Goal: Transaction & Acquisition: Obtain resource

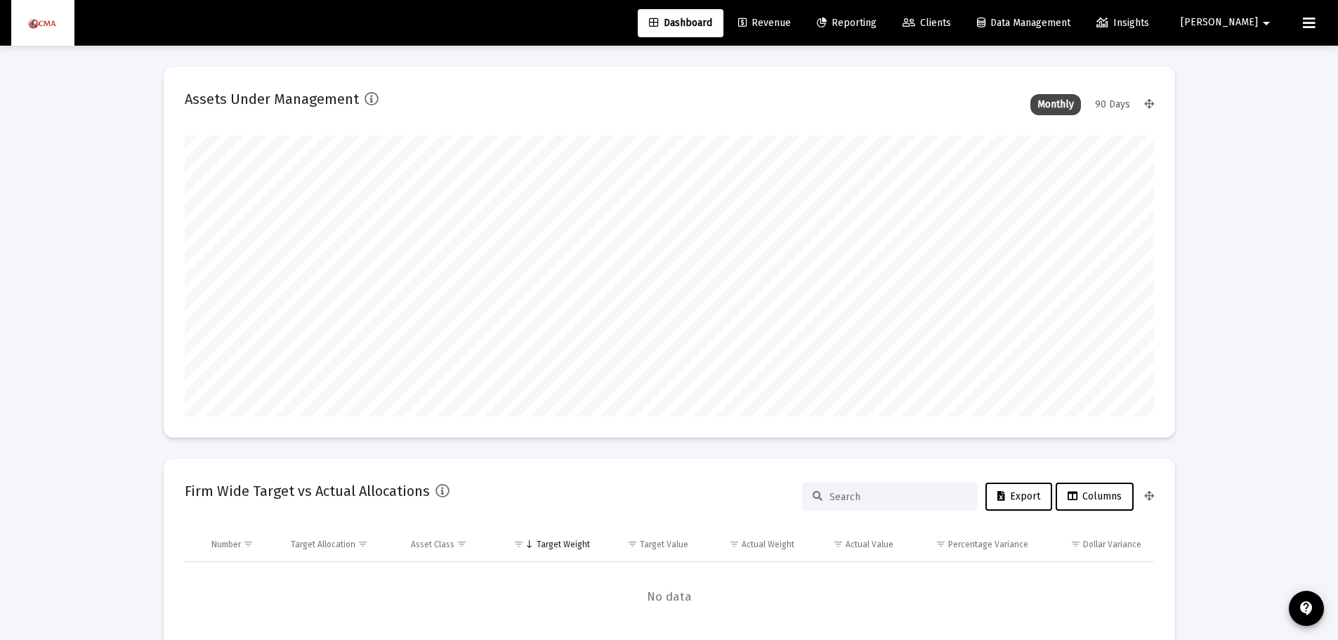
scroll to position [281, 969]
type input "[DATE]"
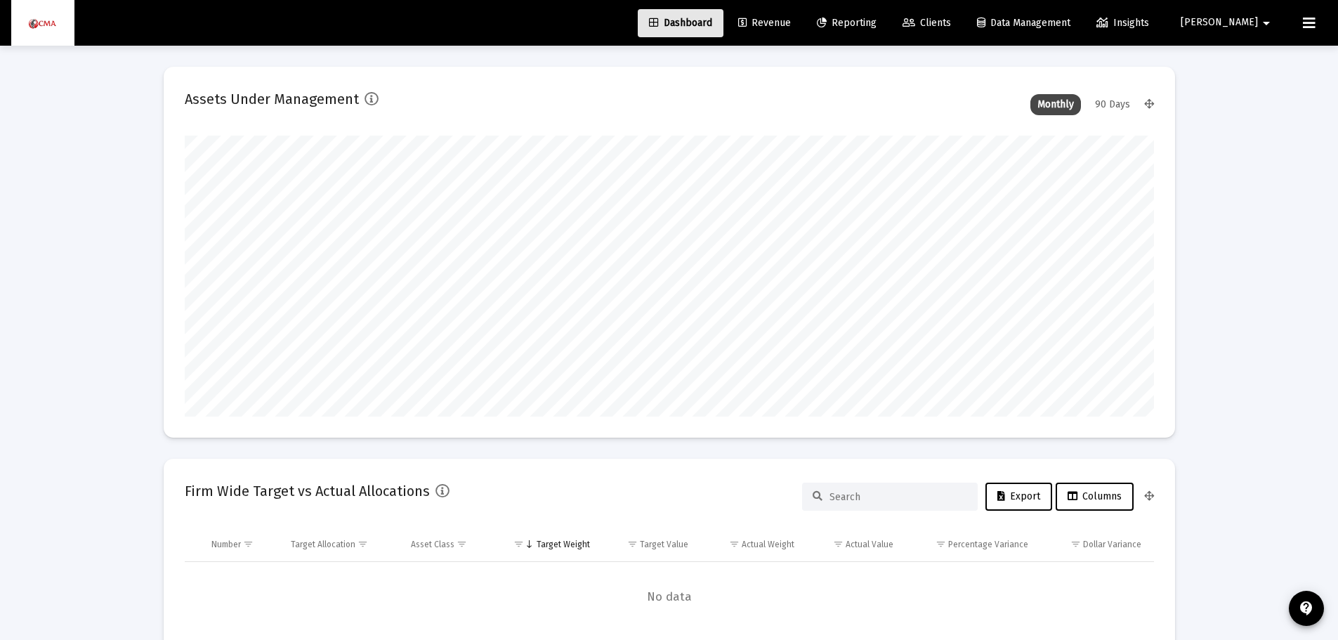
click at [712, 19] on span "Dashboard" at bounding box center [680, 23] width 63 height 12
click at [951, 22] on span "Clients" at bounding box center [927, 23] width 48 height 12
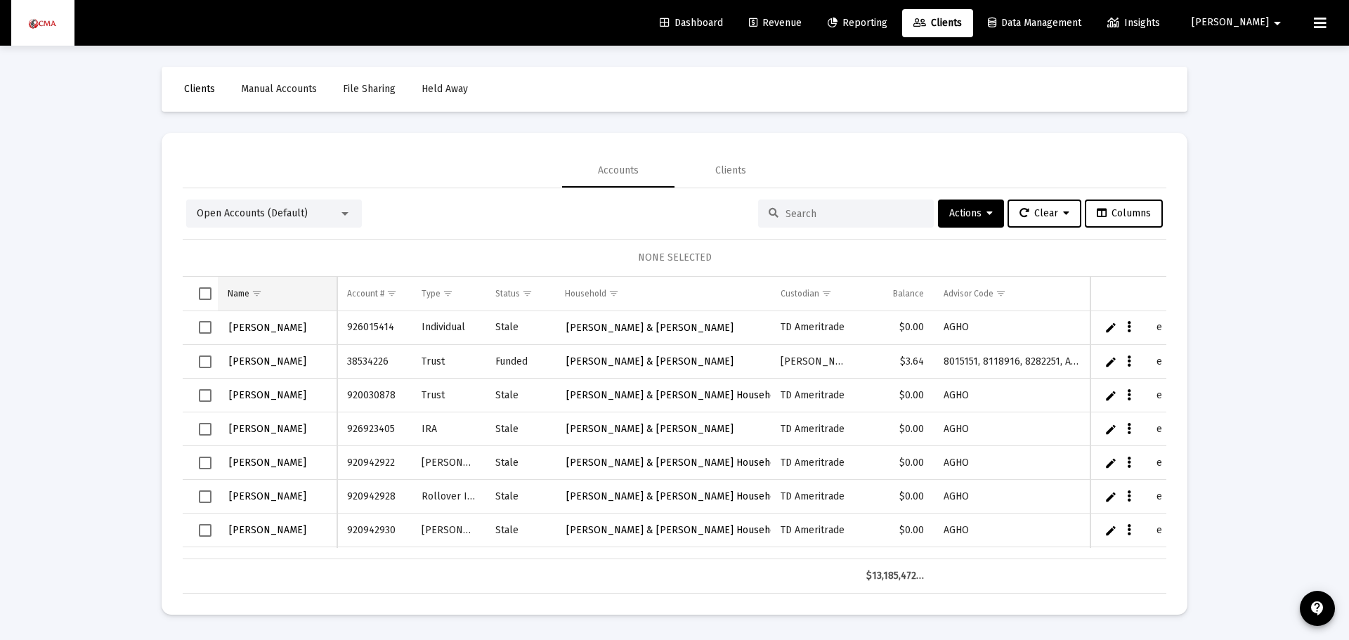
click at [237, 290] on div "Name" at bounding box center [239, 293] width 22 height 11
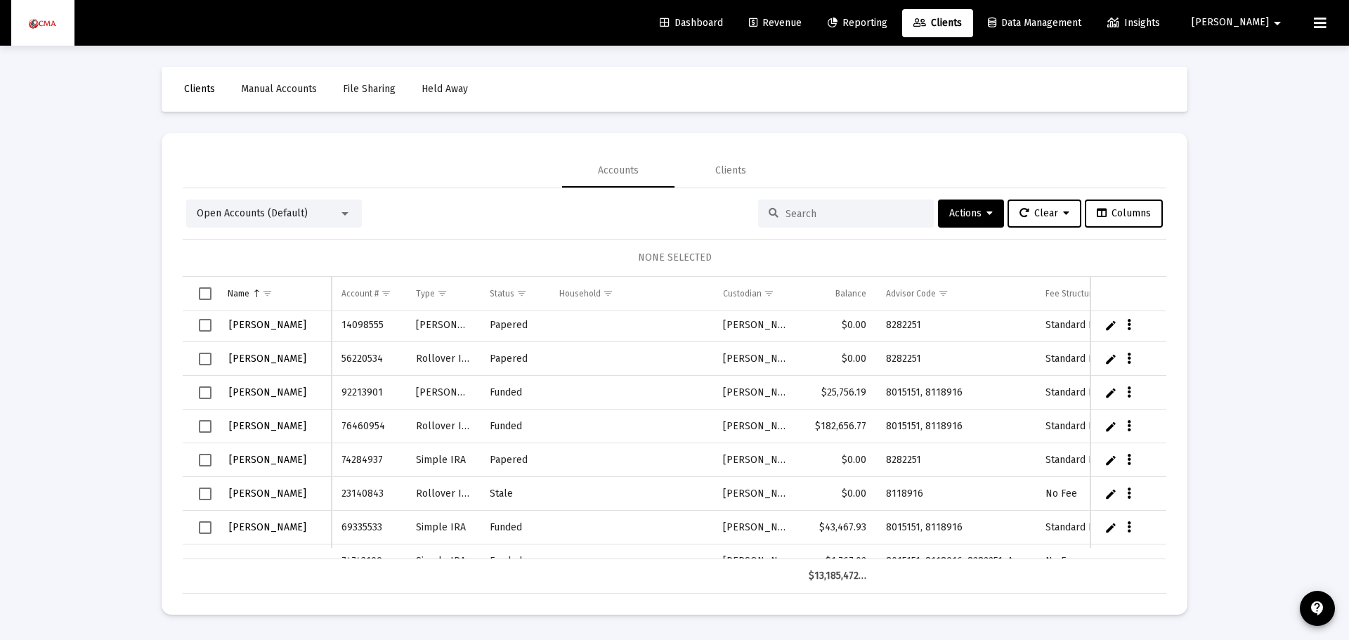
scroll to position [773, 0]
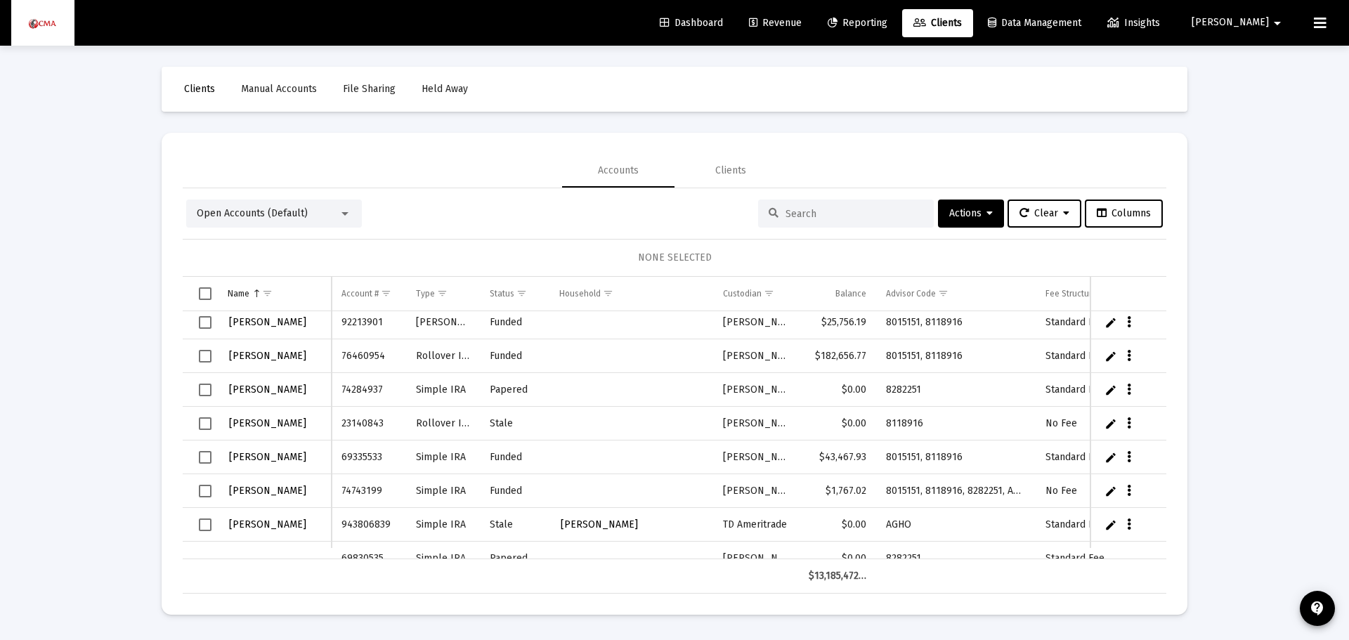
click at [212, 209] on span "Open Accounts (Default)" at bounding box center [252, 213] width 111 height 12
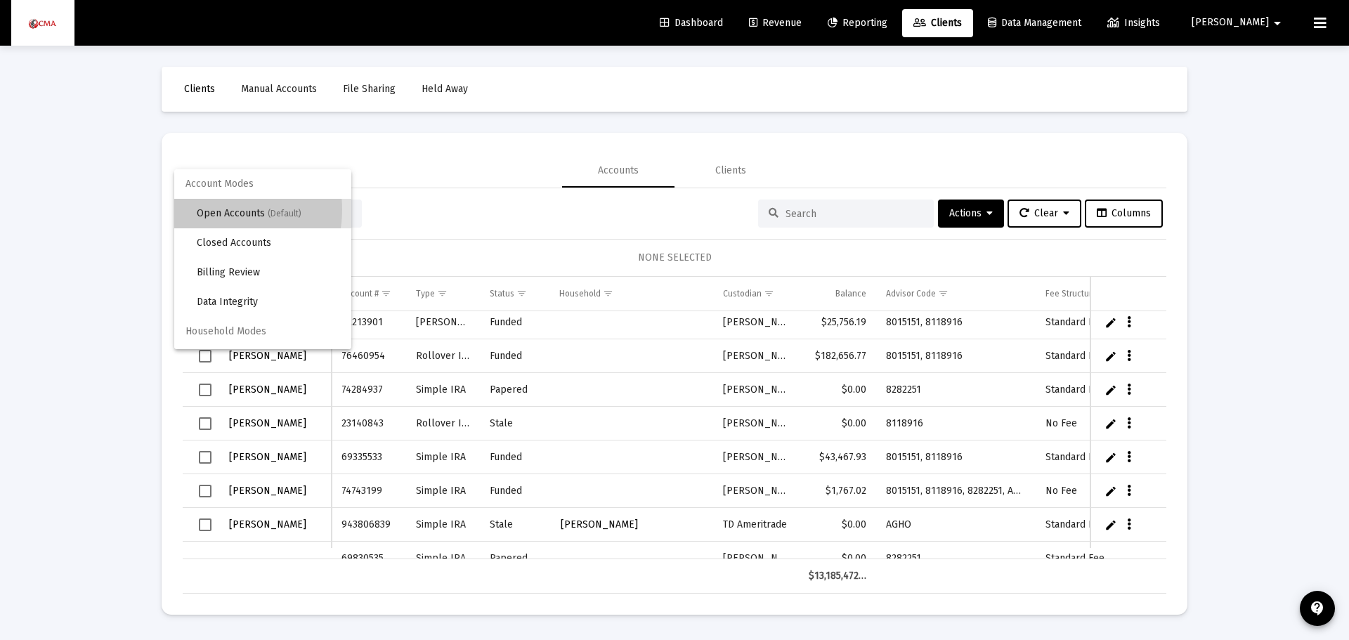
click at [211, 209] on span "Open Accounts (Default)" at bounding box center [268, 213] width 143 height 29
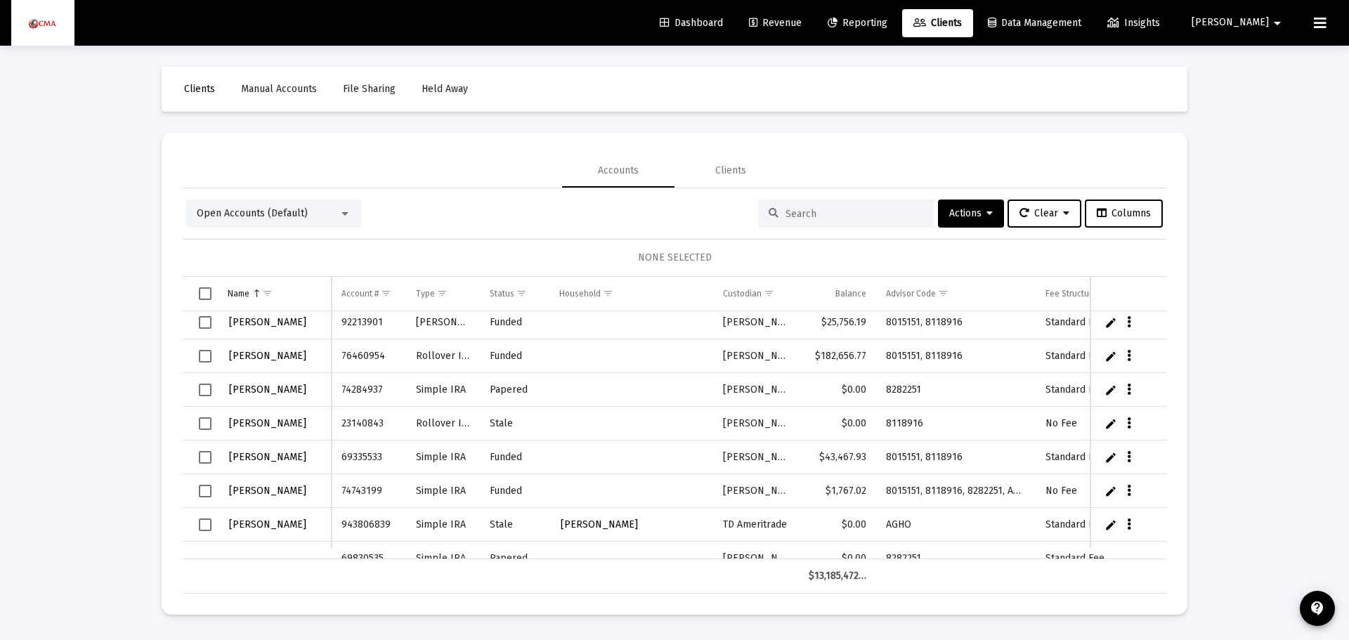
click at [800, 208] on input at bounding box center [854, 214] width 138 height 12
type input "[PERSON_NAME]"
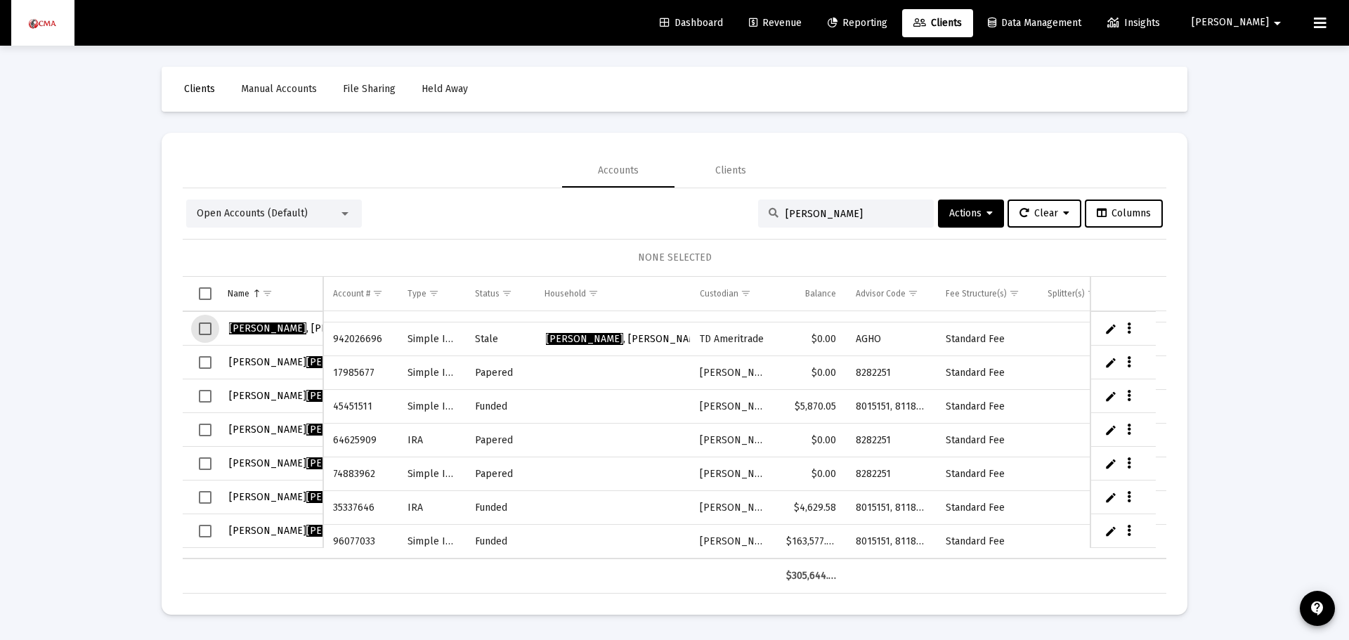
click at [205, 327] on span "Select row" at bounding box center [205, 328] width 13 height 13
click at [626, 333] on span "[PERSON_NAME]" at bounding box center [625, 339] width 159 height 12
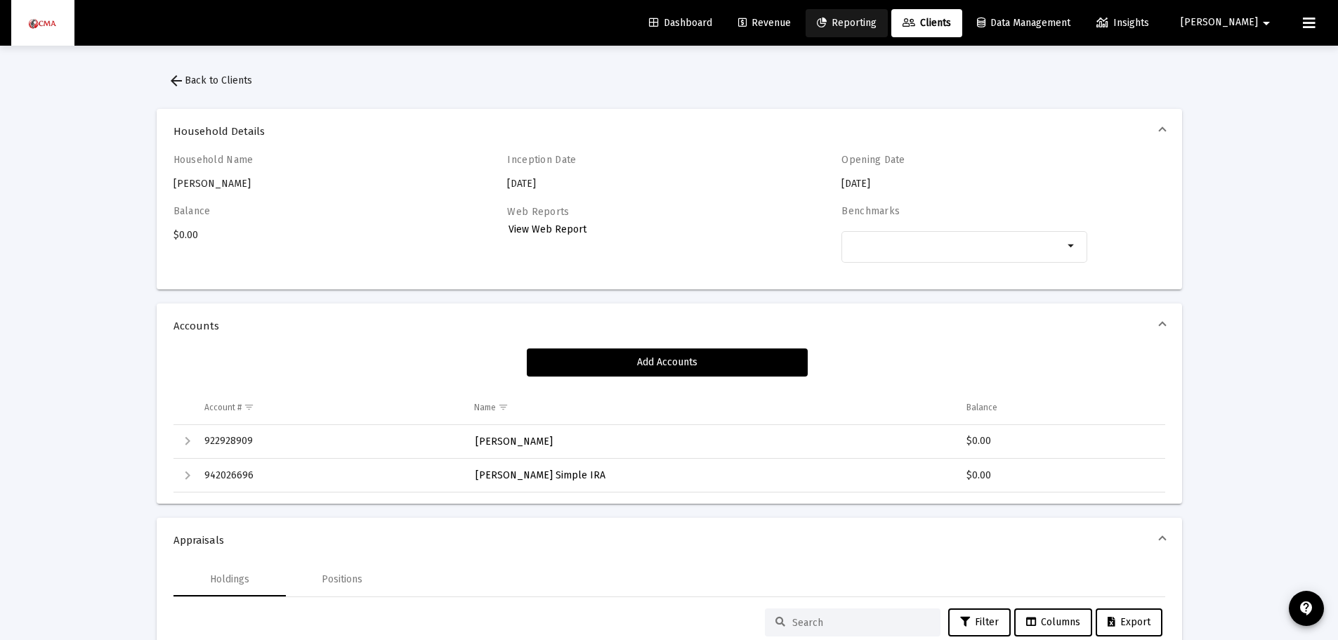
click at [877, 20] on span "Reporting" at bounding box center [847, 23] width 60 height 12
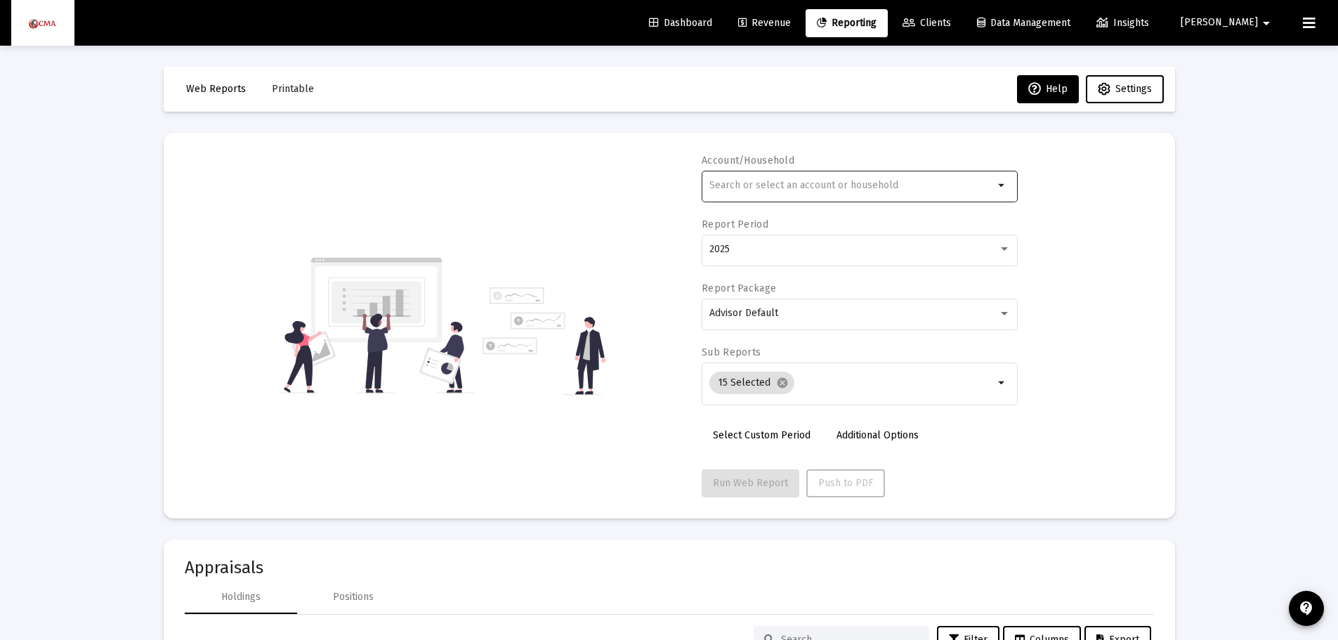
click at [720, 188] on input "text" at bounding box center [851, 185] width 284 height 11
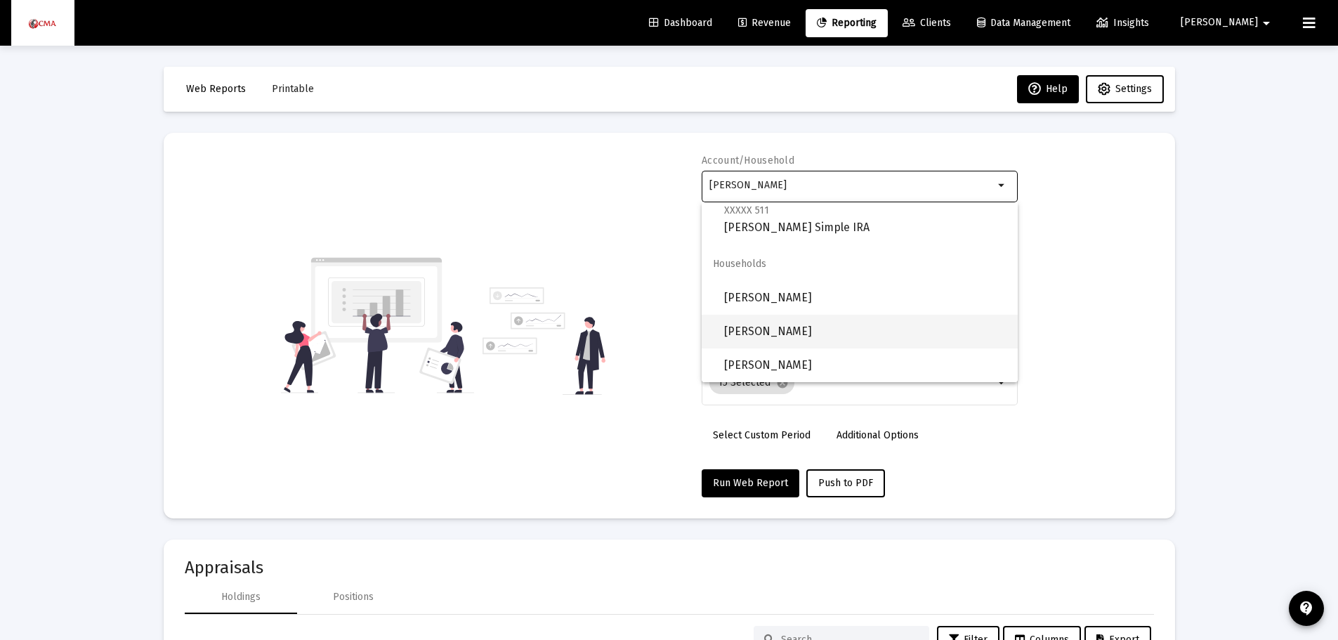
click at [806, 329] on span "[PERSON_NAME]" at bounding box center [865, 332] width 282 height 34
type input "[PERSON_NAME]"
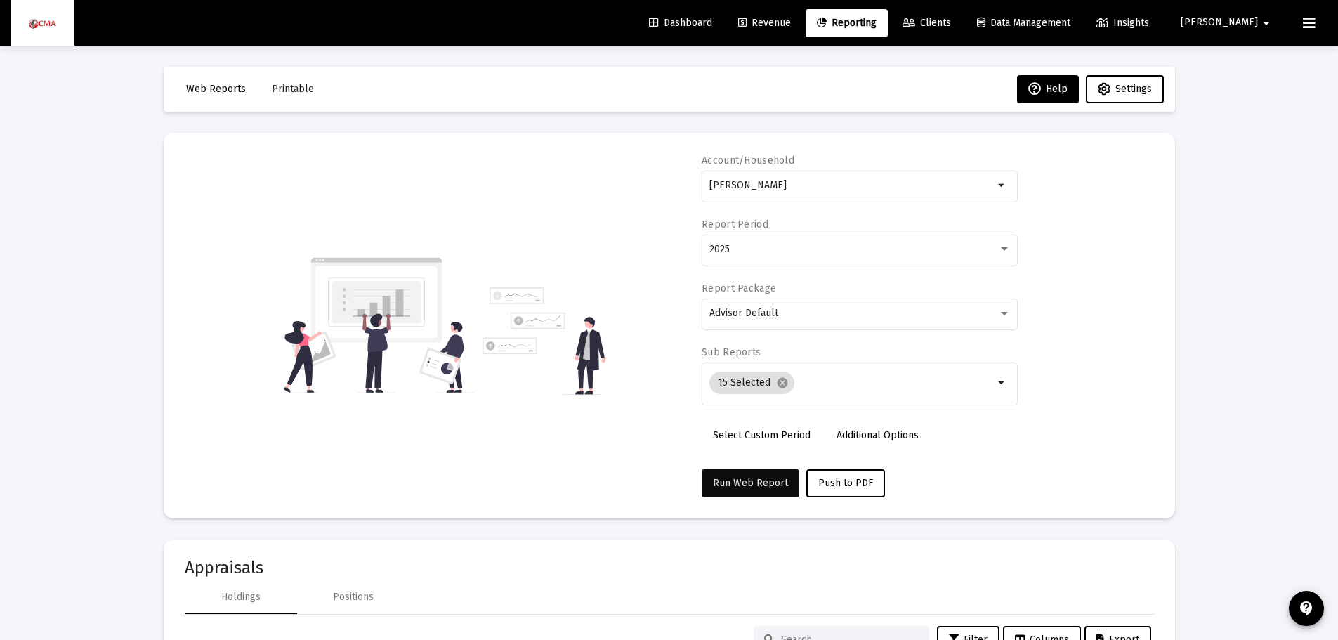
click at [727, 483] on span "Run Web Report" at bounding box center [750, 483] width 75 height 12
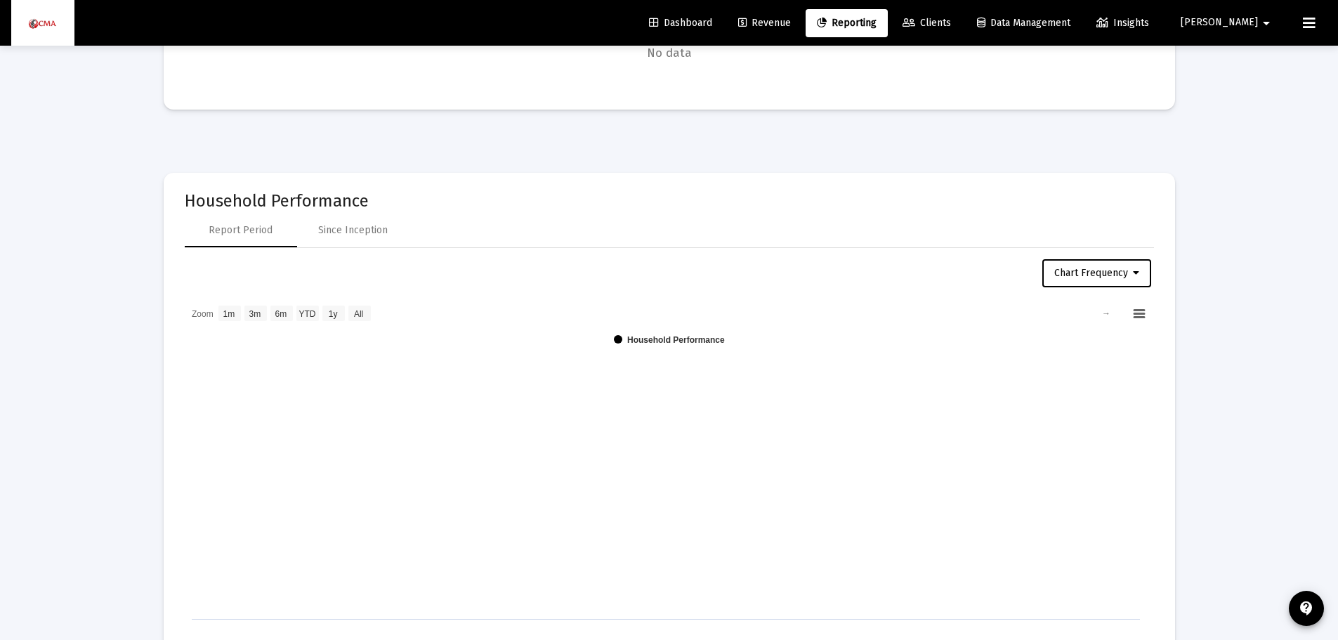
scroll to position [1371, 0]
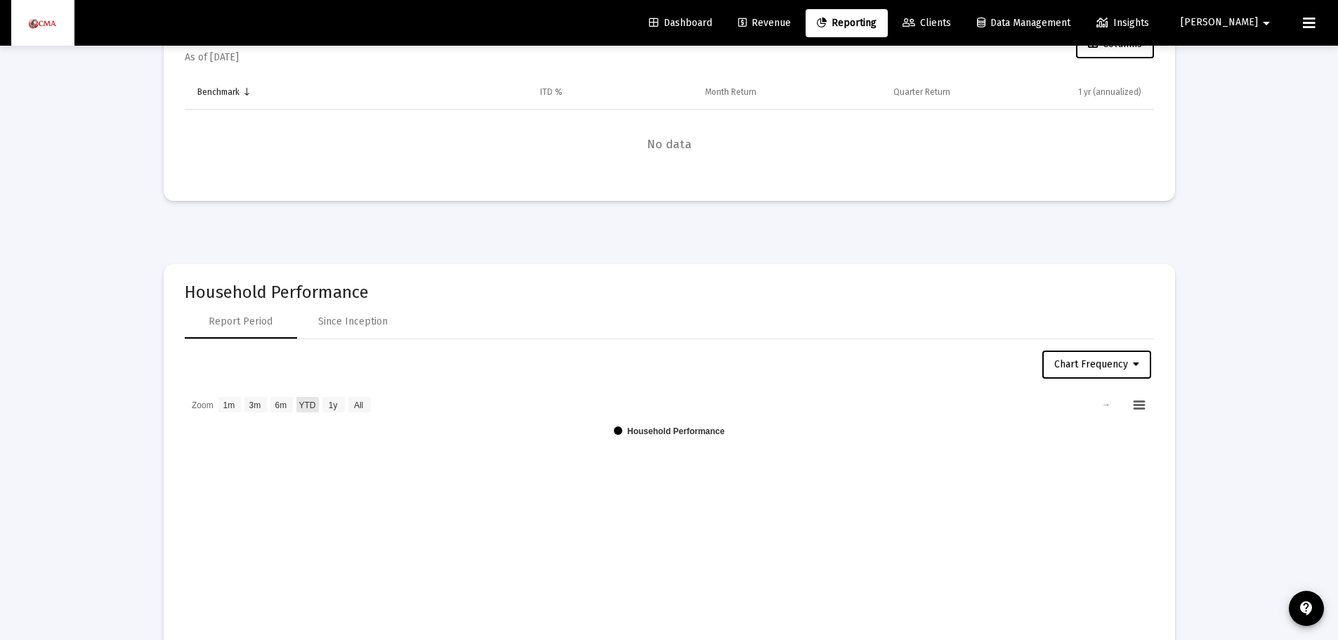
click at [302, 407] on text "YTD" at bounding box center [307, 405] width 17 height 10
select select "View year to date"
click at [353, 321] on div "Since Inception" at bounding box center [353, 322] width 70 height 14
select select "View all"
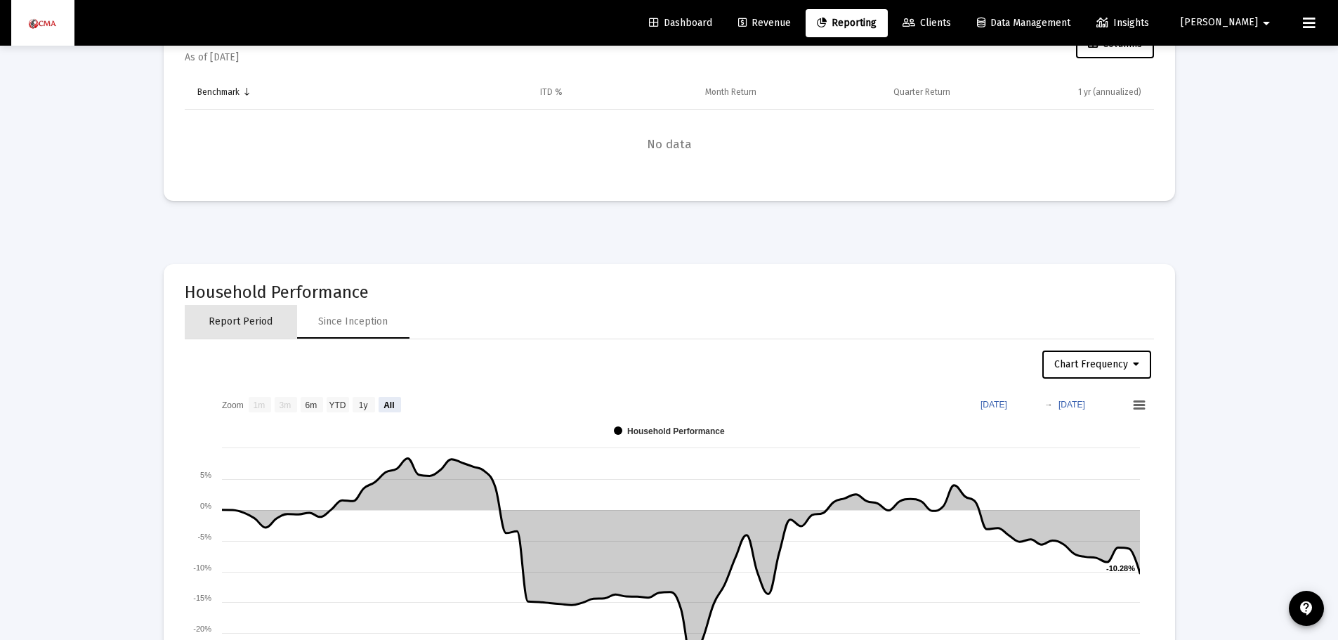
click at [240, 319] on div "Report Period" at bounding box center [241, 322] width 64 height 14
select select "View 1 month"
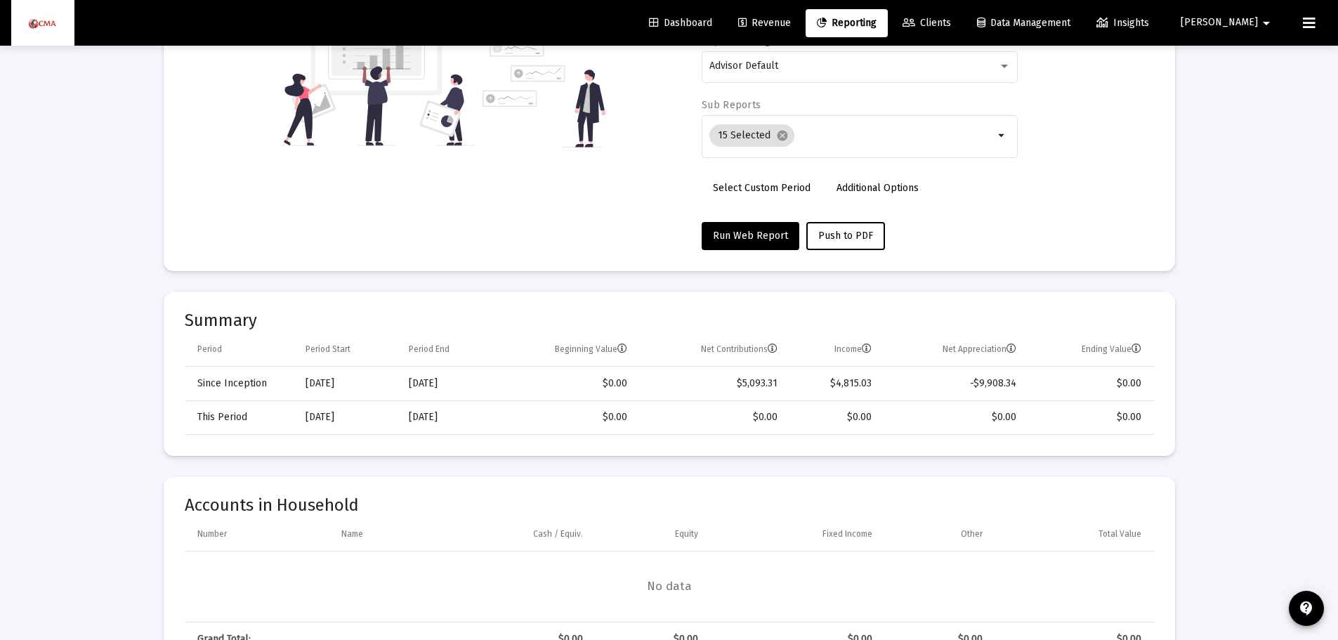
scroll to position [0, 0]
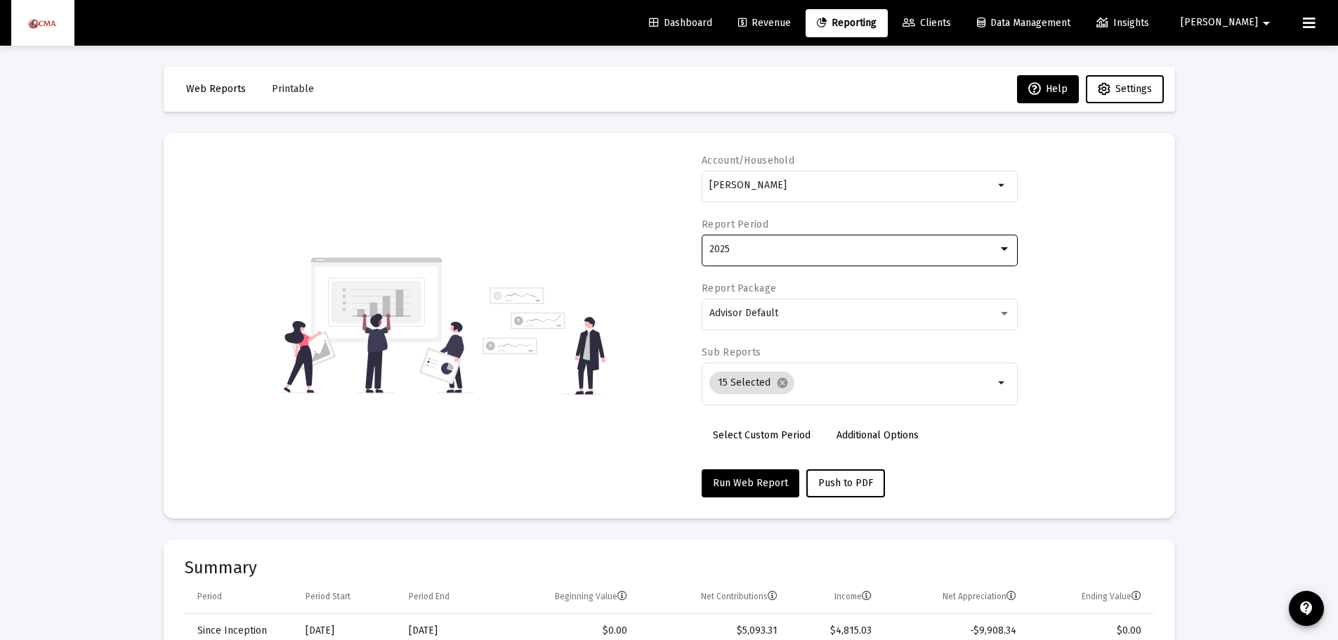
click at [992, 254] on div "2025" at bounding box center [853, 249] width 289 height 11
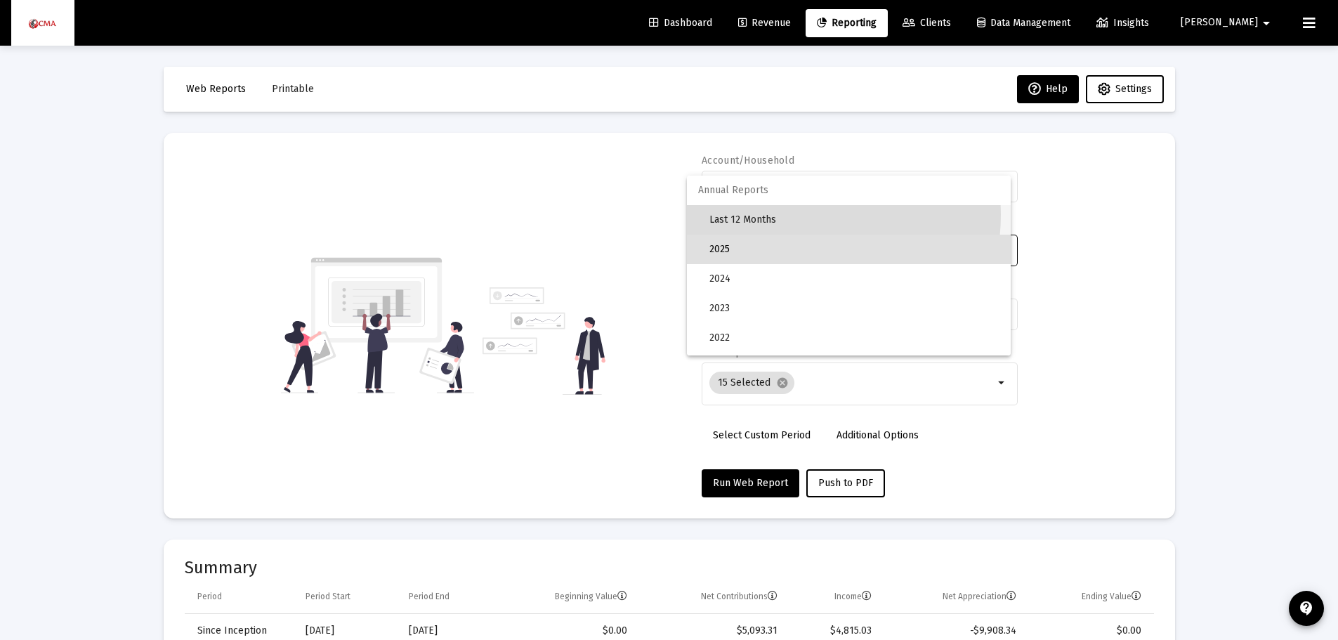
click at [777, 214] on span "Last 12 Months" at bounding box center [854, 219] width 290 height 29
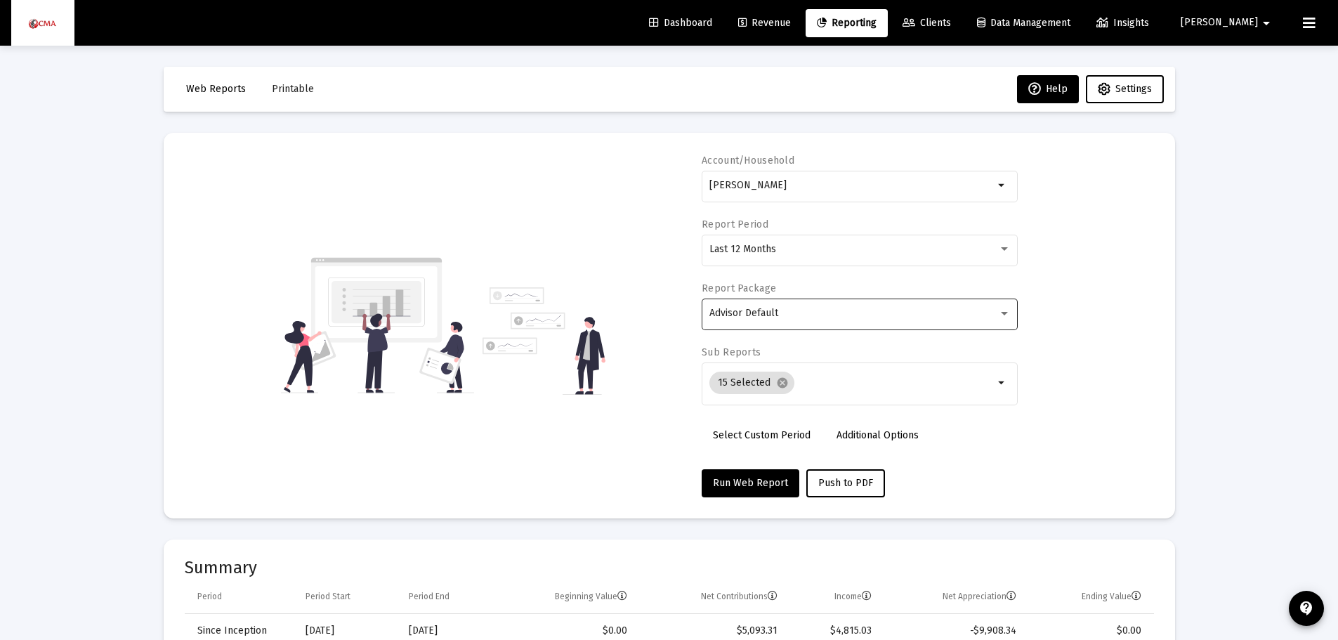
click at [853, 322] on div "Advisor Default" at bounding box center [859, 313] width 301 height 34
click at [740, 479] on div at bounding box center [669, 320] width 1338 height 640
click at [738, 483] on span "Run Web Report" at bounding box center [750, 483] width 75 height 12
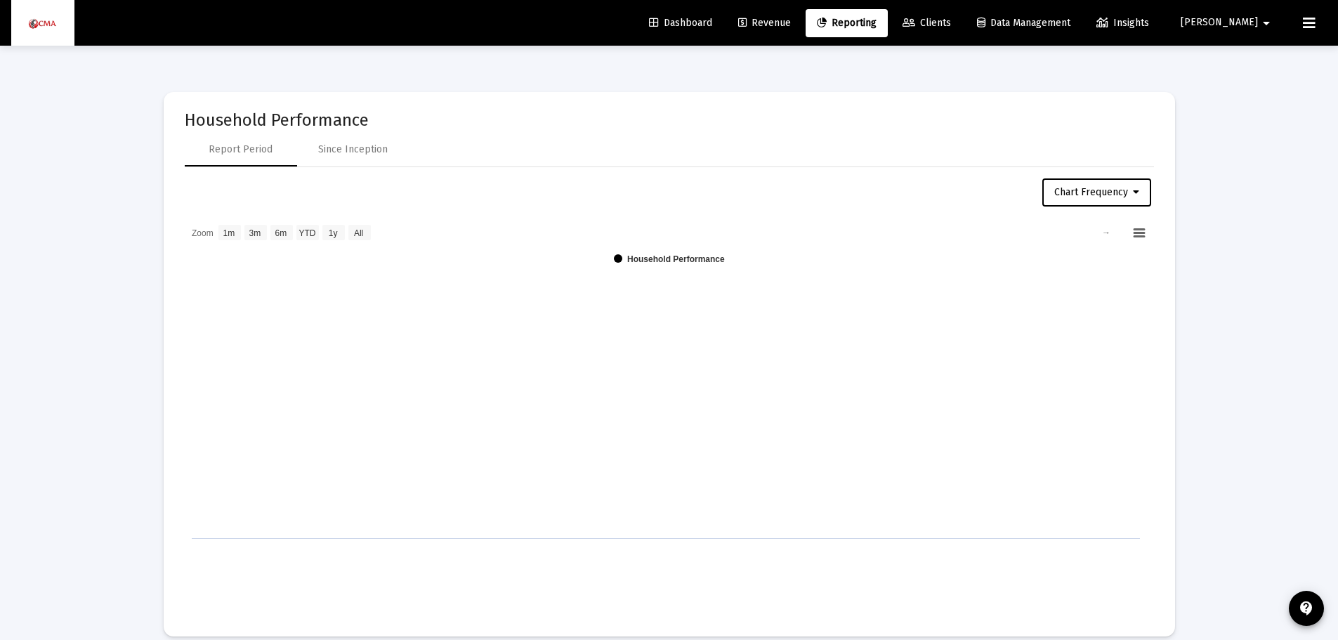
scroll to position [1545, 0]
click at [308, 228] on text "YTD" at bounding box center [307, 231] width 17 height 10
select select "View year to date"
click at [1138, 233] on icon at bounding box center [1139, 231] width 10 height 7
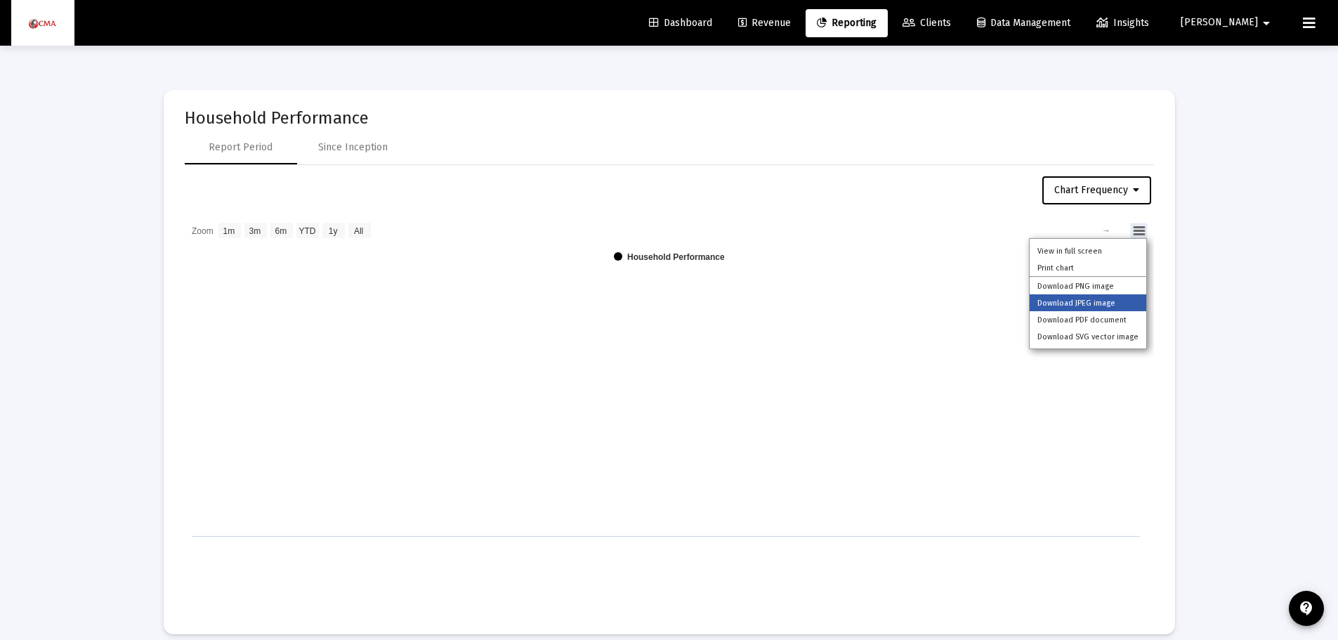
click at [1099, 302] on li "Download JPEG image" at bounding box center [1088, 302] width 117 height 17
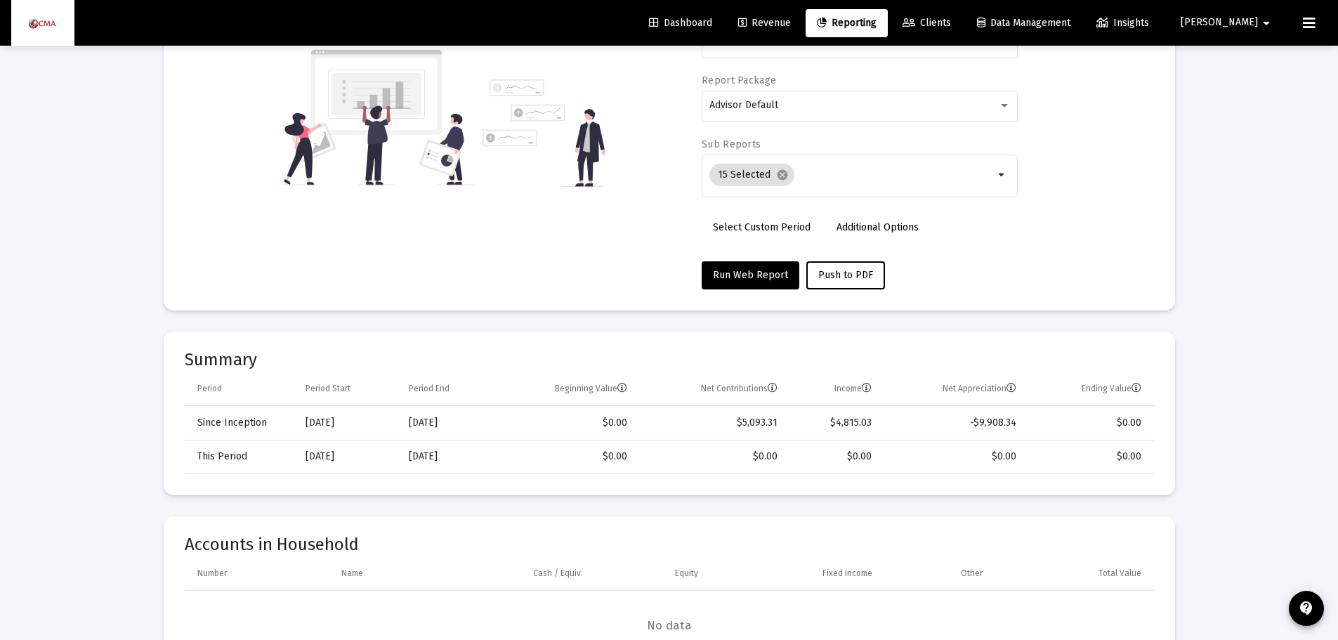
scroll to position [0, 0]
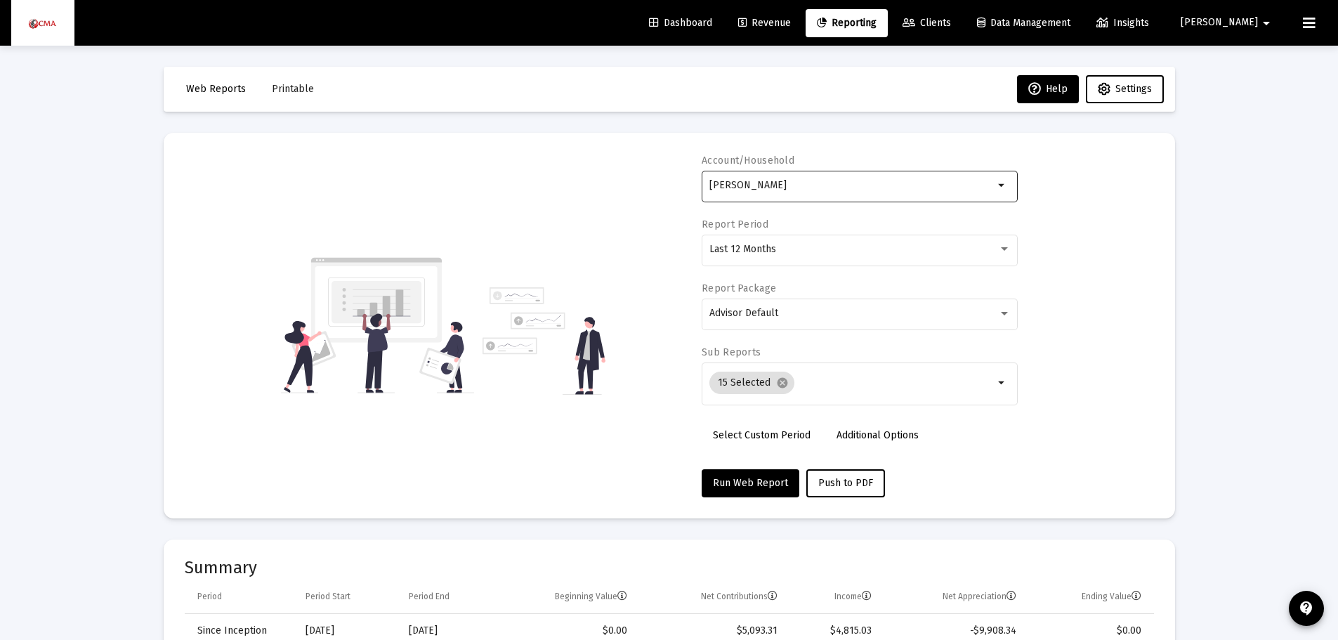
click at [877, 183] on input "[PERSON_NAME]" at bounding box center [851, 185] width 284 height 11
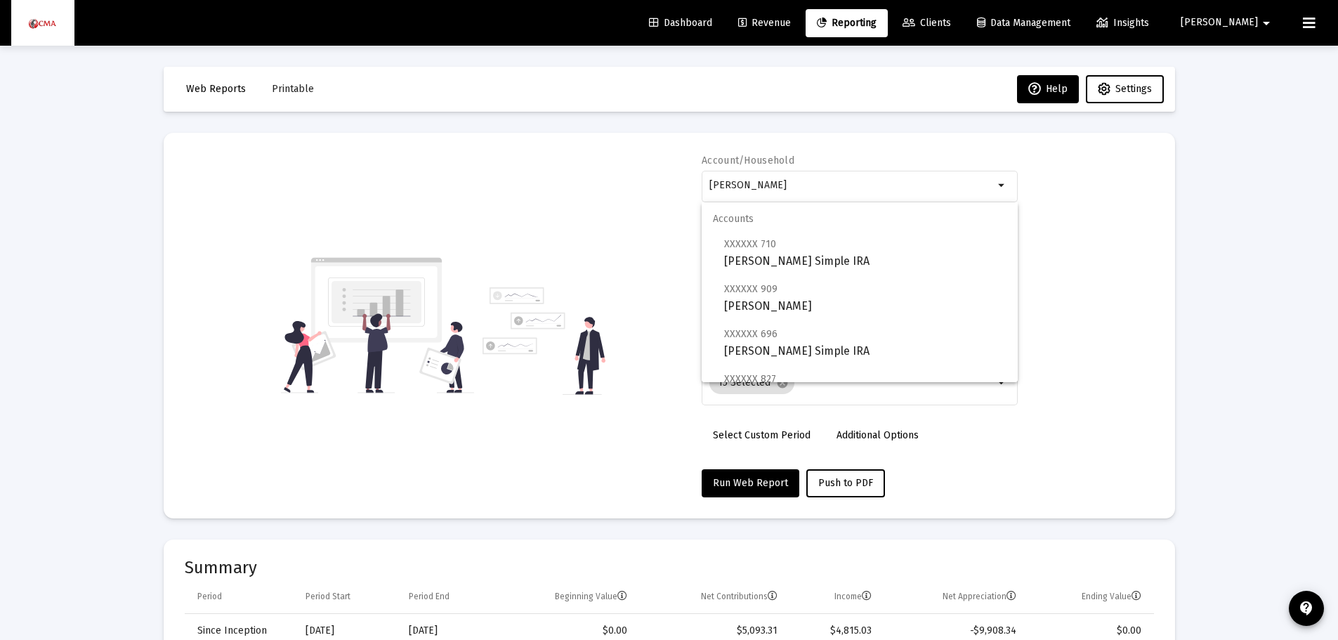
click at [1094, 188] on div "Account/[PERSON_NAME] arrow_drop_down Report Period Last 12 Months Report Packa…" at bounding box center [669, 325] width 969 height 343
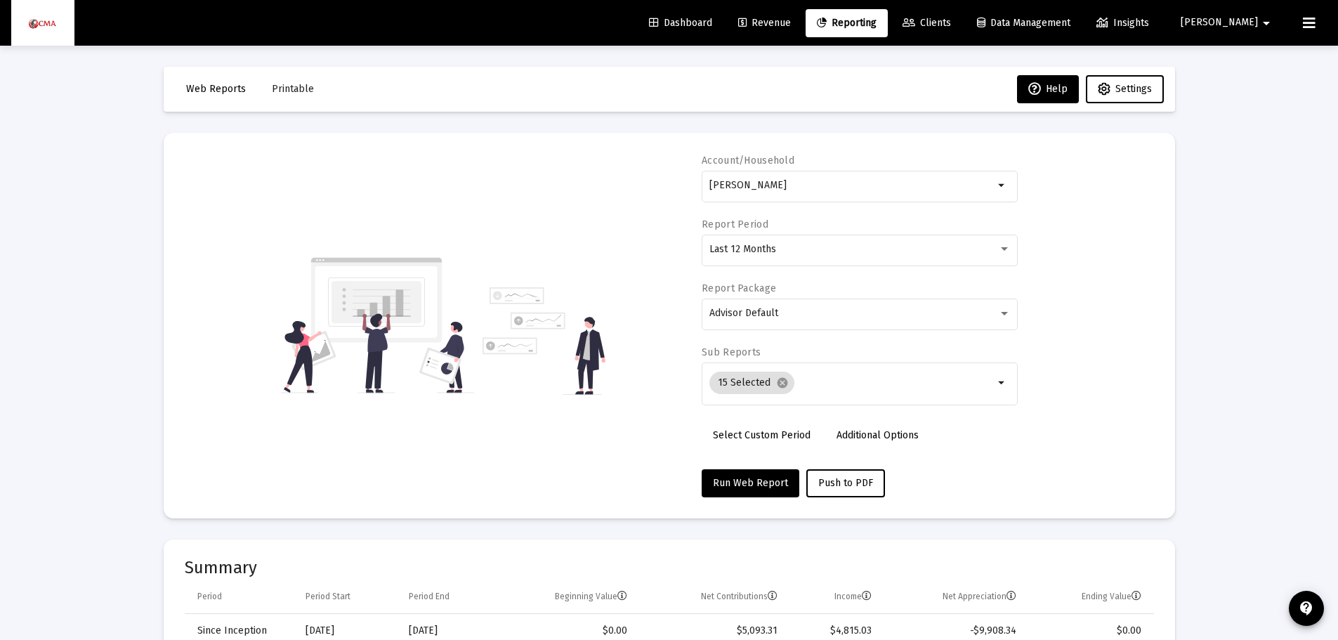
click at [951, 24] on span "Clients" at bounding box center [927, 23] width 48 height 12
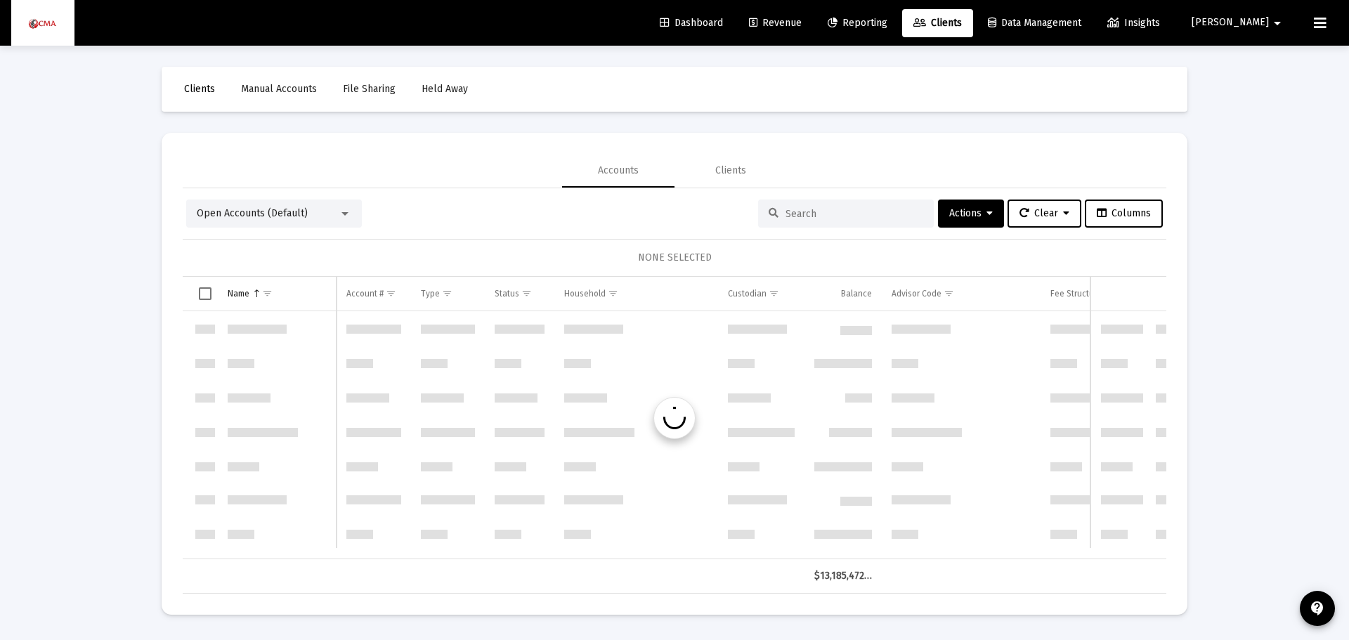
scroll to position [674, 0]
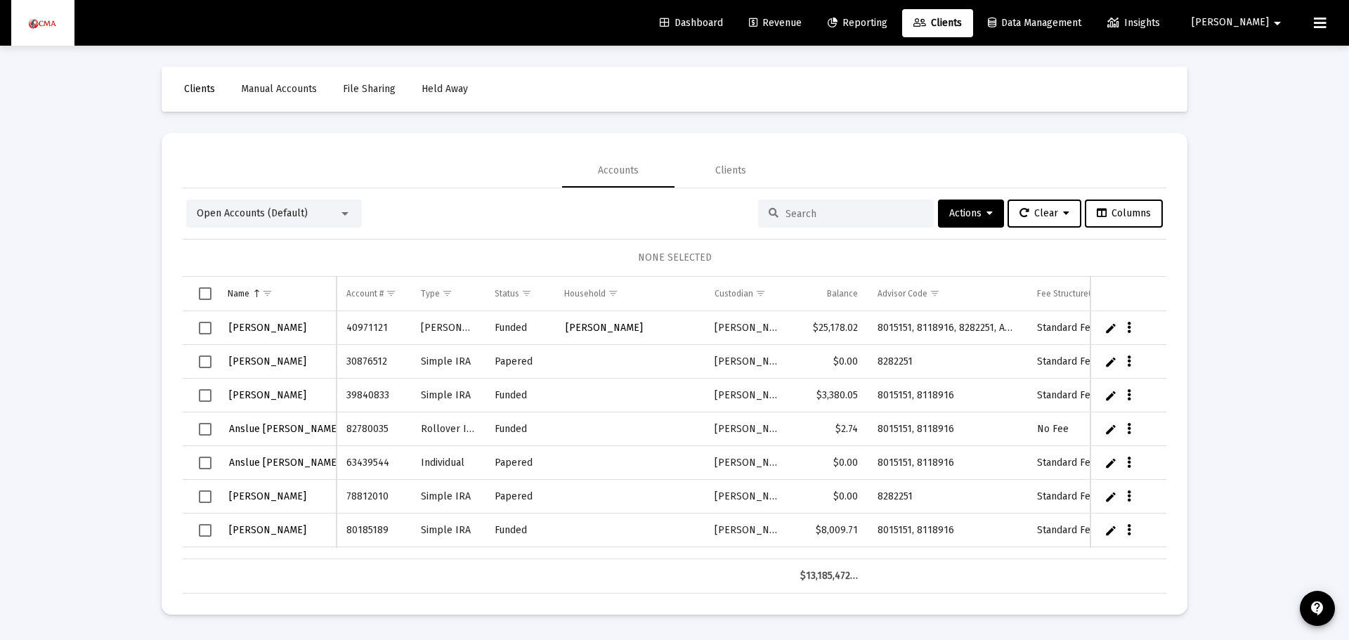
click at [813, 214] on input at bounding box center [854, 214] width 138 height 12
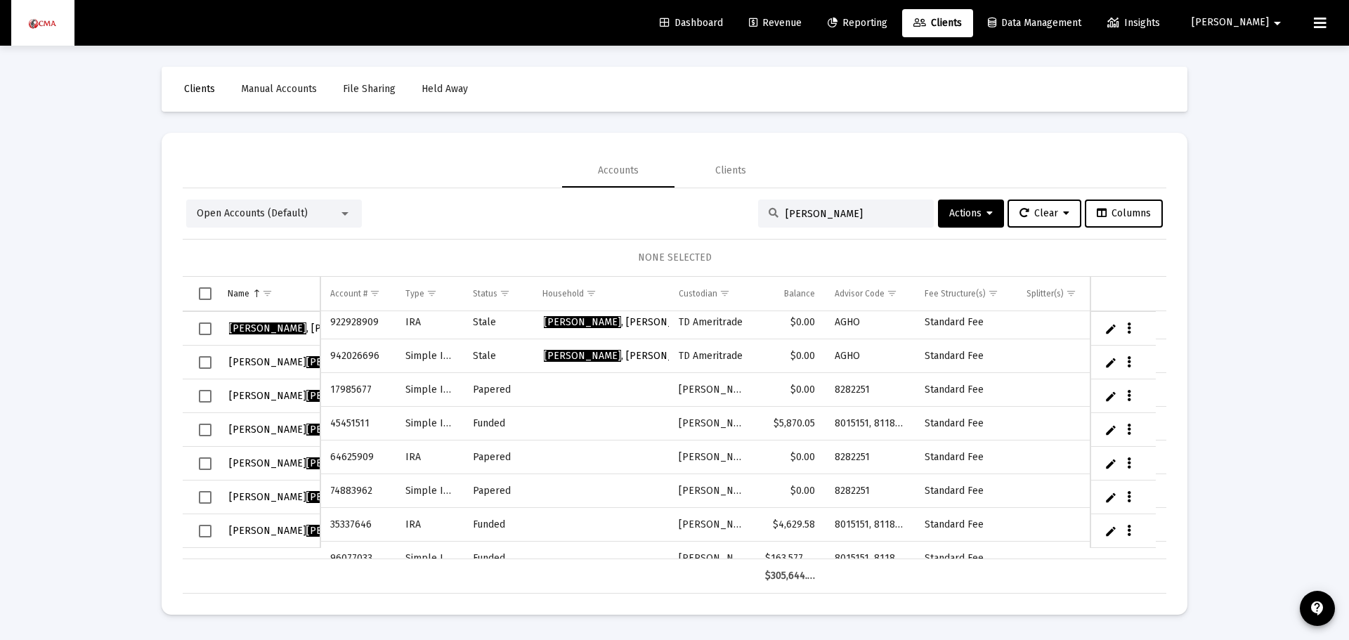
scroll to position [168, 0]
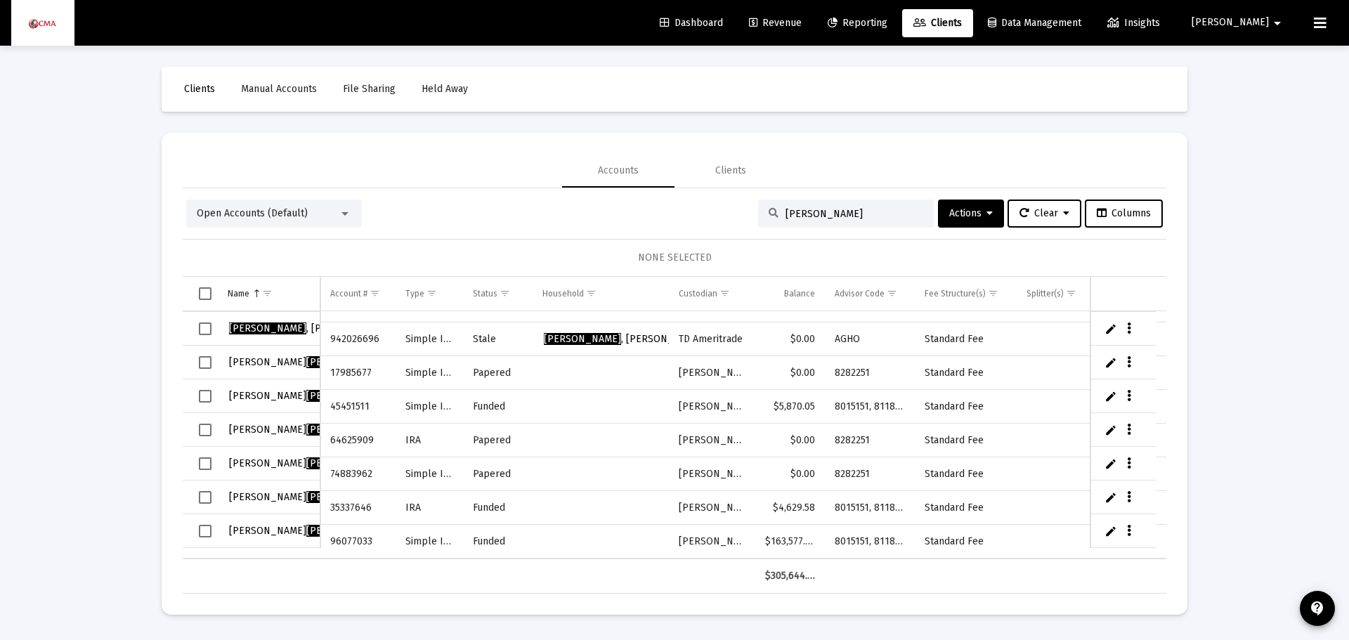
type input "[PERSON_NAME]"
click at [199, 532] on span "Select row" at bounding box center [205, 531] width 13 height 13
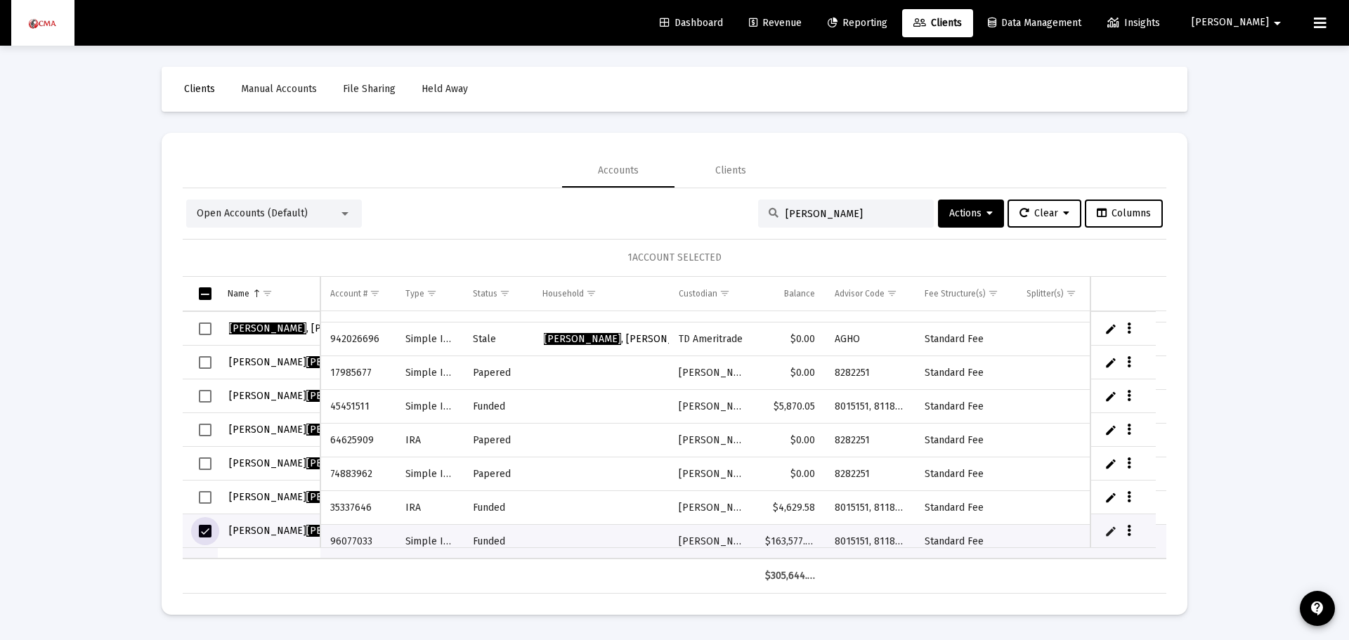
click at [206, 492] on span "Select row" at bounding box center [205, 497] width 13 height 13
click at [971, 209] on span "Actions" at bounding box center [971, 213] width 44 height 12
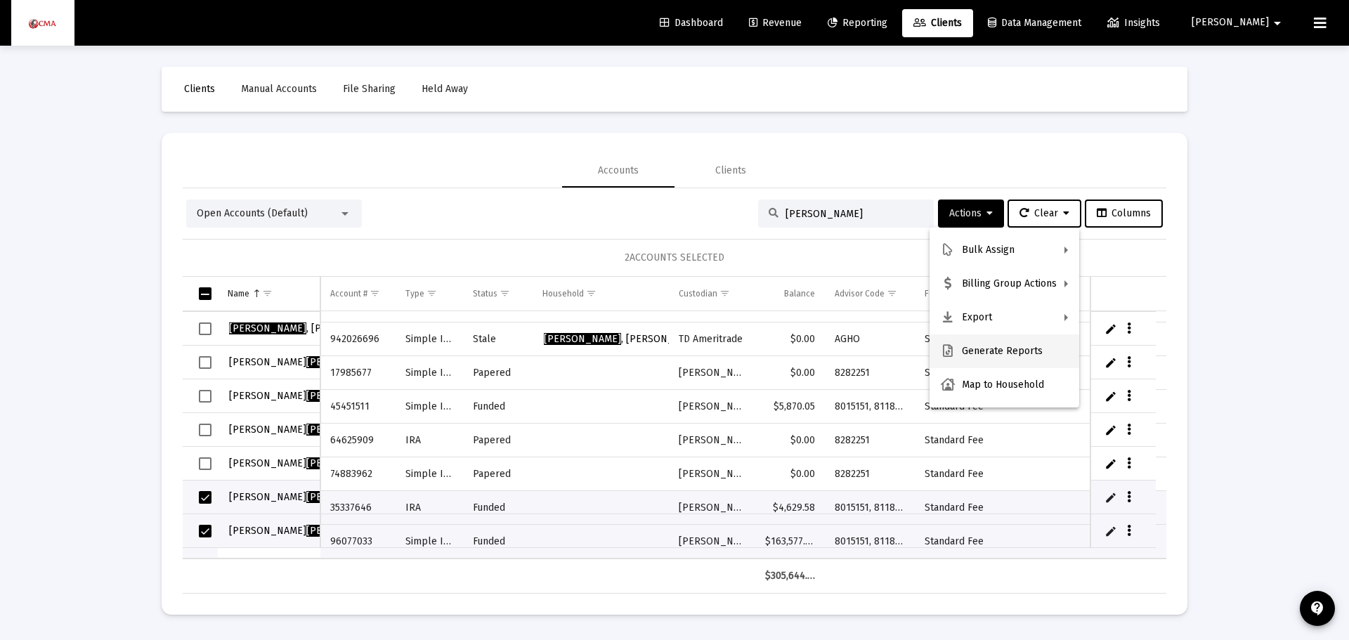
click at [1016, 351] on button "Generate Reports" at bounding box center [1004, 351] width 150 height 34
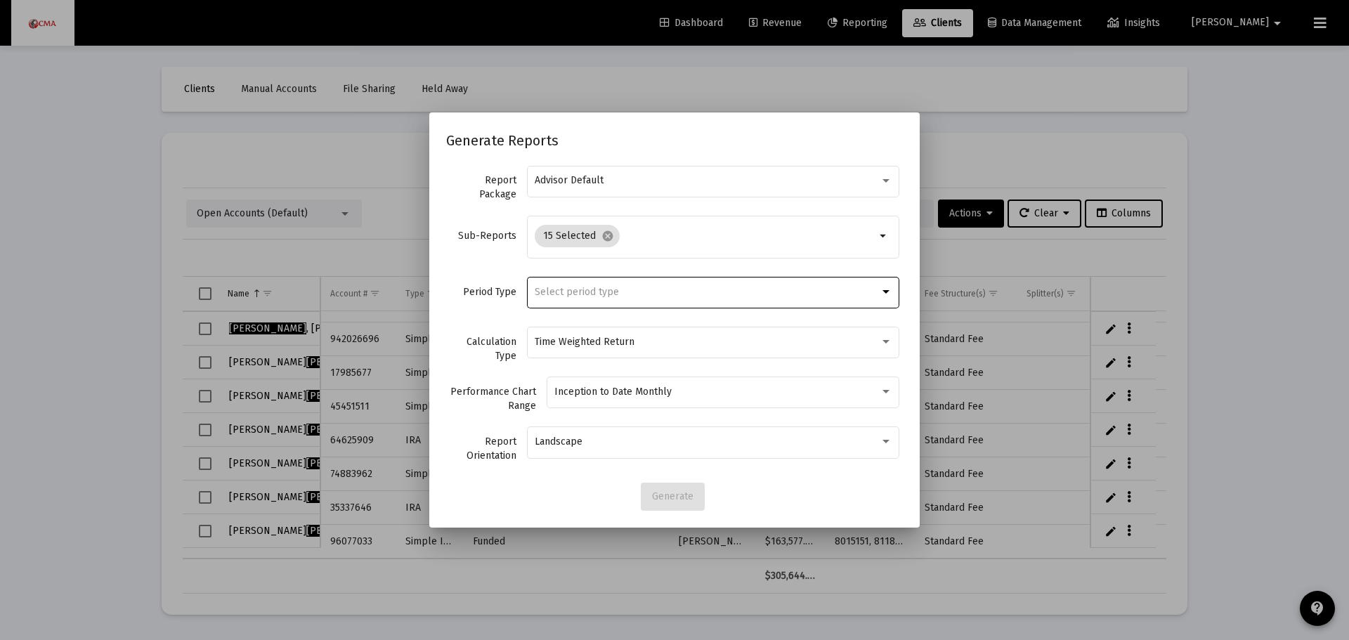
click at [600, 293] on span "Select period type" at bounding box center [576, 292] width 84 height 12
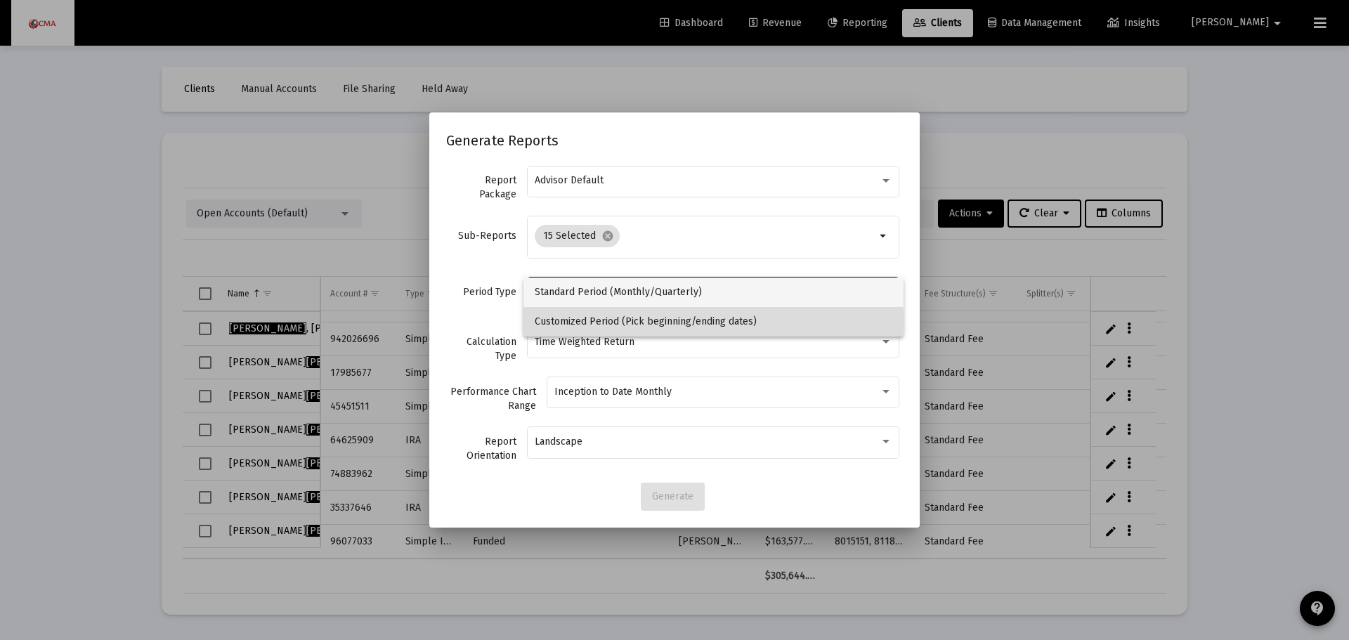
click at [660, 323] on span "Customized Period (Pick beginning/ending dates)" at bounding box center [713, 321] width 358 height 29
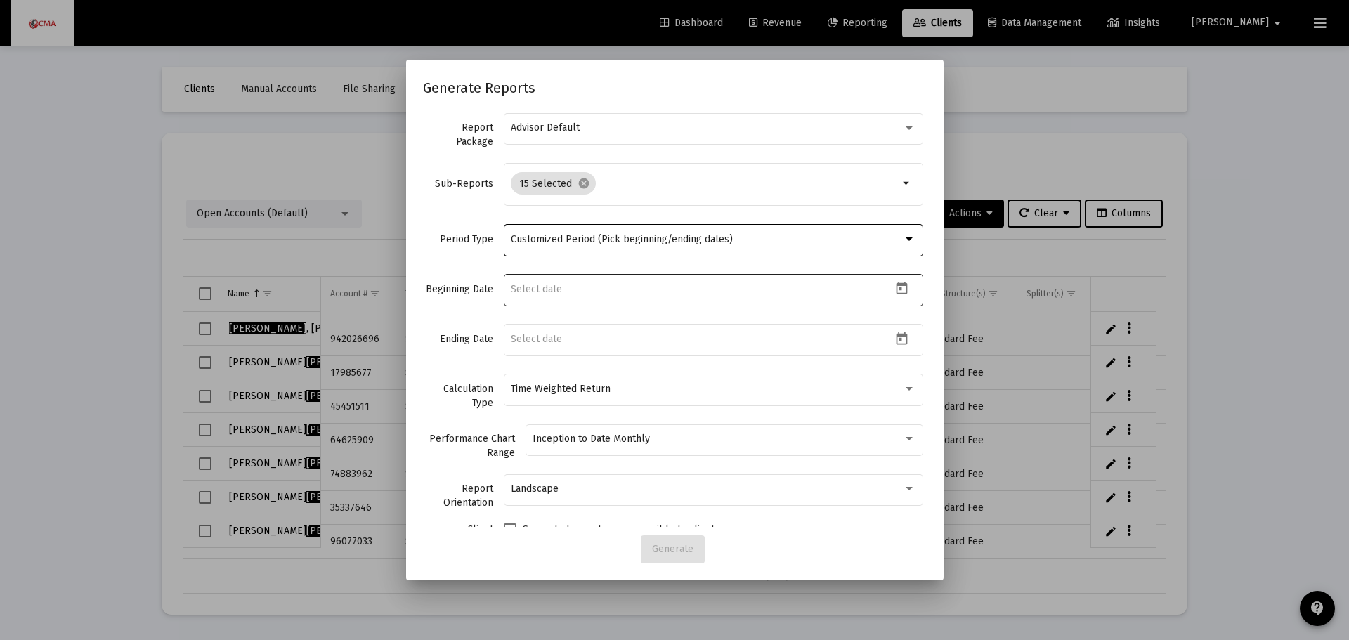
click at [610, 287] on input at bounding box center [701, 289] width 381 height 11
type input "[DATE]"
click at [565, 284] on input "[DATE]" at bounding box center [701, 289] width 381 height 11
drag, startPoint x: 565, startPoint y: 283, endPoint x: 475, endPoint y: 273, distance: 90.5
click at [475, 273] on div "Beginning Date [DATE]" at bounding box center [675, 297] width 504 height 50
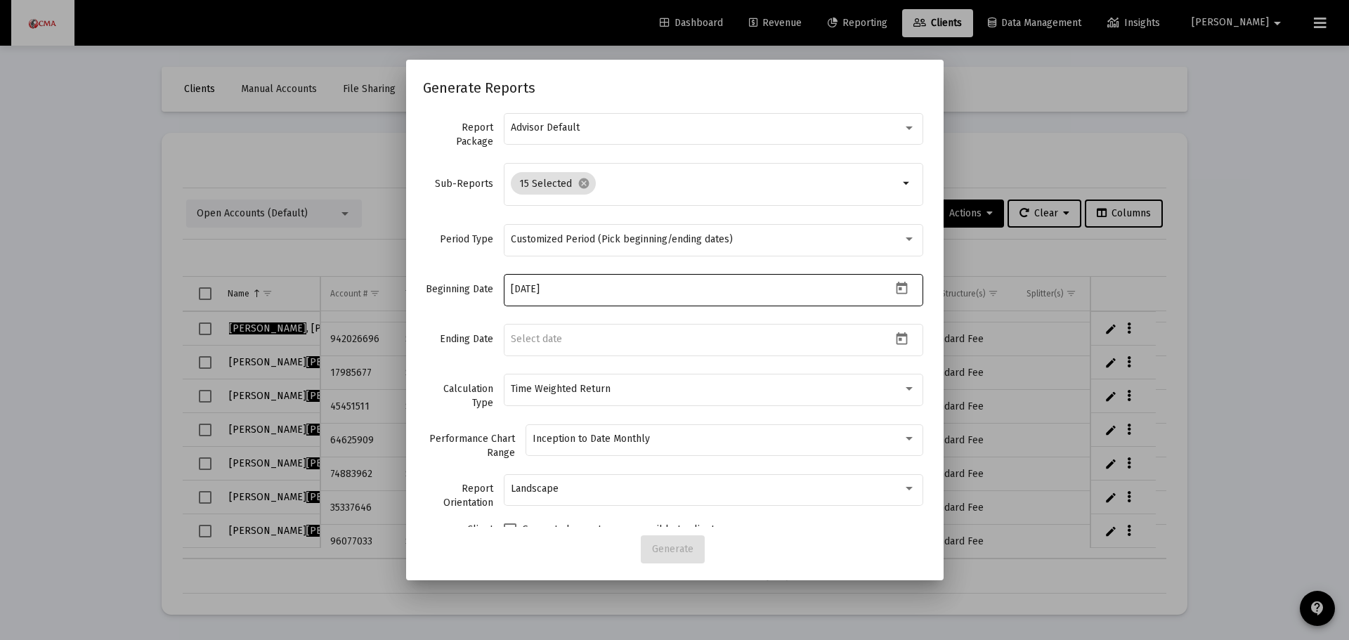
type input "[DATE]"
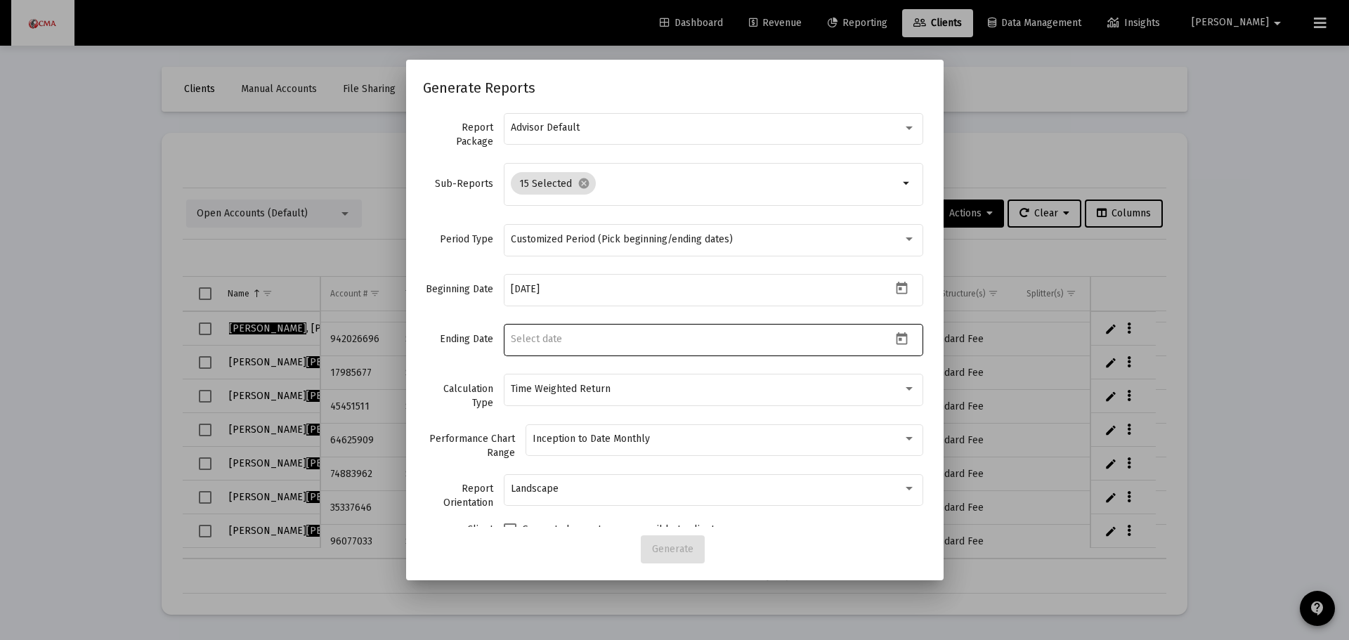
click at [581, 342] on input at bounding box center [701, 339] width 381 height 11
click at [894, 336] on icon "Open calendar" at bounding box center [901, 339] width 15 height 15
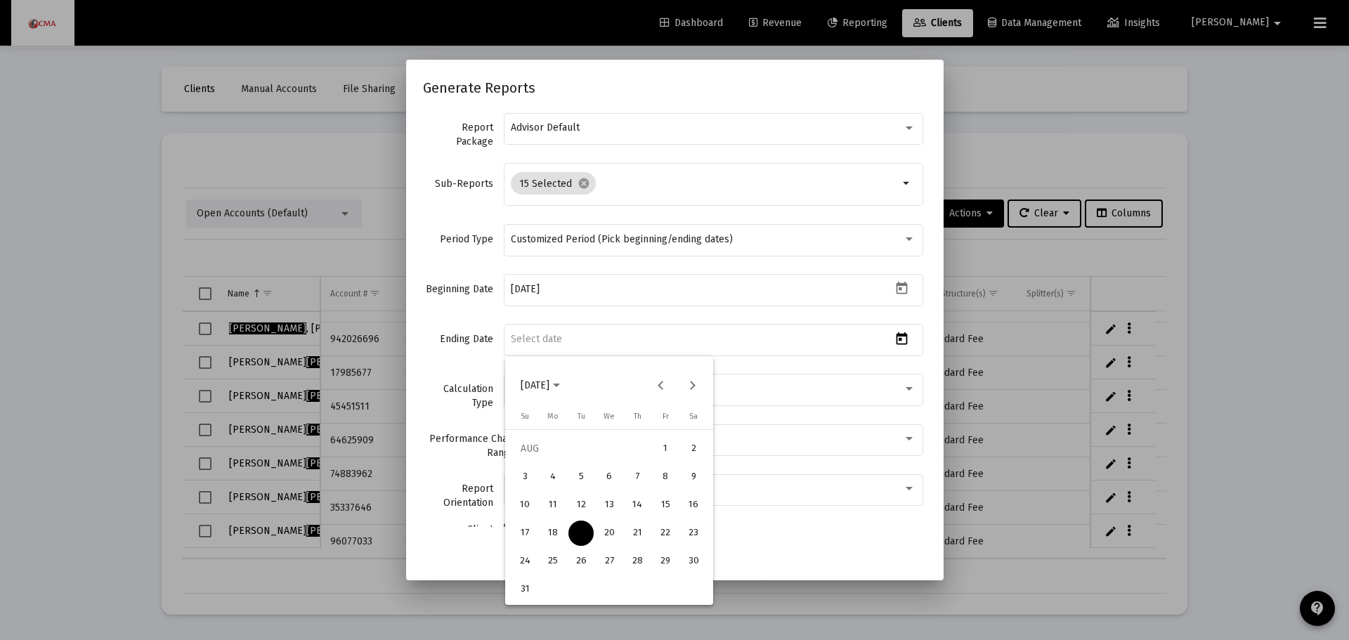
click at [579, 533] on div "19" at bounding box center [580, 532] width 25 height 25
type input "[DATE]"
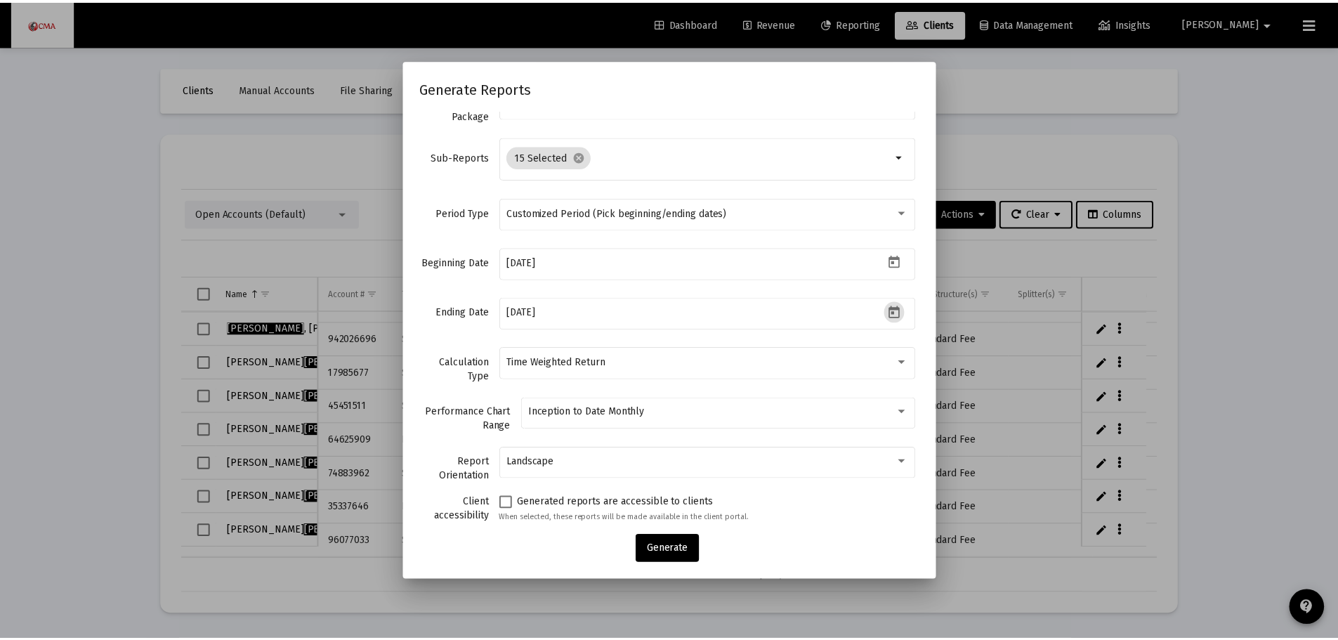
scroll to position [73, 0]
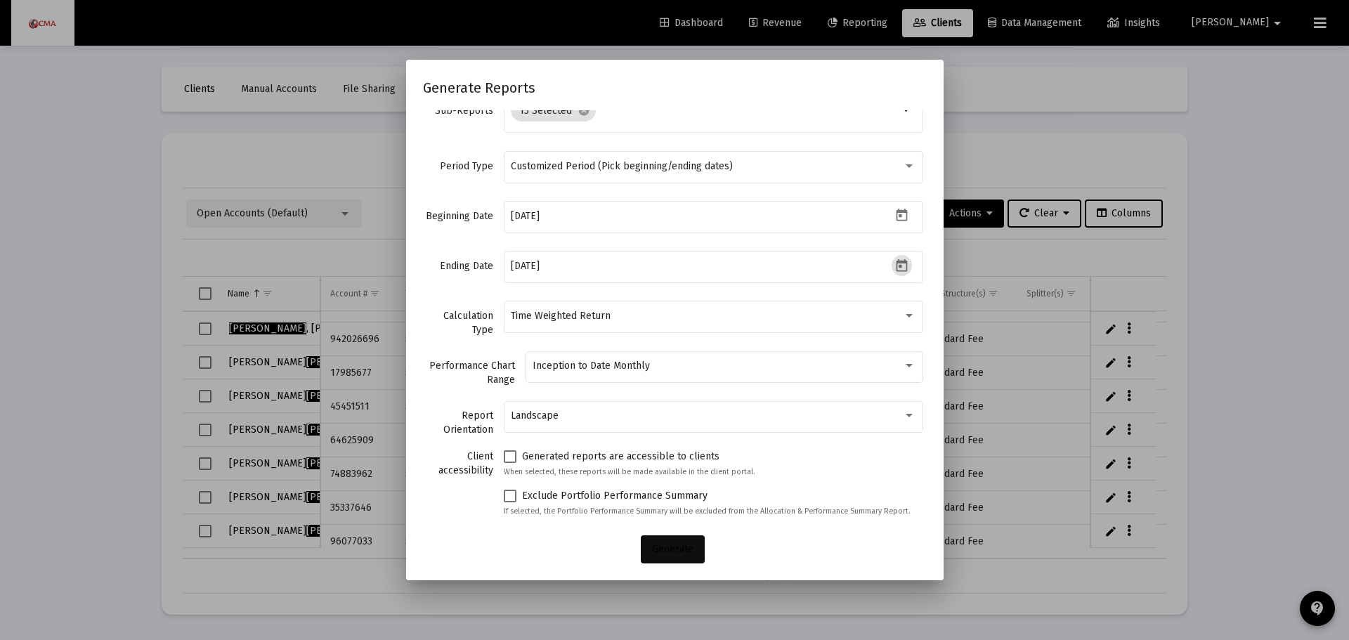
click at [675, 542] on button "Generate" at bounding box center [673, 549] width 64 height 28
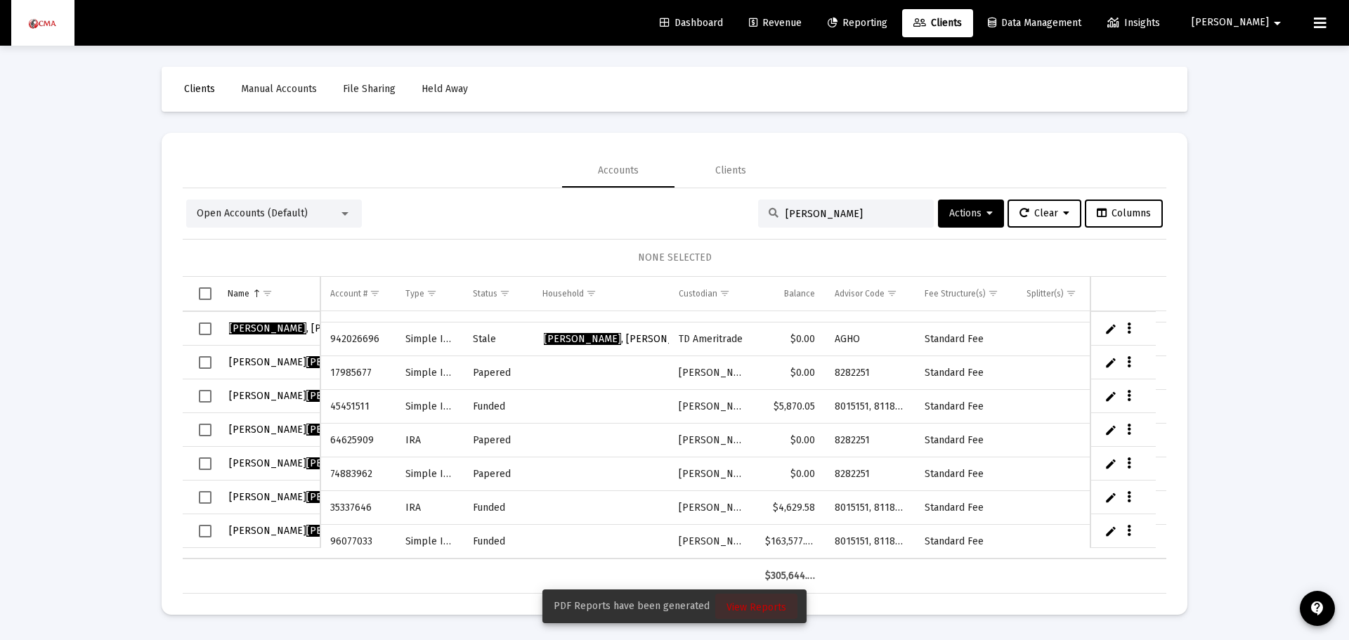
click at [761, 607] on span "View Reports" at bounding box center [756, 607] width 60 height 12
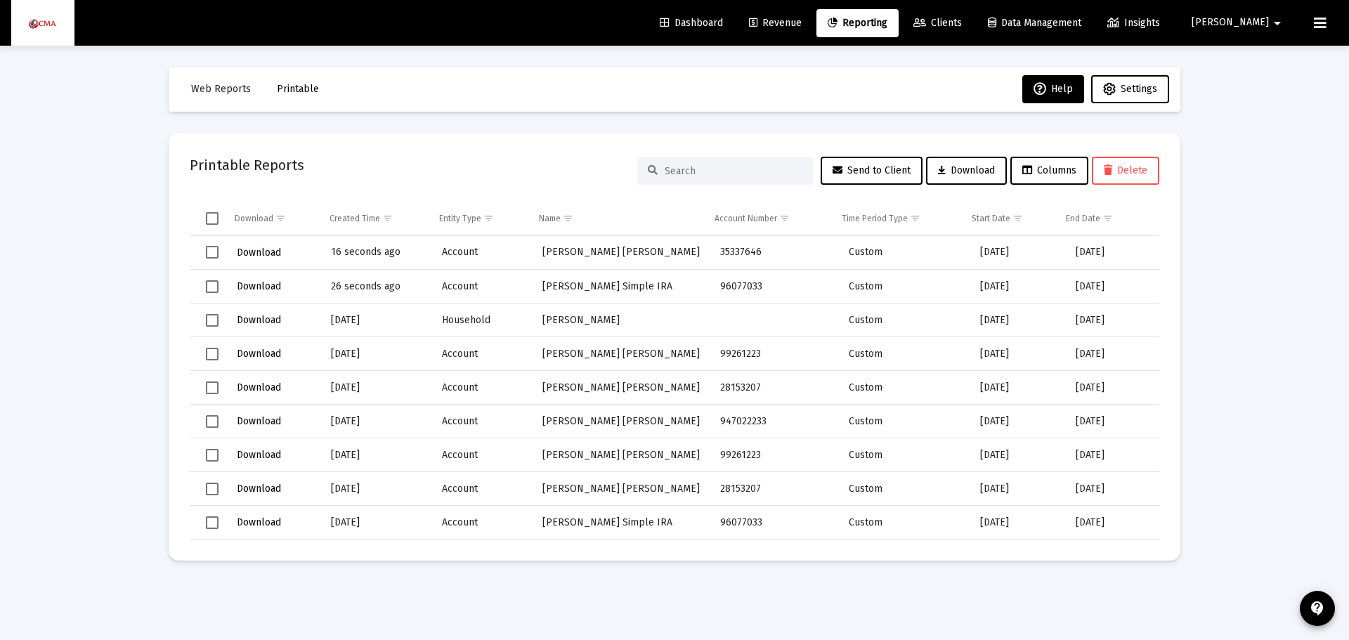
click at [542, 257] on td "[PERSON_NAME] [PERSON_NAME]" at bounding box center [621, 253] width 178 height 34
click at [210, 251] on span "Select row" at bounding box center [212, 252] width 13 height 13
click at [956, 162] on button "Download" at bounding box center [966, 171] width 81 height 28
click at [211, 249] on span "Select row" at bounding box center [212, 252] width 13 height 13
click at [962, 23] on span "Clients" at bounding box center [937, 23] width 48 height 12
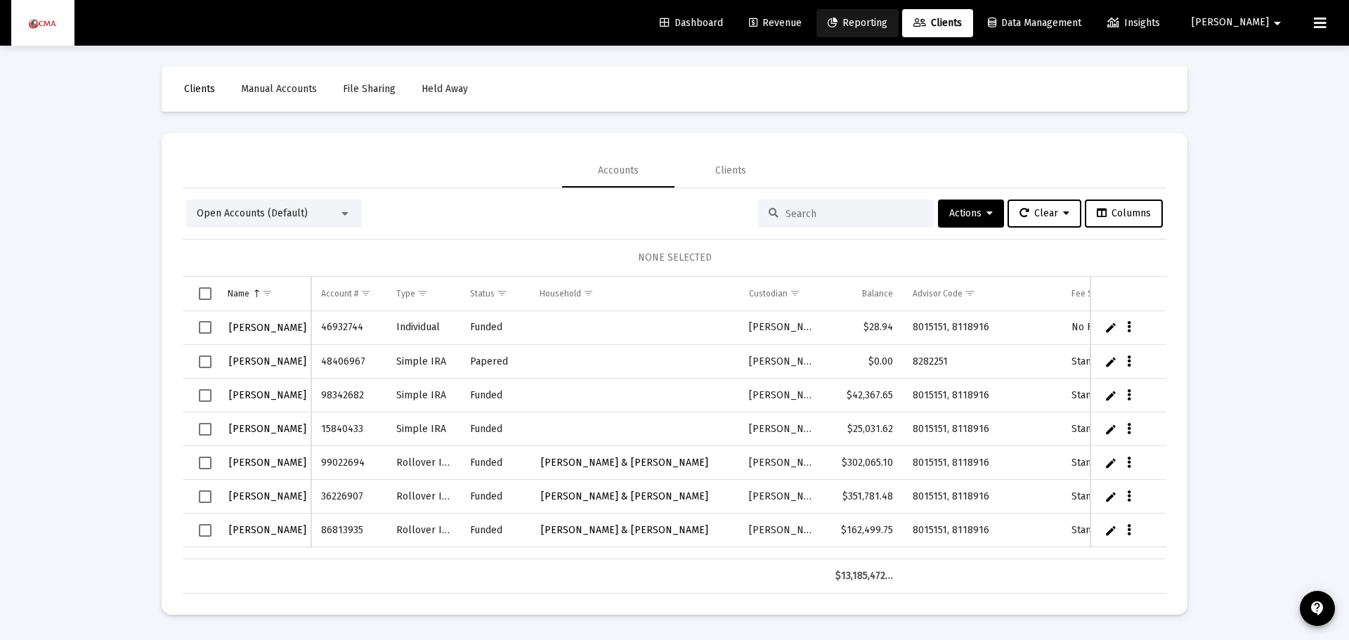
click at [887, 26] on span "Reporting" at bounding box center [857, 23] width 60 height 12
select select "View 1 month"
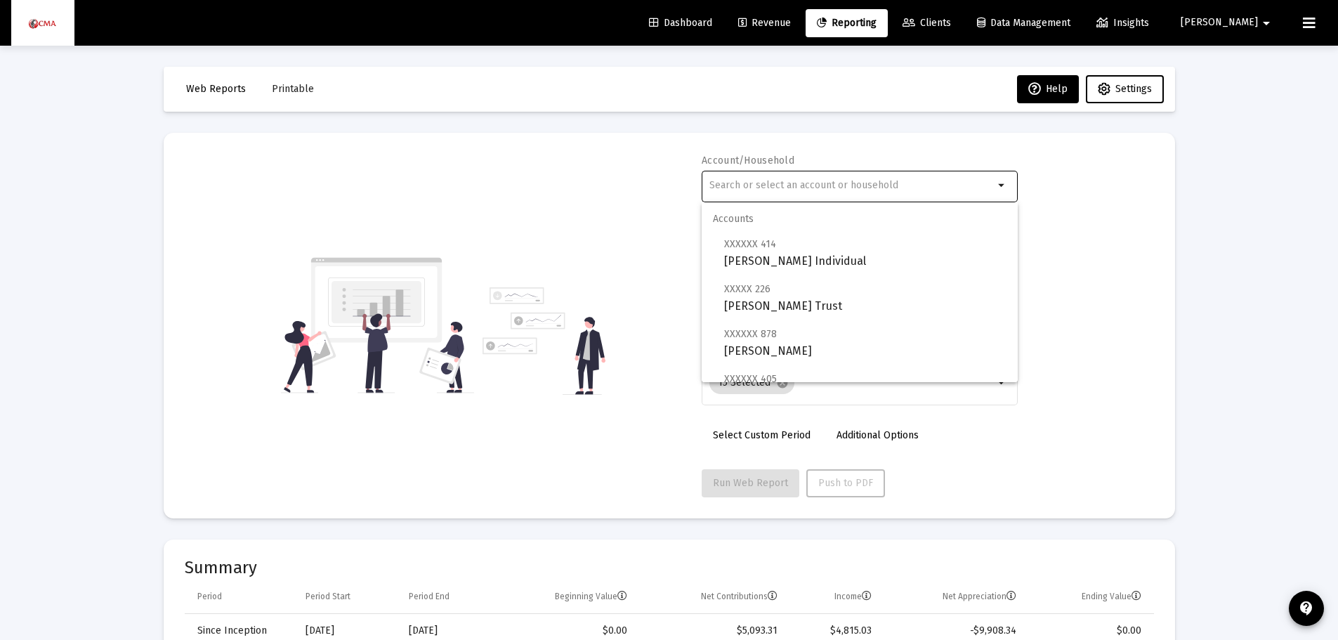
click at [719, 185] on input "text" at bounding box center [851, 185] width 284 height 11
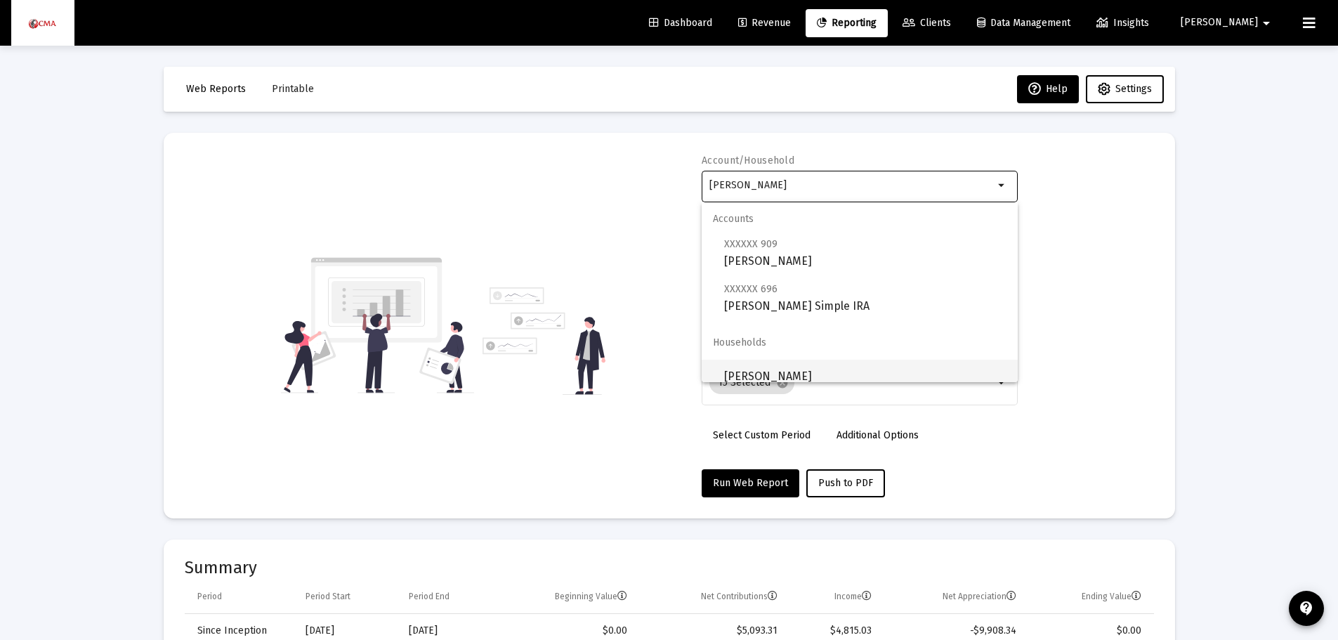
click at [763, 371] on span "[PERSON_NAME]" at bounding box center [865, 377] width 282 height 34
type input "[PERSON_NAME]"
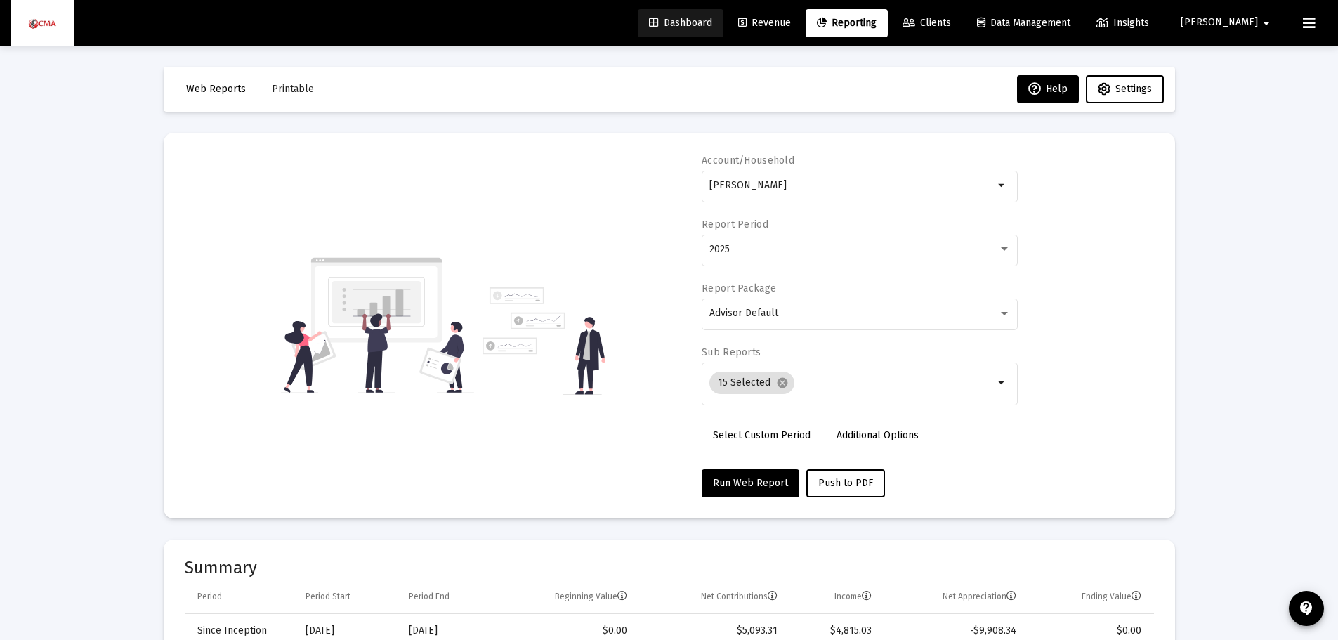
click at [712, 18] on span "Dashboard" at bounding box center [680, 23] width 63 height 12
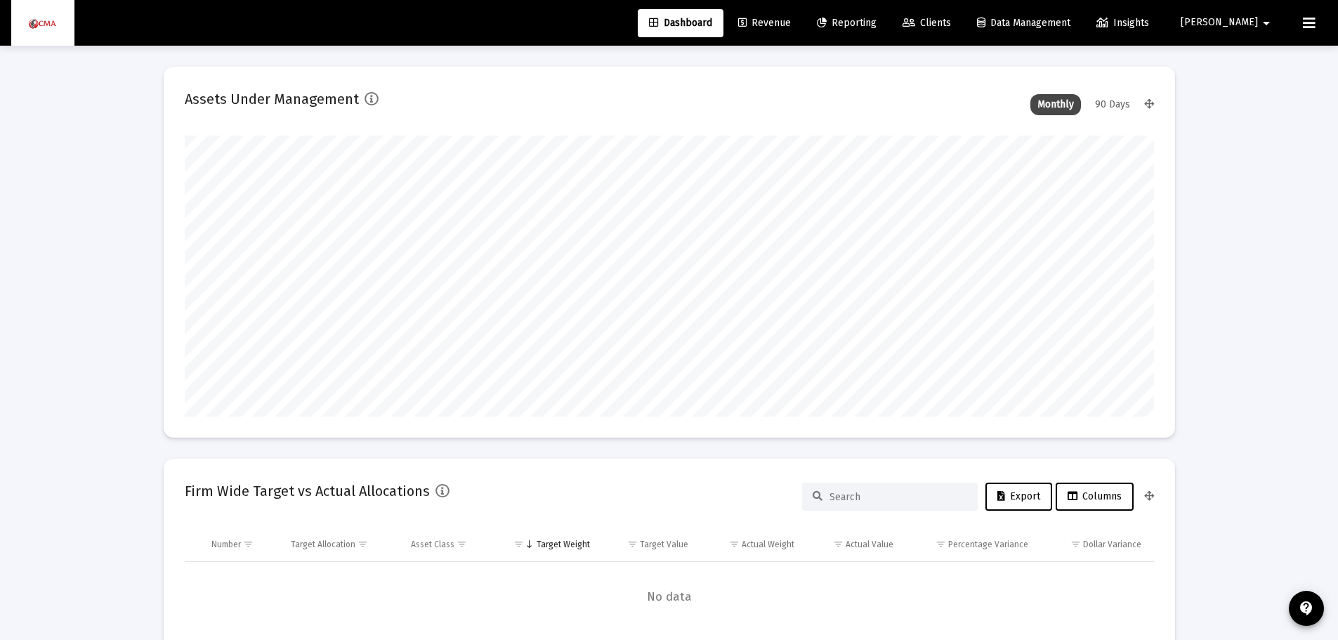
click at [1259, 17] on mat-icon "arrow_drop_down" at bounding box center [1266, 23] width 17 height 28
click at [1170, 18] on div at bounding box center [669, 320] width 1338 height 640
click at [1070, 21] on span "Data Management" at bounding box center [1023, 23] width 93 height 12
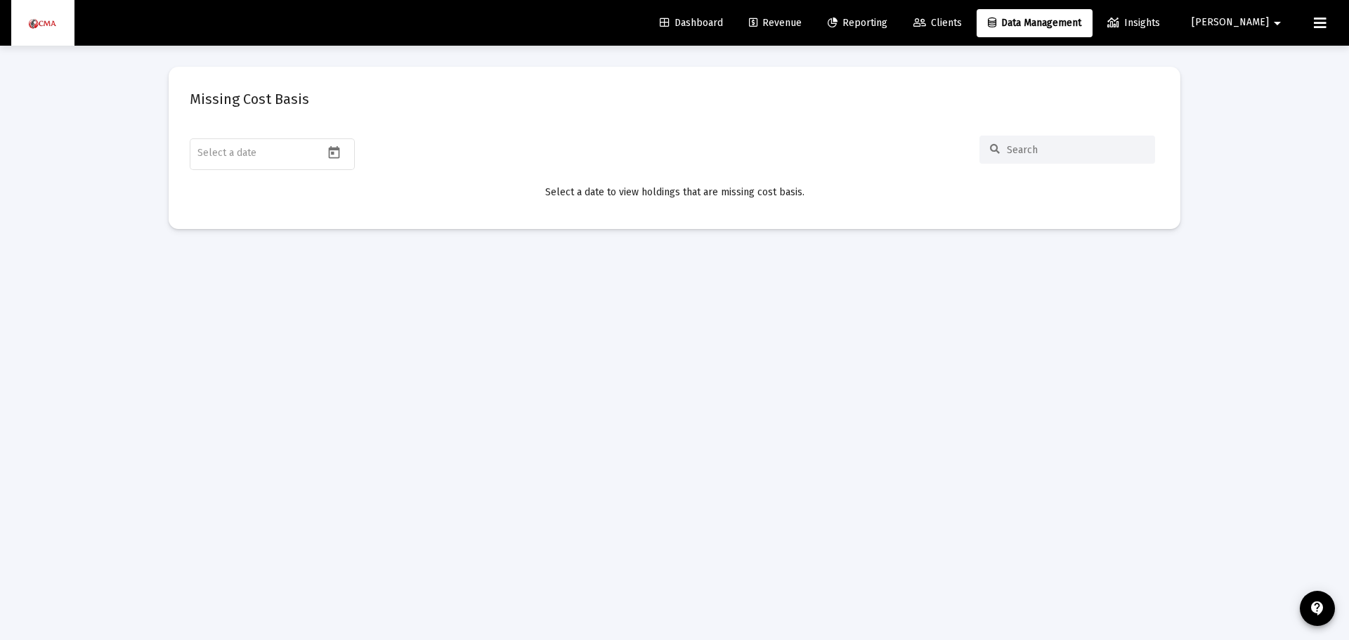
click at [962, 20] on span "Clients" at bounding box center [937, 23] width 48 height 12
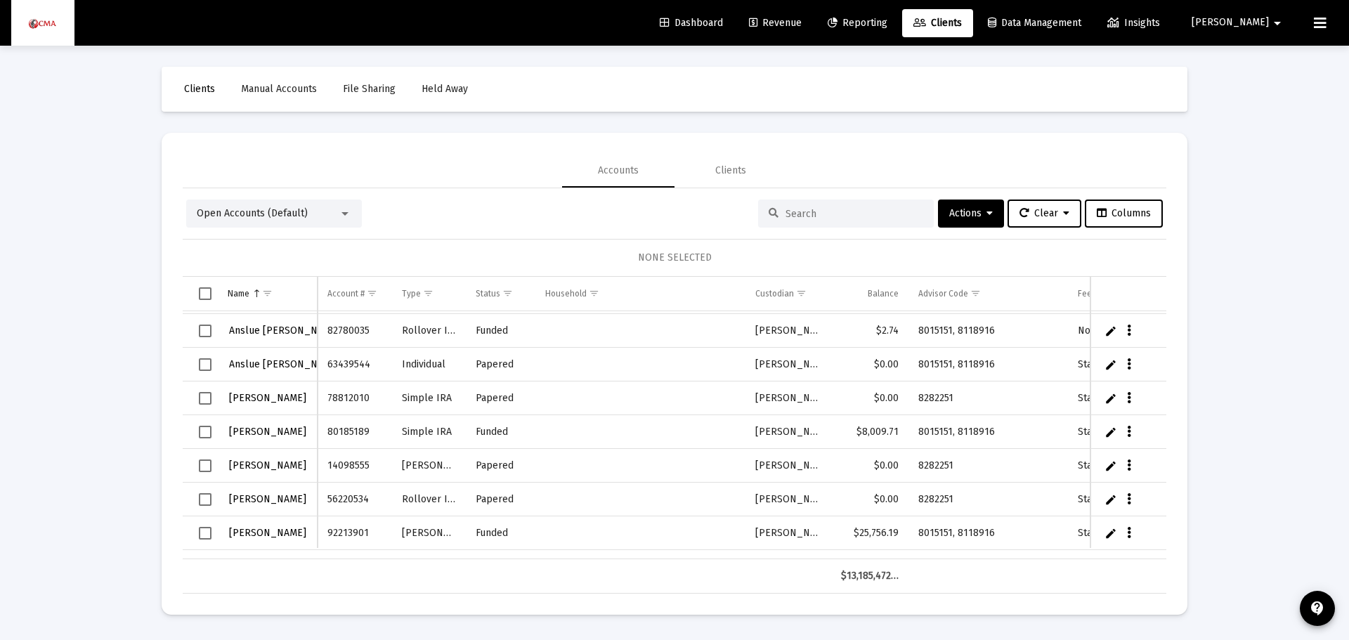
scroll to position [1194, 0]
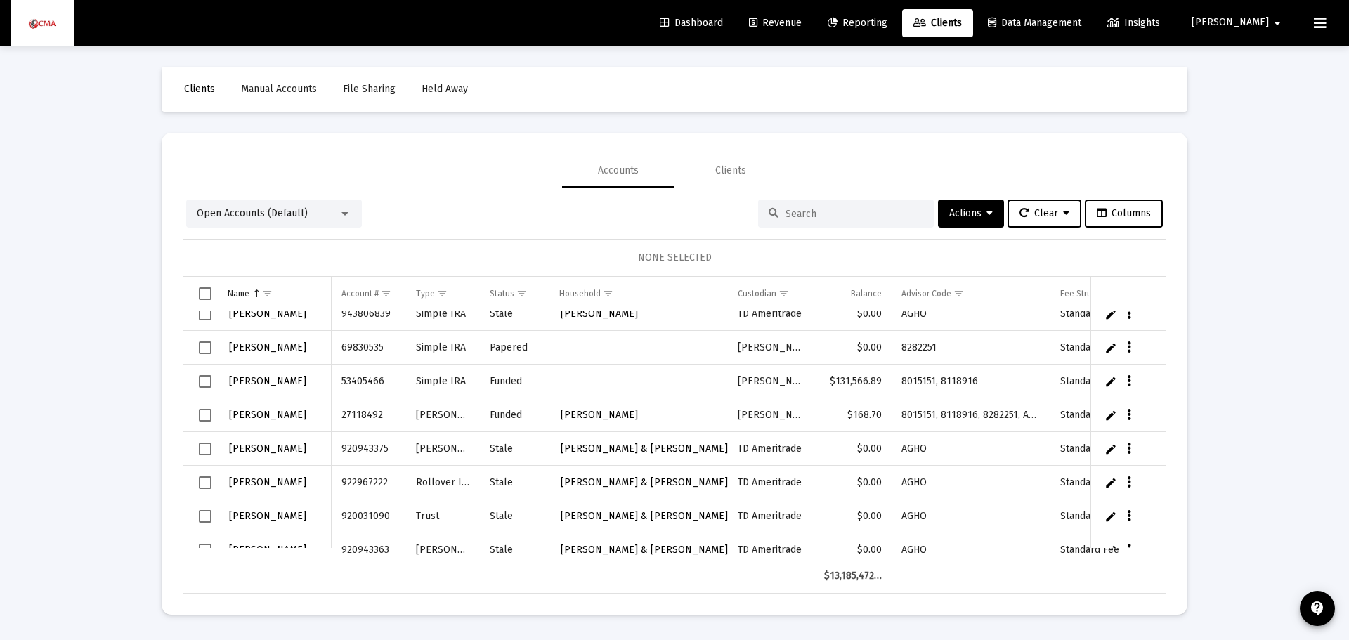
click at [787, 209] on input at bounding box center [854, 214] width 138 height 12
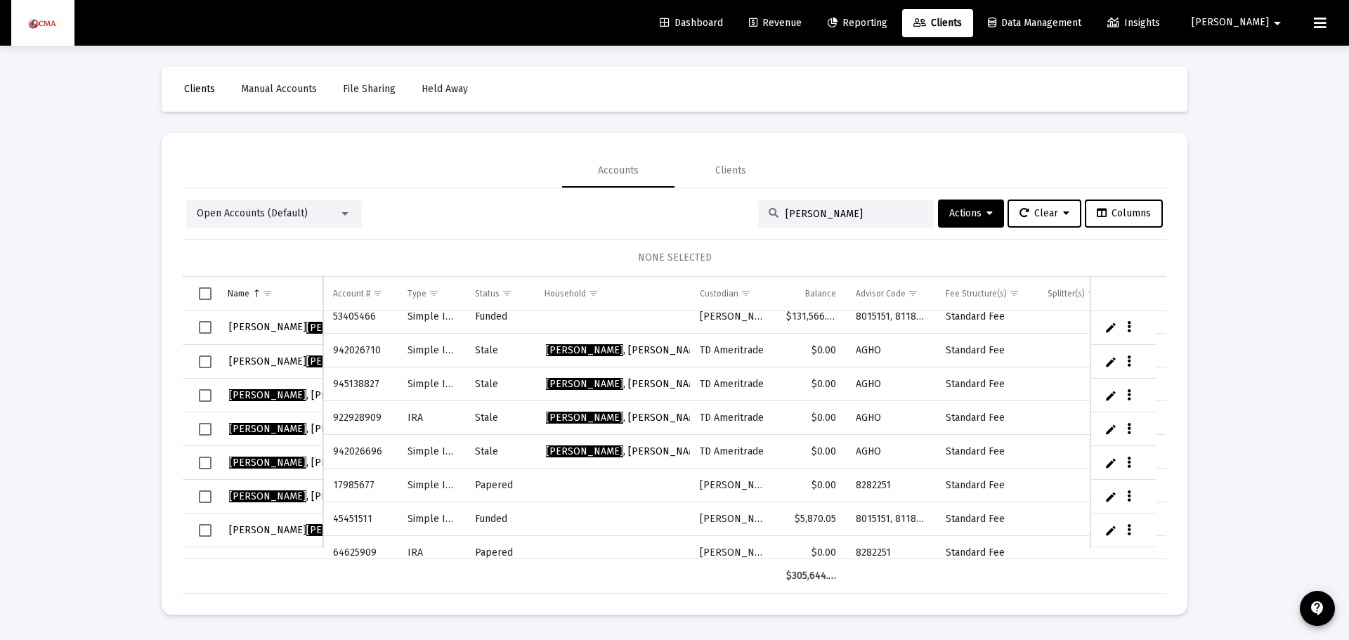
scroll to position [71, 0]
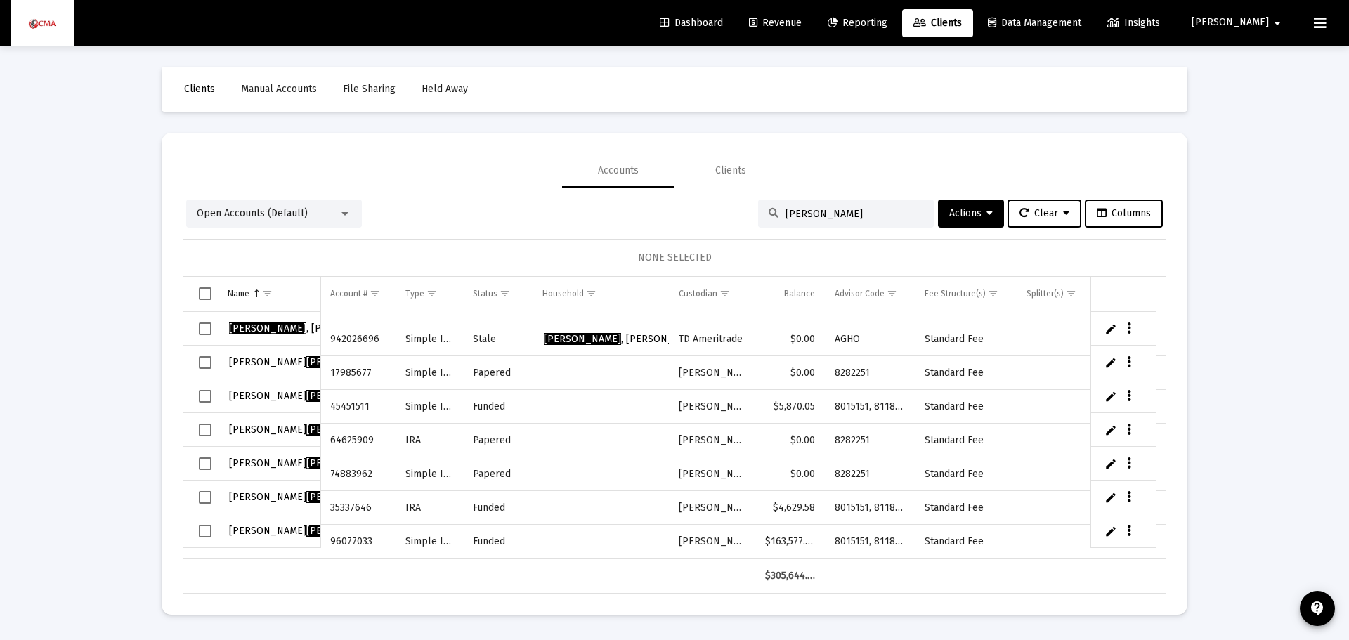
type input "[PERSON_NAME]"
click at [204, 499] on span "Select row" at bounding box center [205, 497] width 13 height 13
click at [199, 532] on span "Select row" at bounding box center [205, 531] width 13 height 13
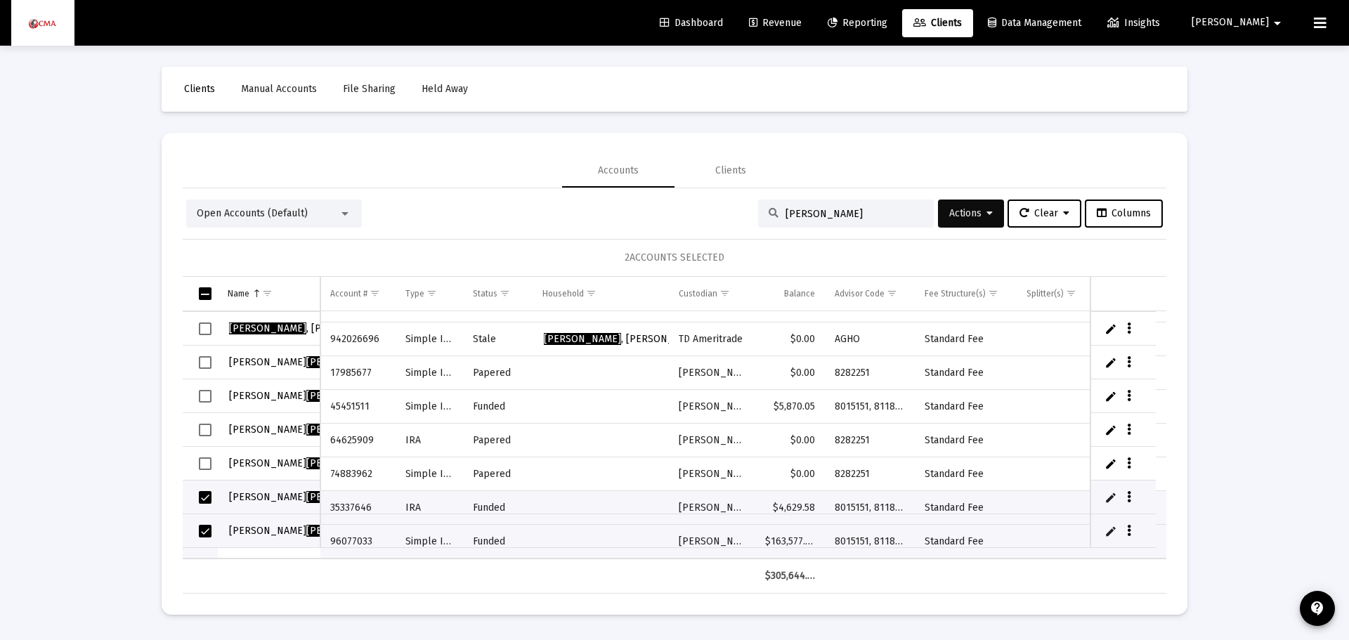
click at [992, 211] on button "Actions" at bounding box center [971, 213] width 66 height 28
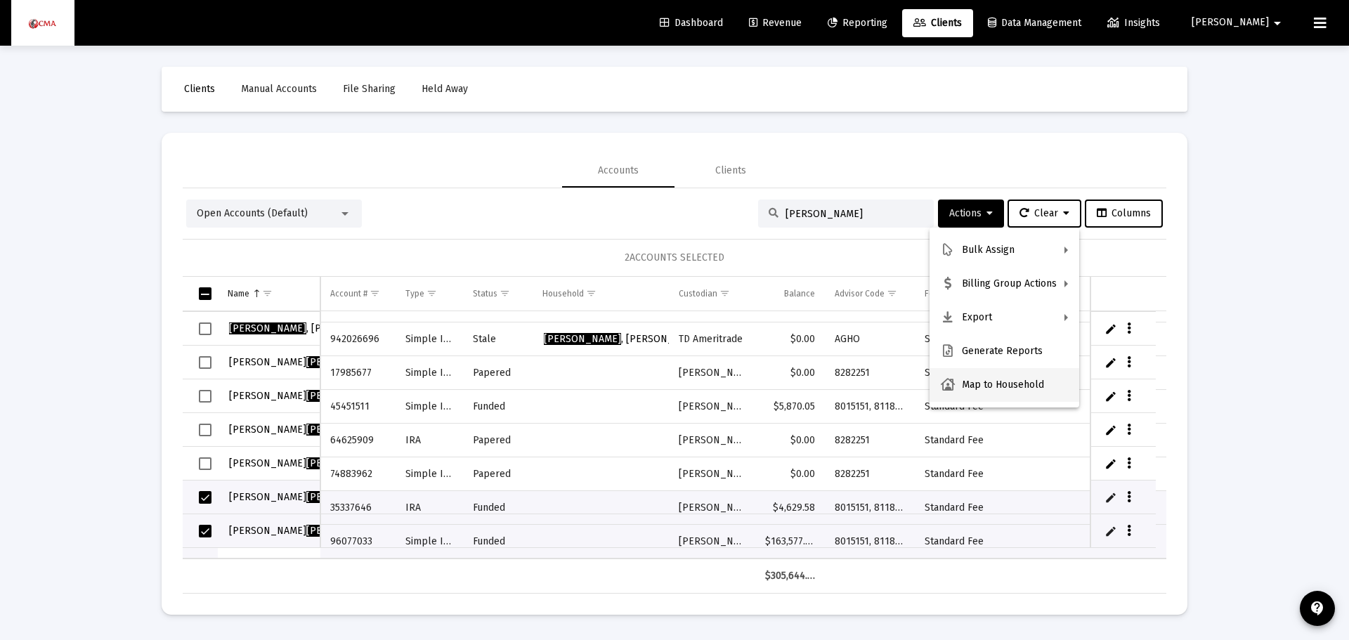
click at [999, 383] on button "Map to Household" at bounding box center [1004, 385] width 150 height 34
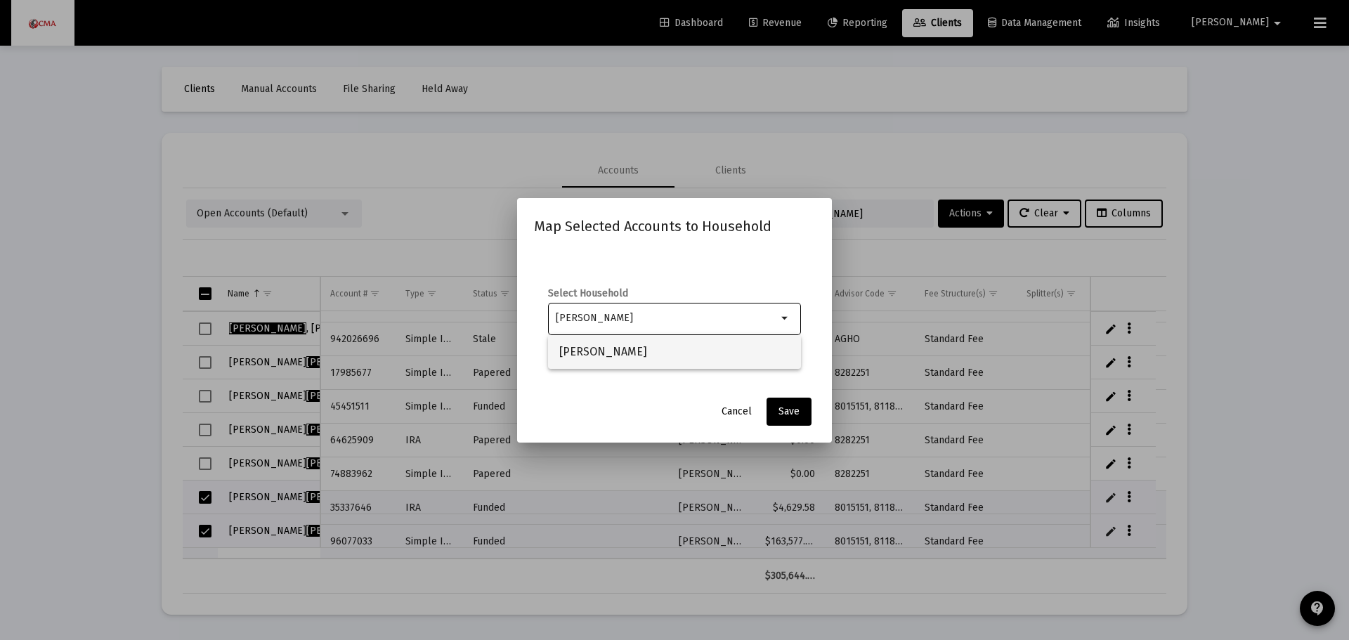
type input "[PERSON_NAME]"
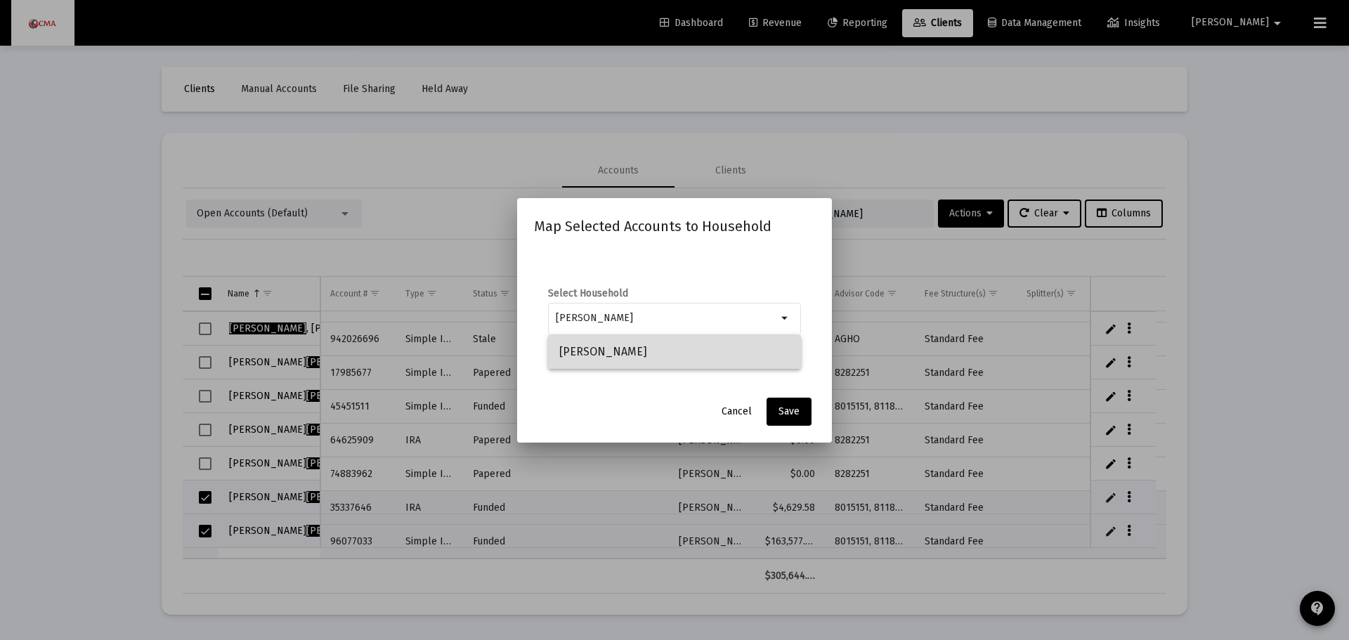
click at [592, 344] on span "[PERSON_NAME]" at bounding box center [674, 352] width 230 height 34
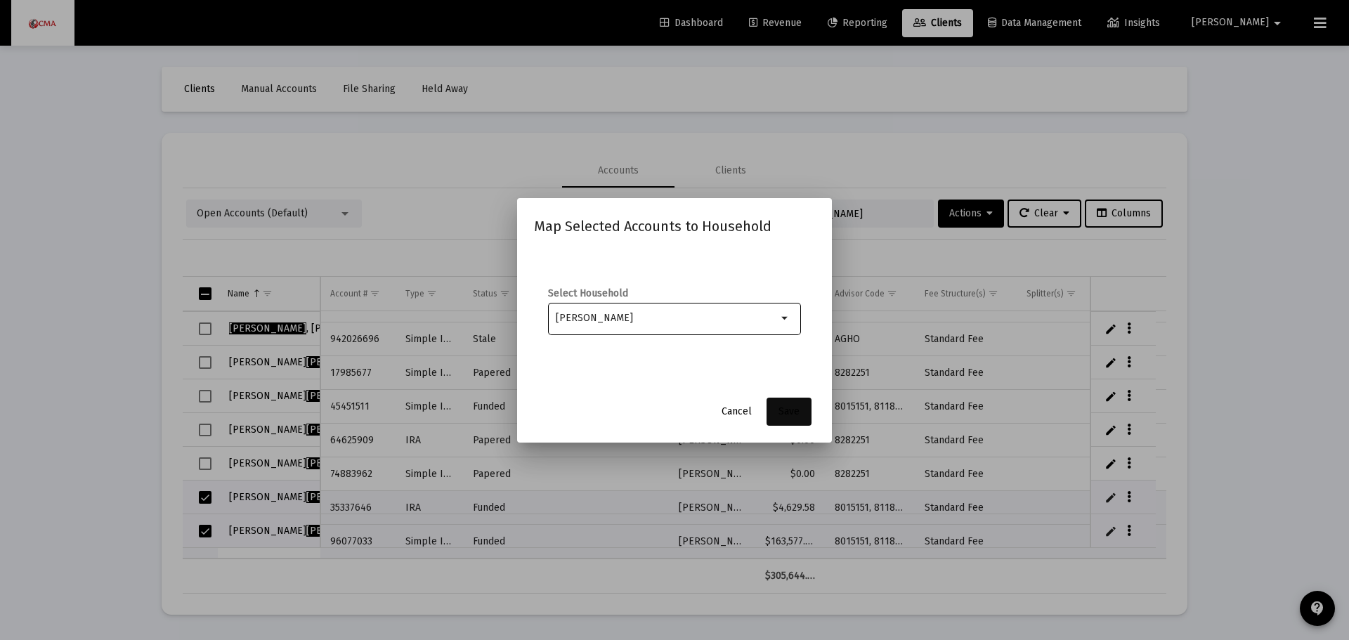
click at [801, 418] on button "Save" at bounding box center [788, 412] width 45 height 28
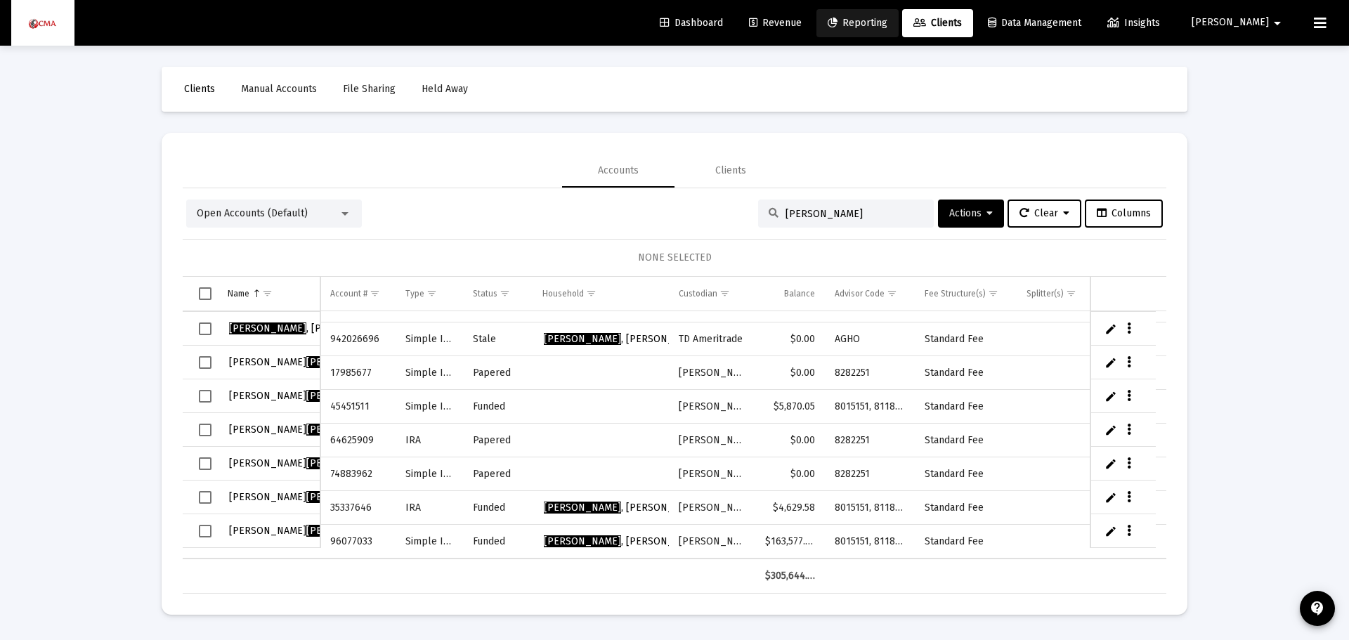
click at [887, 19] on span "Reporting" at bounding box center [857, 23] width 60 height 12
select select "View 1 month"
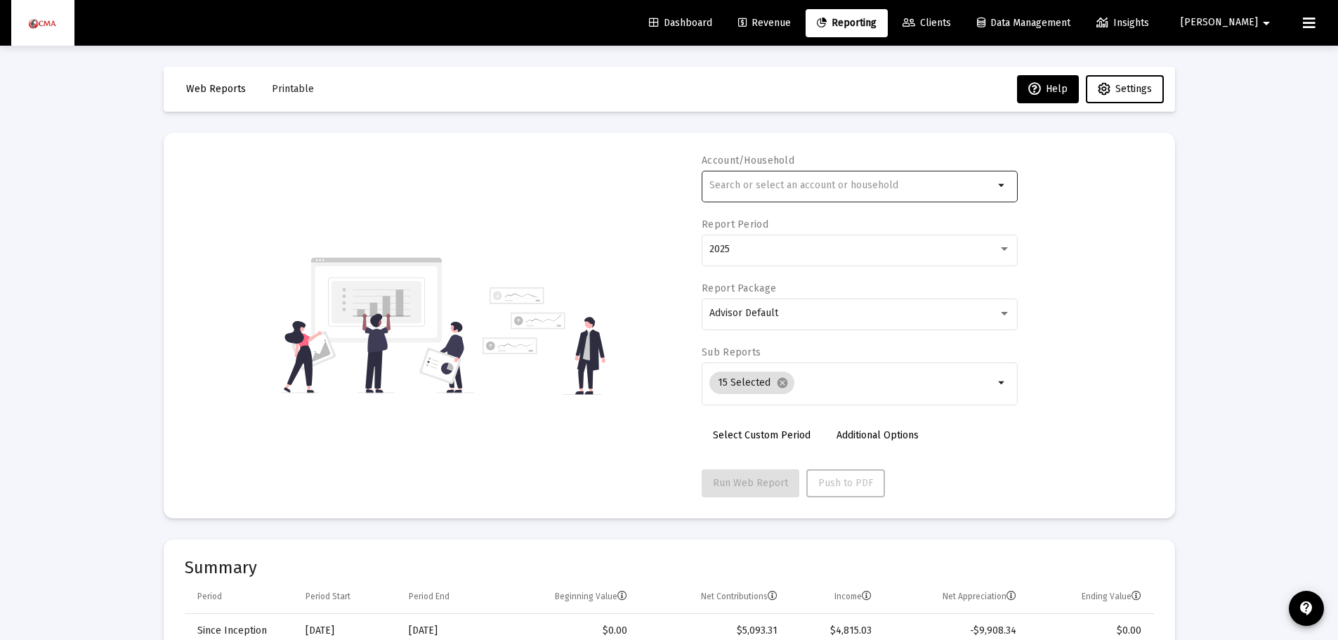
click at [750, 178] on div at bounding box center [851, 185] width 284 height 34
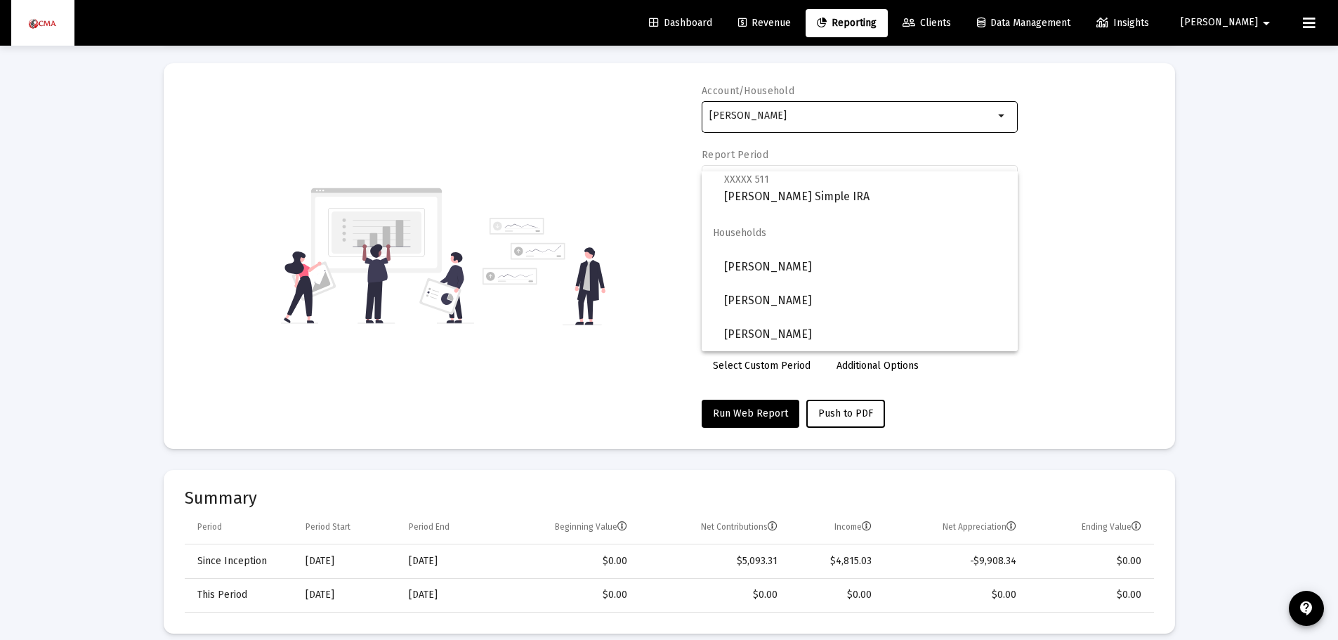
scroll to position [70, 0]
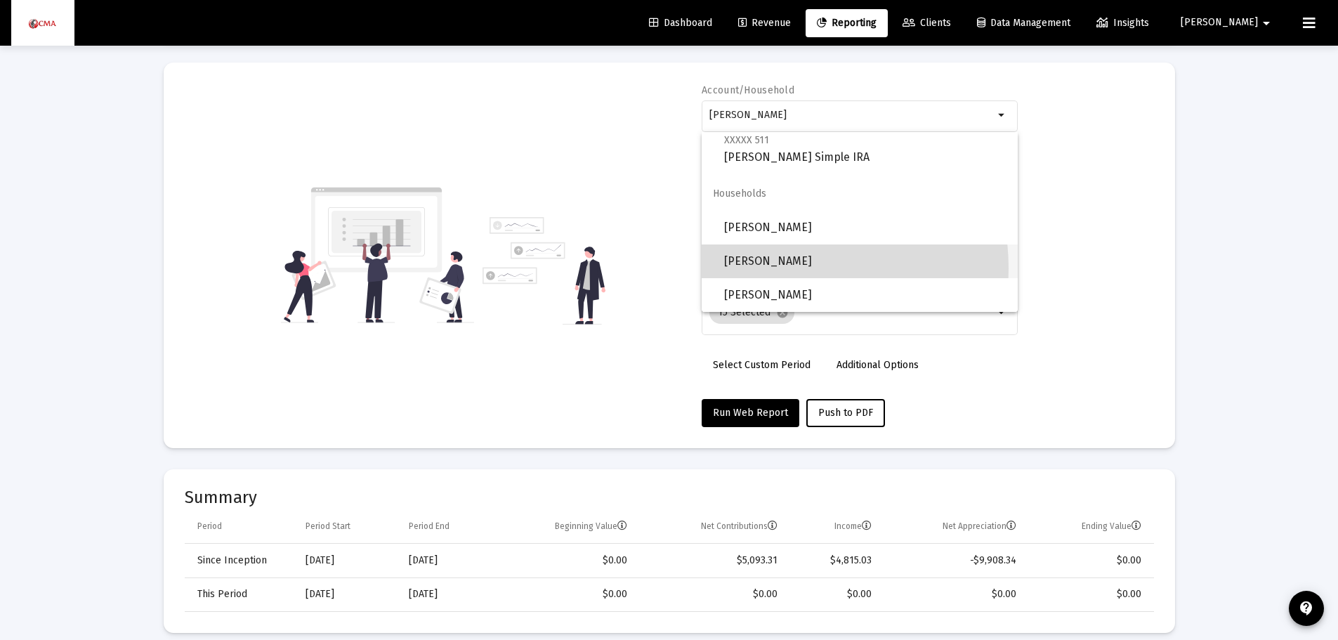
click at [771, 268] on span "[PERSON_NAME]" at bounding box center [865, 261] width 282 height 34
type input "[PERSON_NAME]"
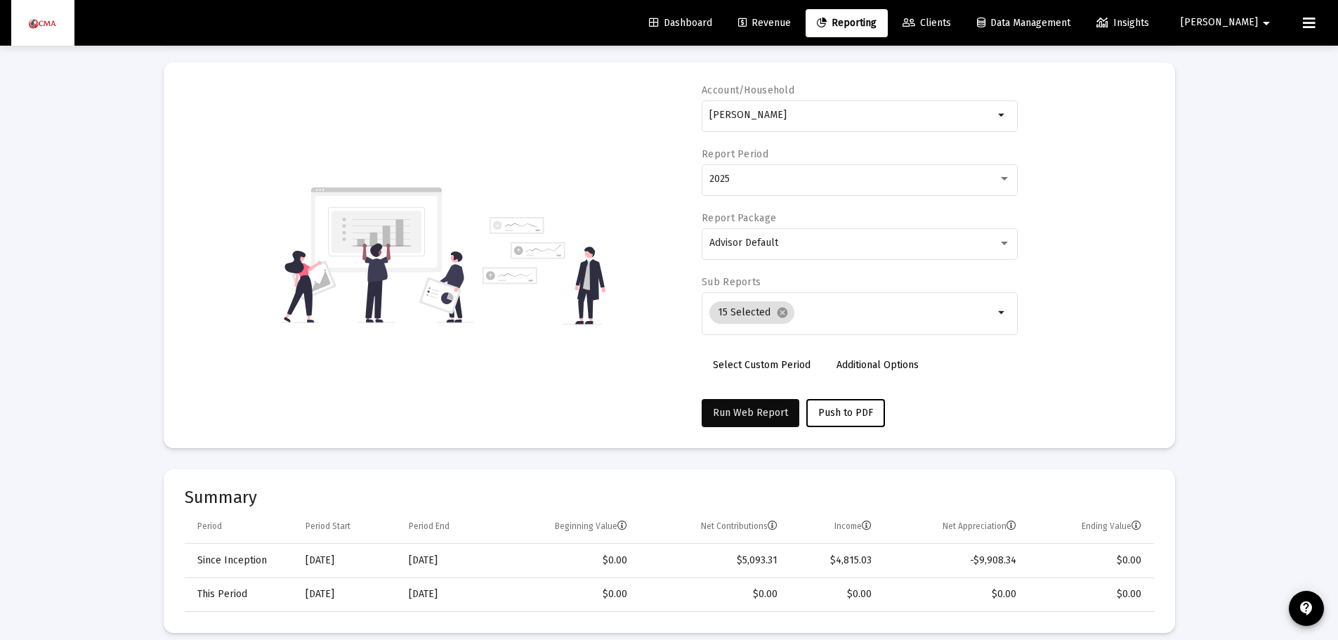
click at [723, 411] on span "Run Web Report" at bounding box center [750, 413] width 75 height 12
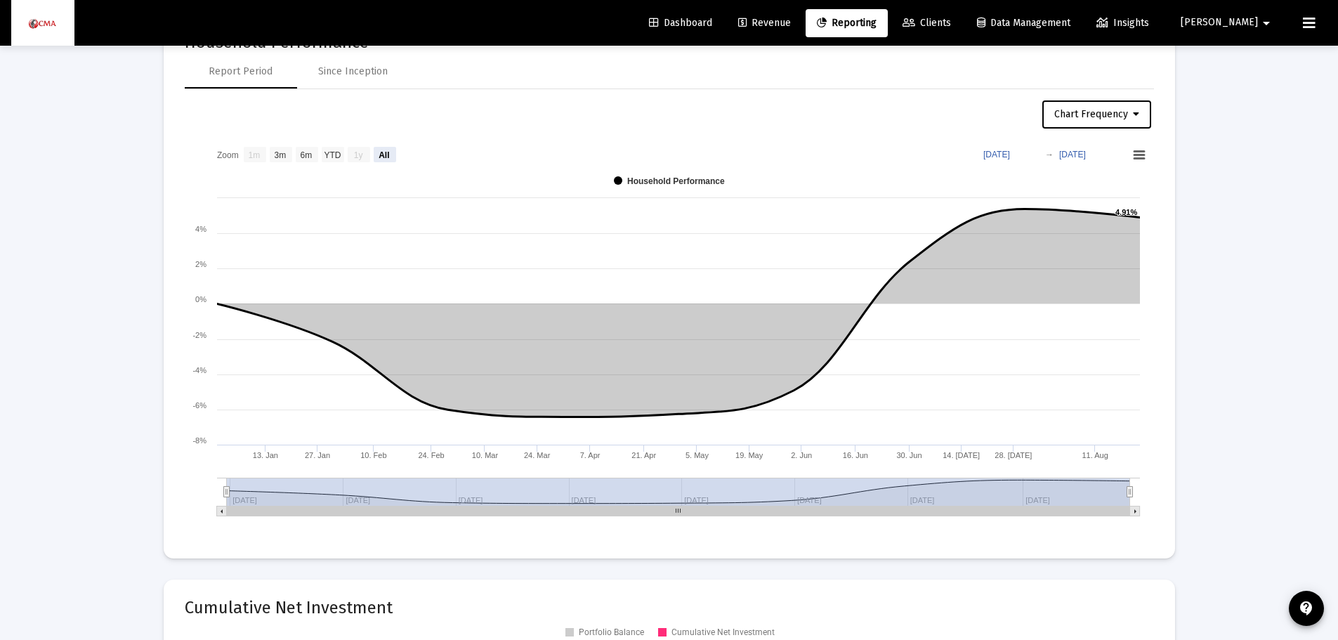
scroll to position [1826, 0]
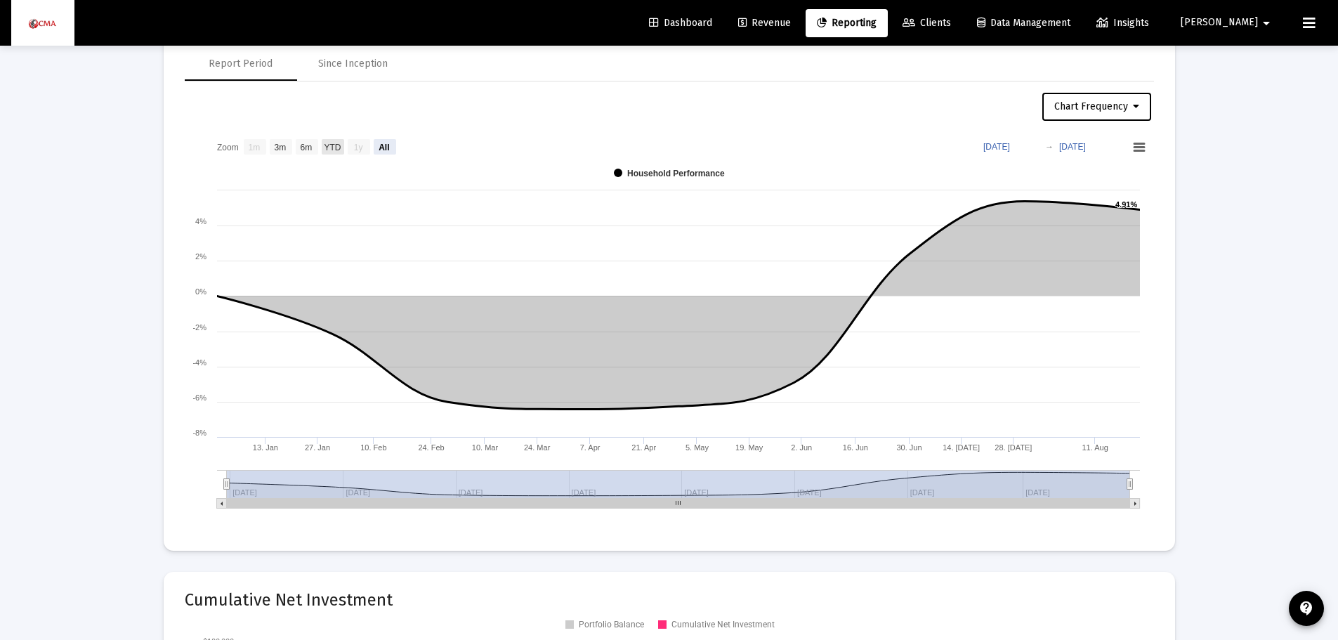
click at [336, 145] on text "YTD" at bounding box center [332, 148] width 17 height 10
select select "View year to date"
type input "[DATE]"
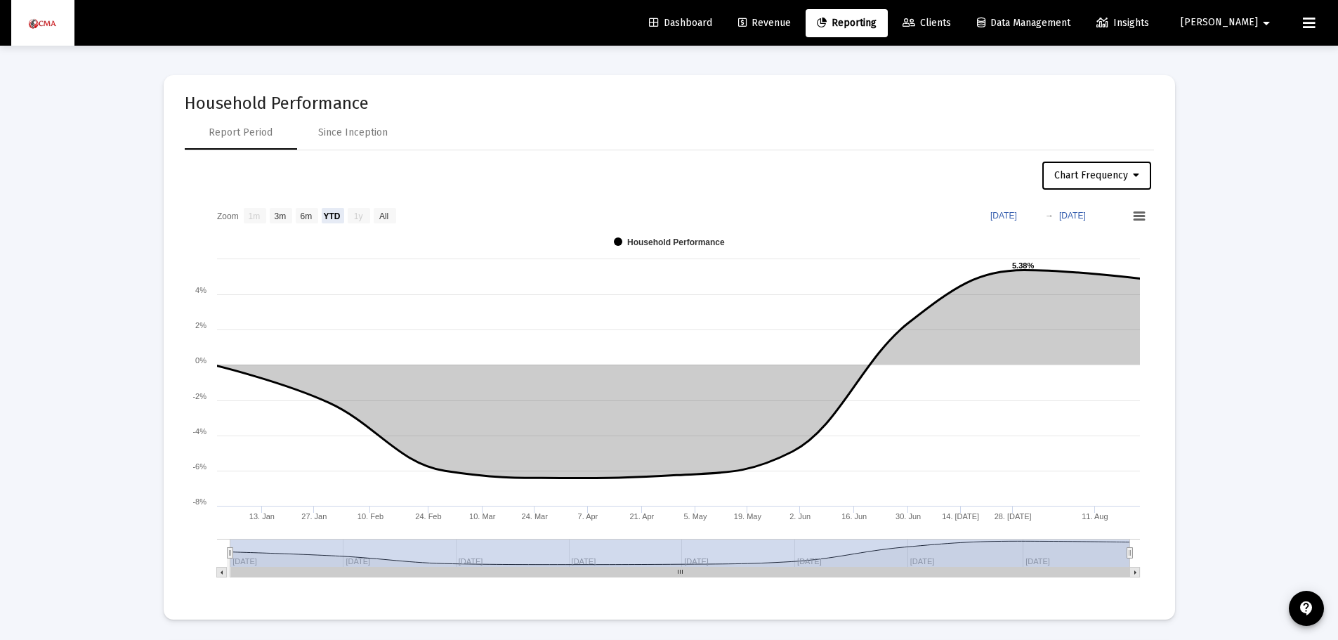
scroll to position [1756, 0]
click at [350, 215] on rect at bounding box center [359, 216] width 22 height 15
click at [1136, 218] on g "Chart context menu" at bounding box center [1138, 217] width 17 height 15
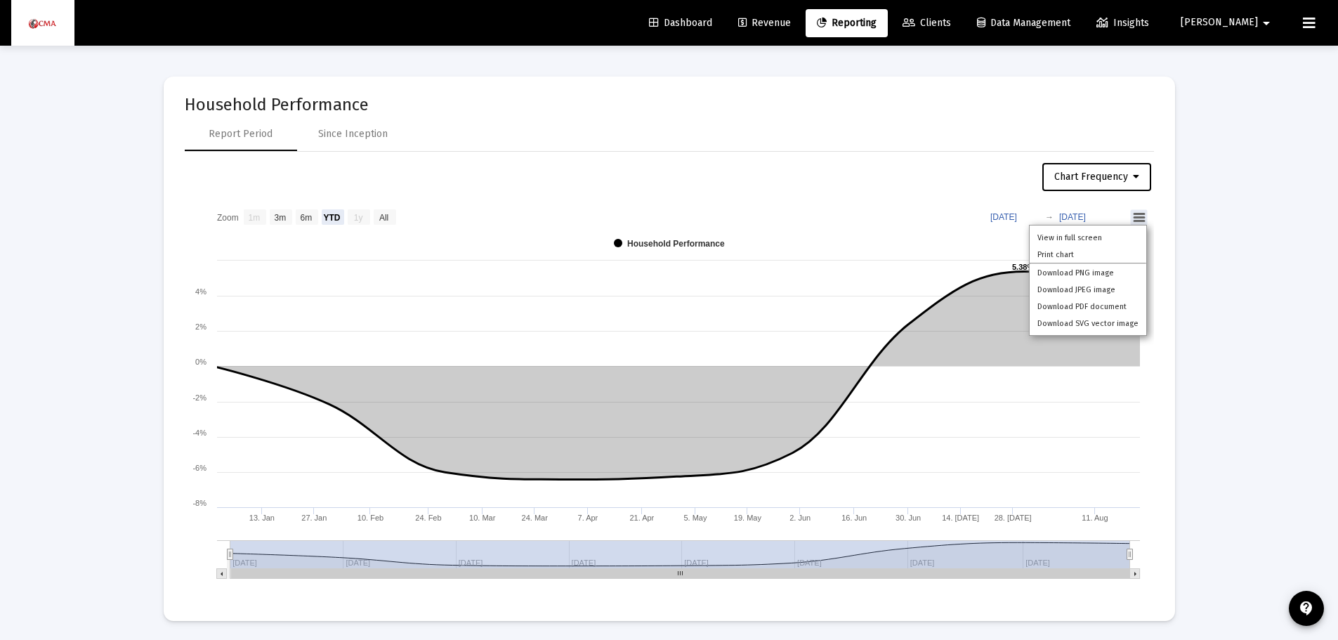
drag, startPoint x: 888, startPoint y: 203, endPoint x: 875, endPoint y: 195, distance: 15.8
click at [887, 200] on app-performance-chart "Chart Frequency Zoom View 1 month View 3 months View 6 months View year to date…" at bounding box center [669, 376] width 969 height 426
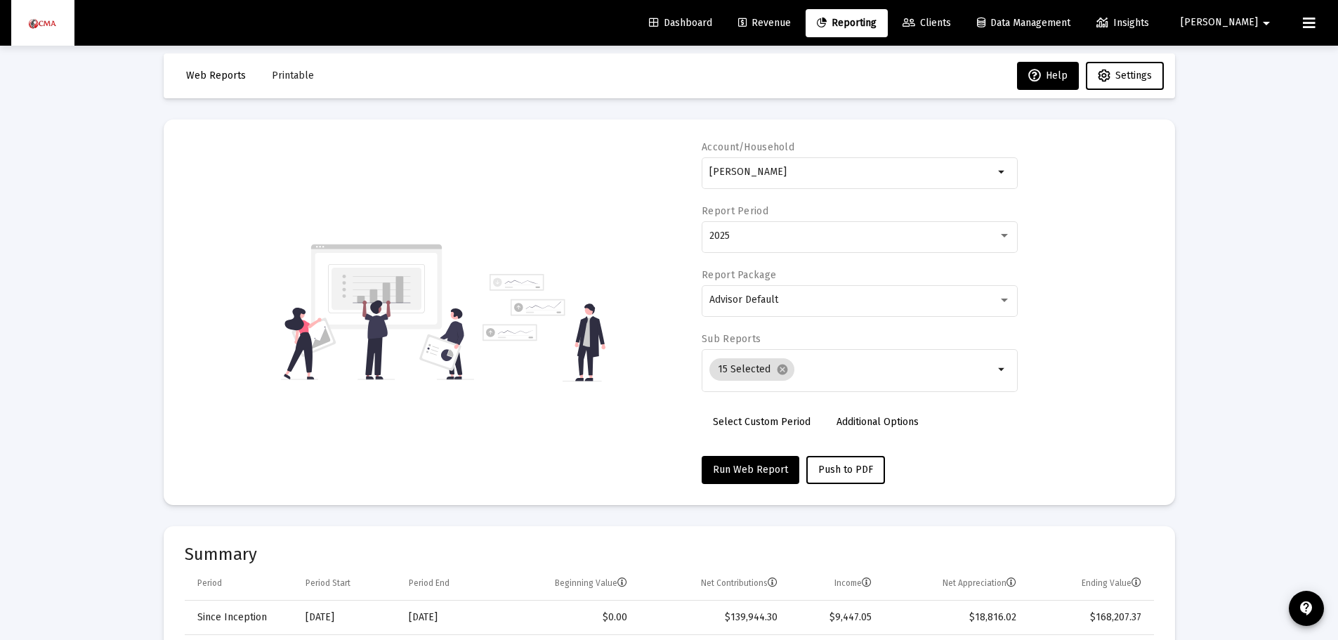
scroll to position [0, 0]
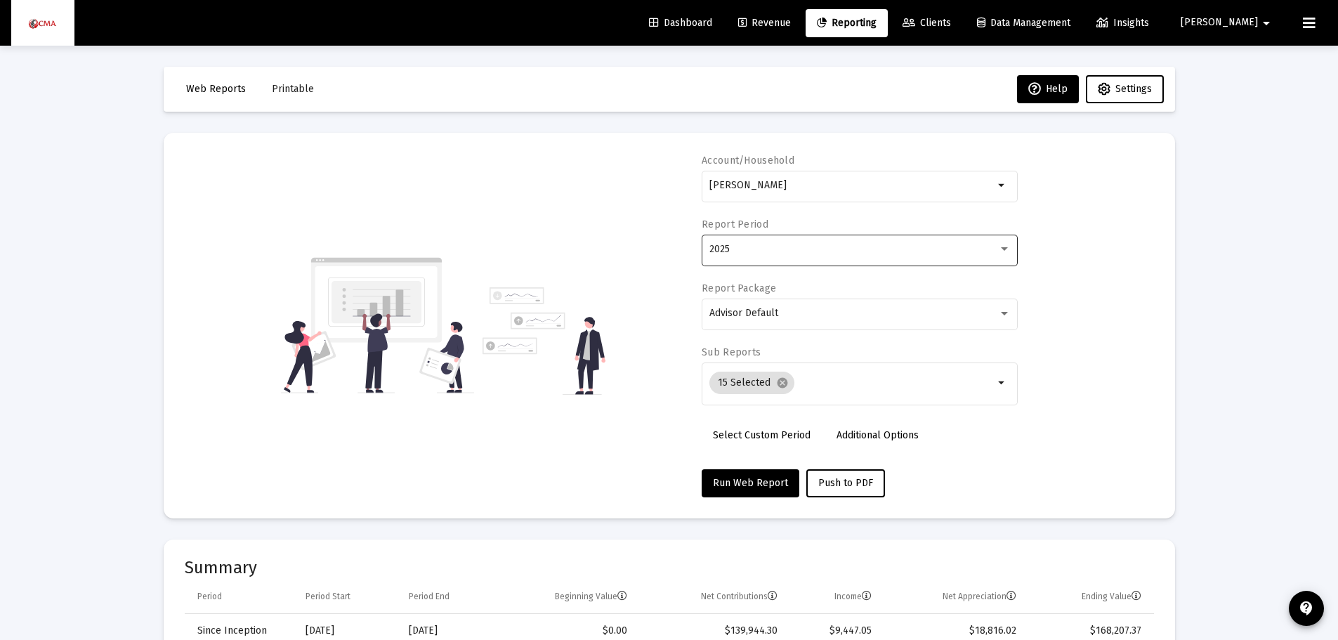
click at [1006, 247] on div at bounding box center [1004, 249] width 7 height 4
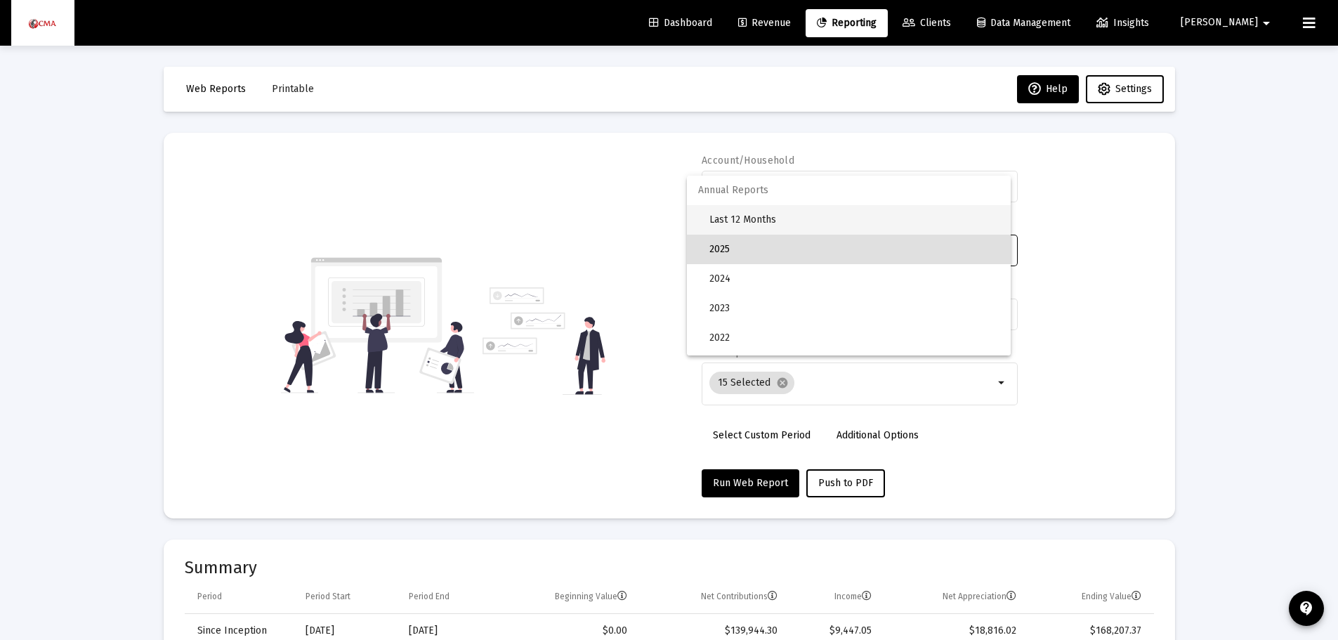
click at [755, 215] on span "Last 12 Months" at bounding box center [854, 219] width 290 height 29
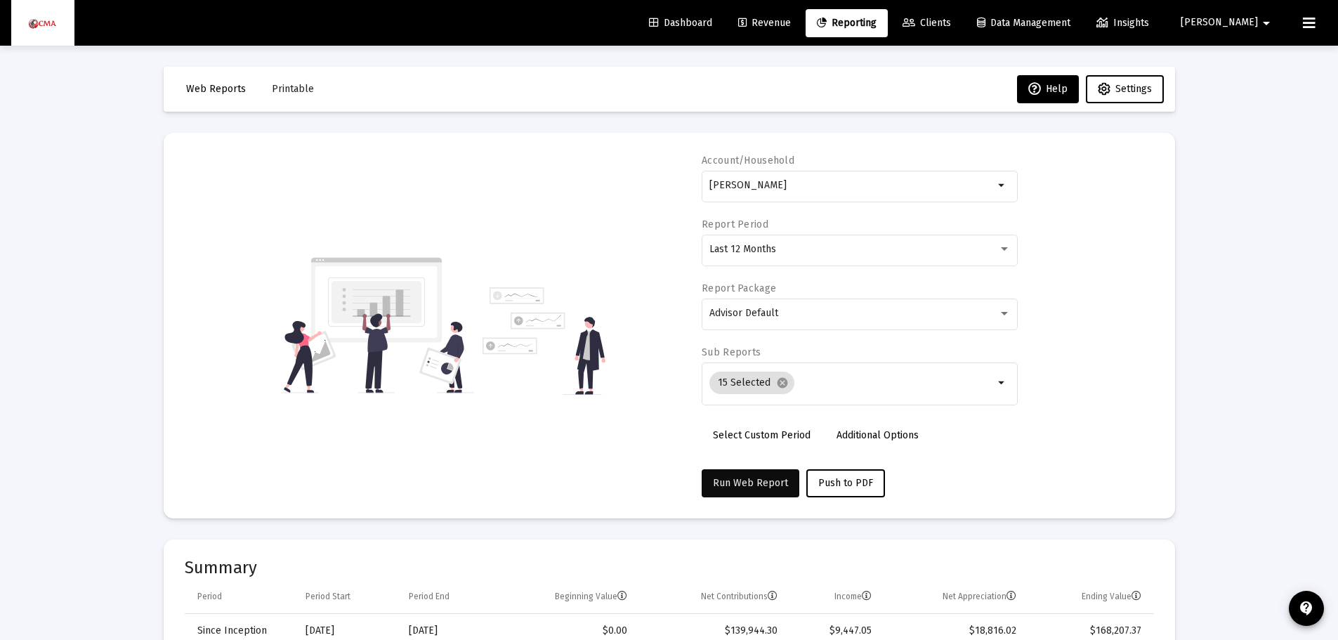
click at [771, 478] on span "Run Web Report" at bounding box center [750, 483] width 75 height 12
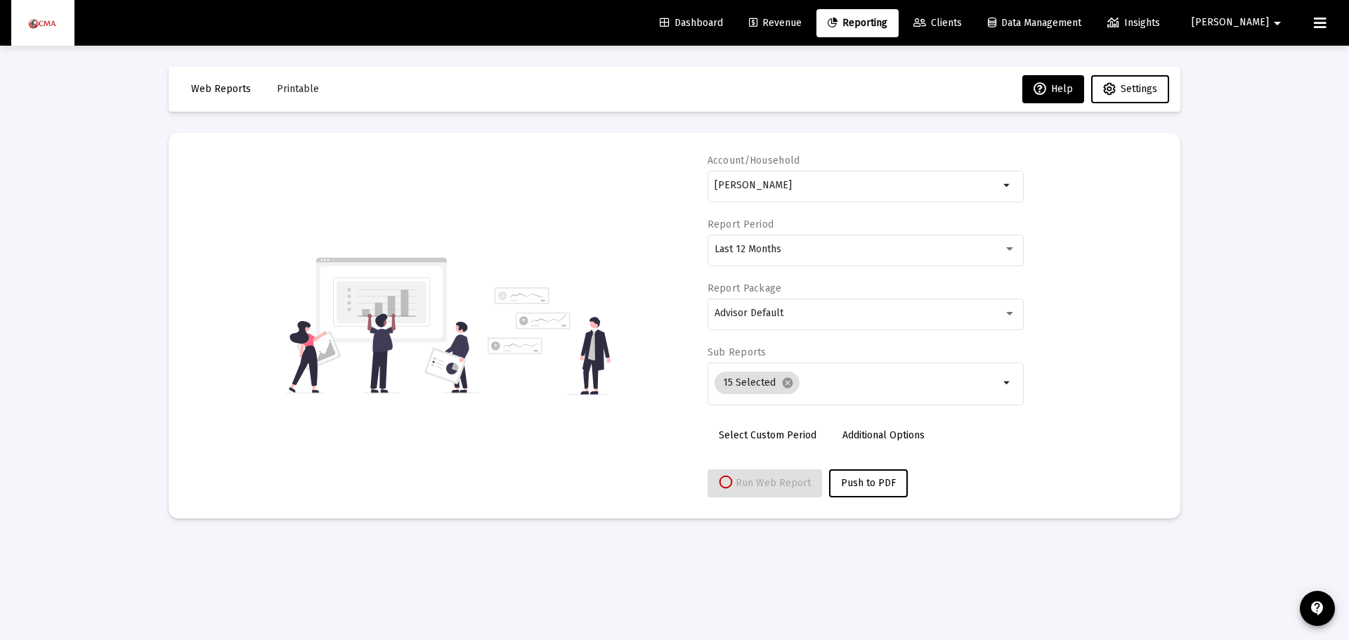
select select "View all"
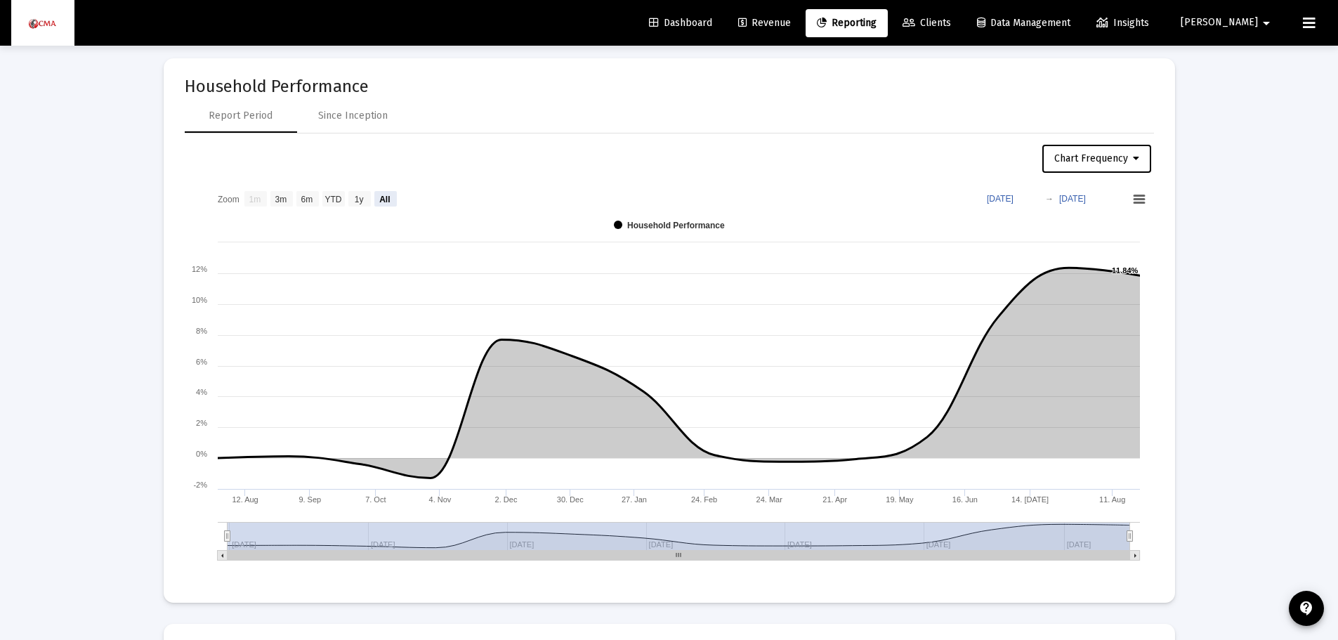
scroll to position [1826, 0]
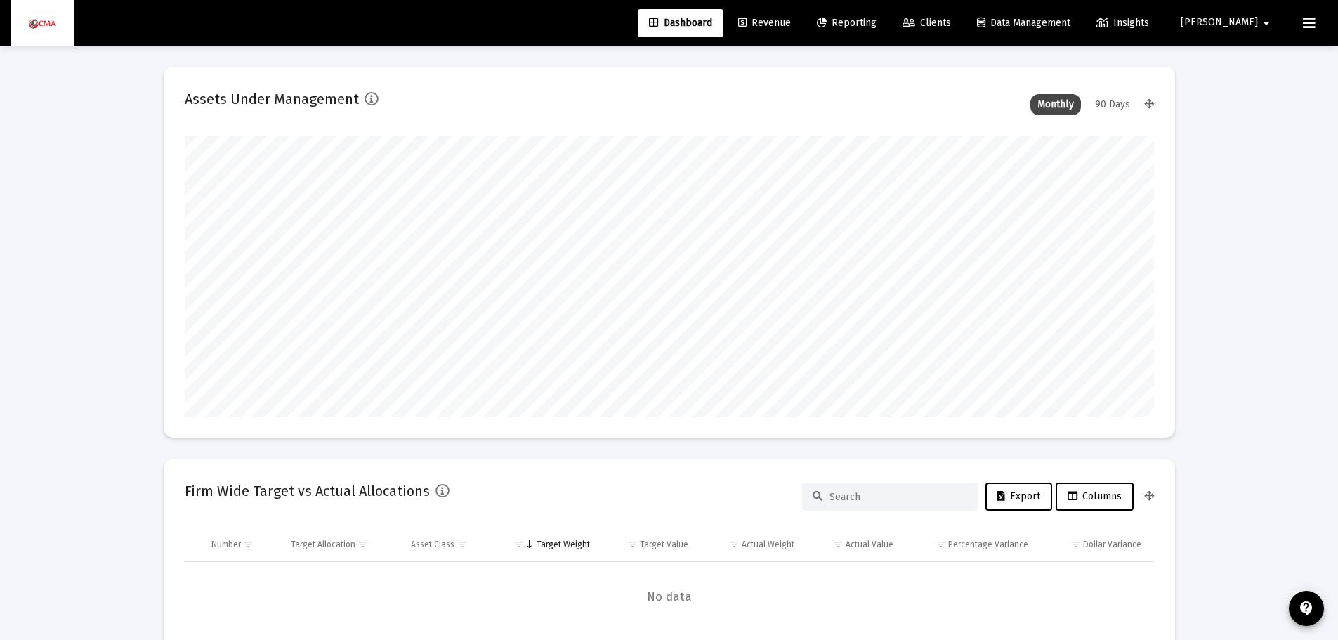
scroll to position [281, 969]
type input "[DATE]"
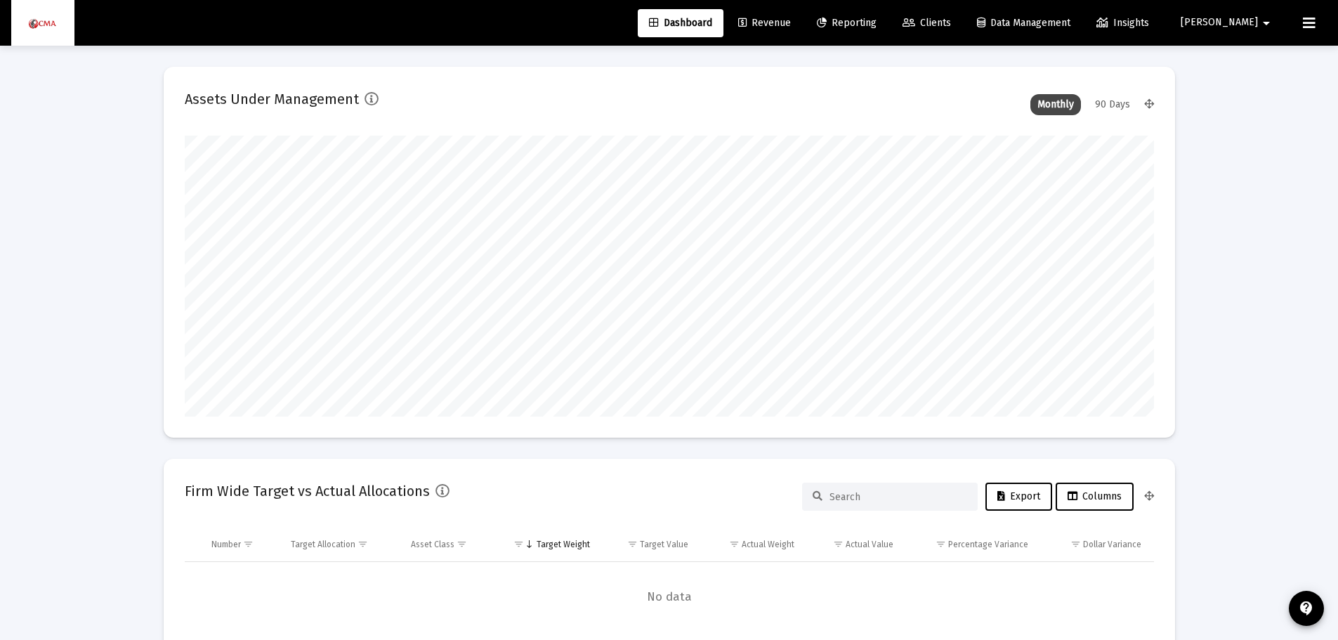
click at [951, 22] on span "Clients" at bounding box center [927, 23] width 48 height 12
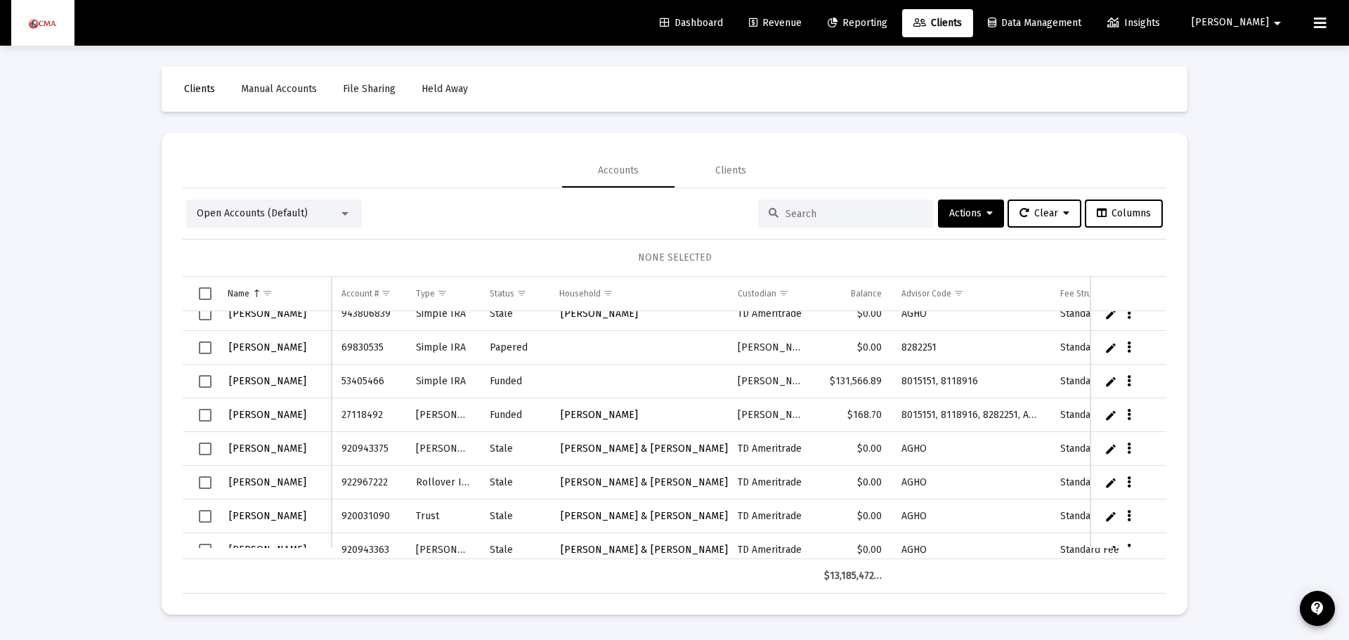
click at [796, 208] on input at bounding box center [854, 214] width 138 height 12
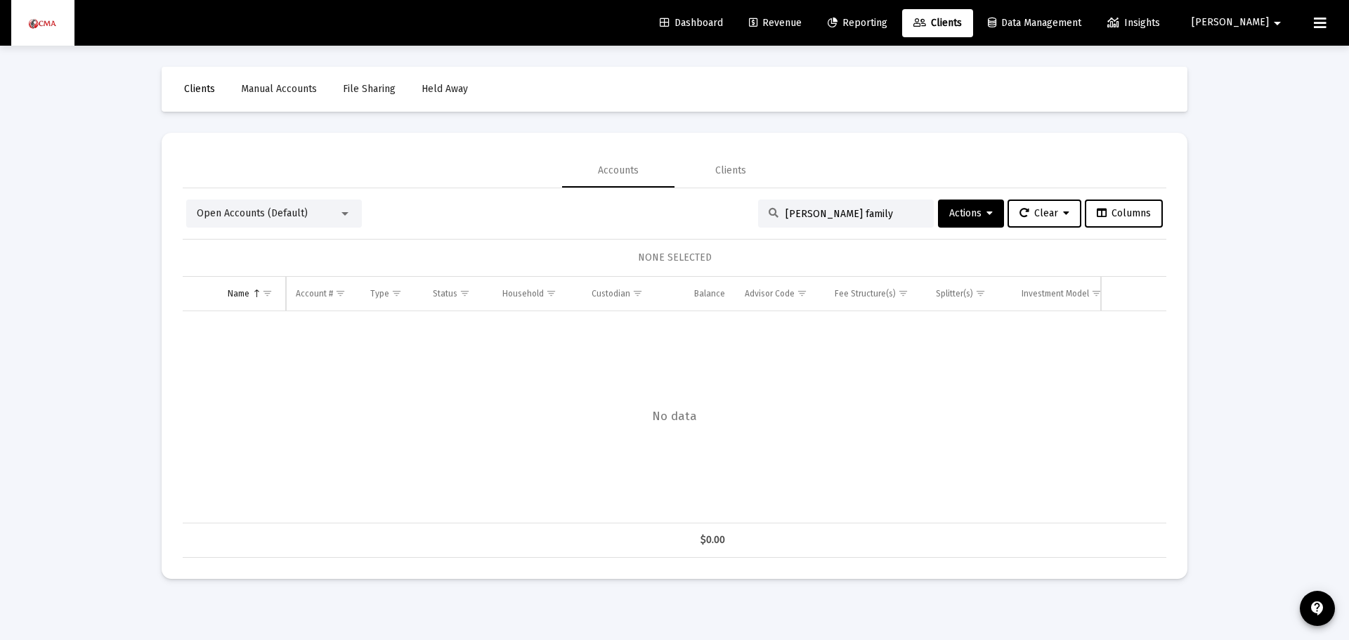
drag, startPoint x: 877, startPoint y: 213, endPoint x: 838, endPoint y: 207, distance: 39.0
click at [838, 208] on input "clayton mary family" at bounding box center [854, 214] width 138 height 12
type input "[PERSON_NAME]"
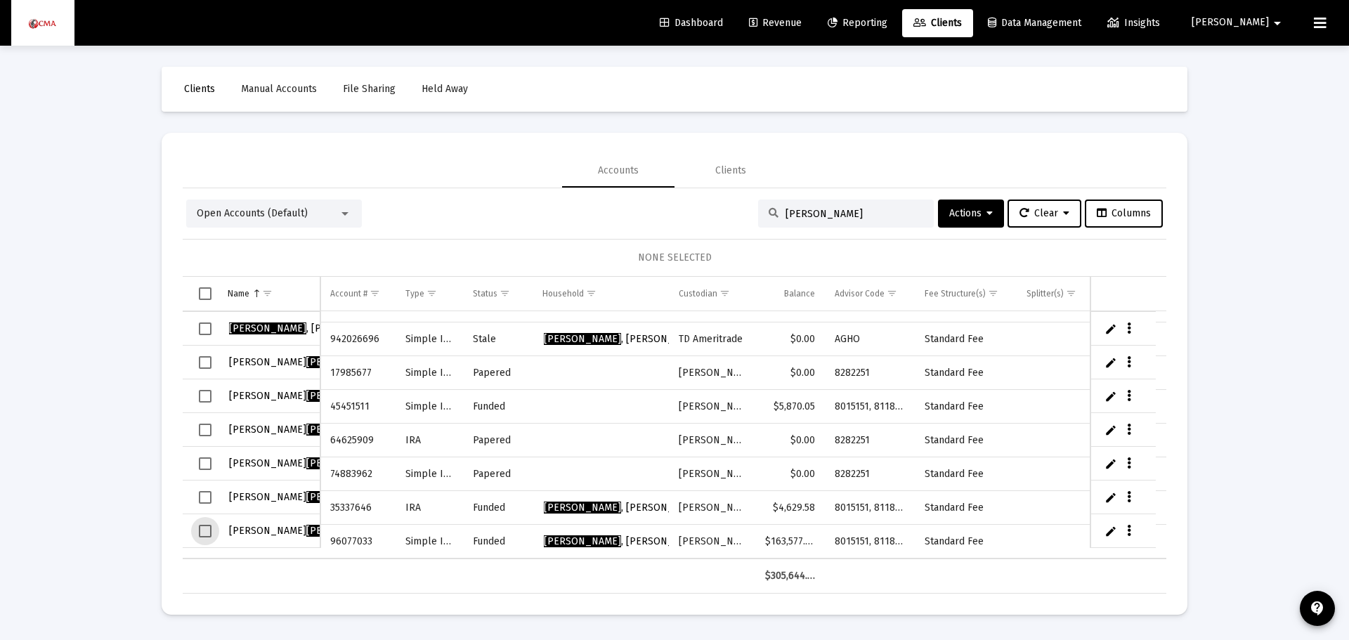
click at [207, 532] on span "Select row" at bounding box center [205, 531] width 13 height 13
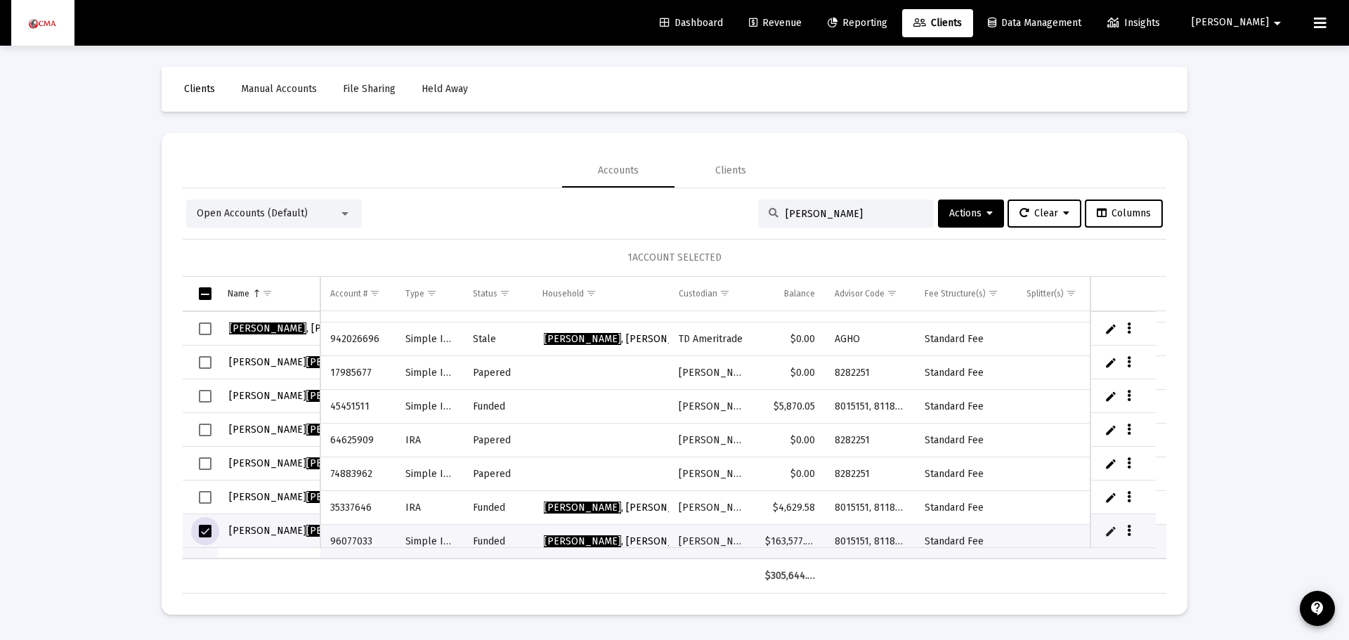
click at [206, 499] on span "Select row" at bounding box center [205, 497] width 13 height 13
click at [952, 212] on span "Actions" at bounding box center [971, 213] width 44 height 12
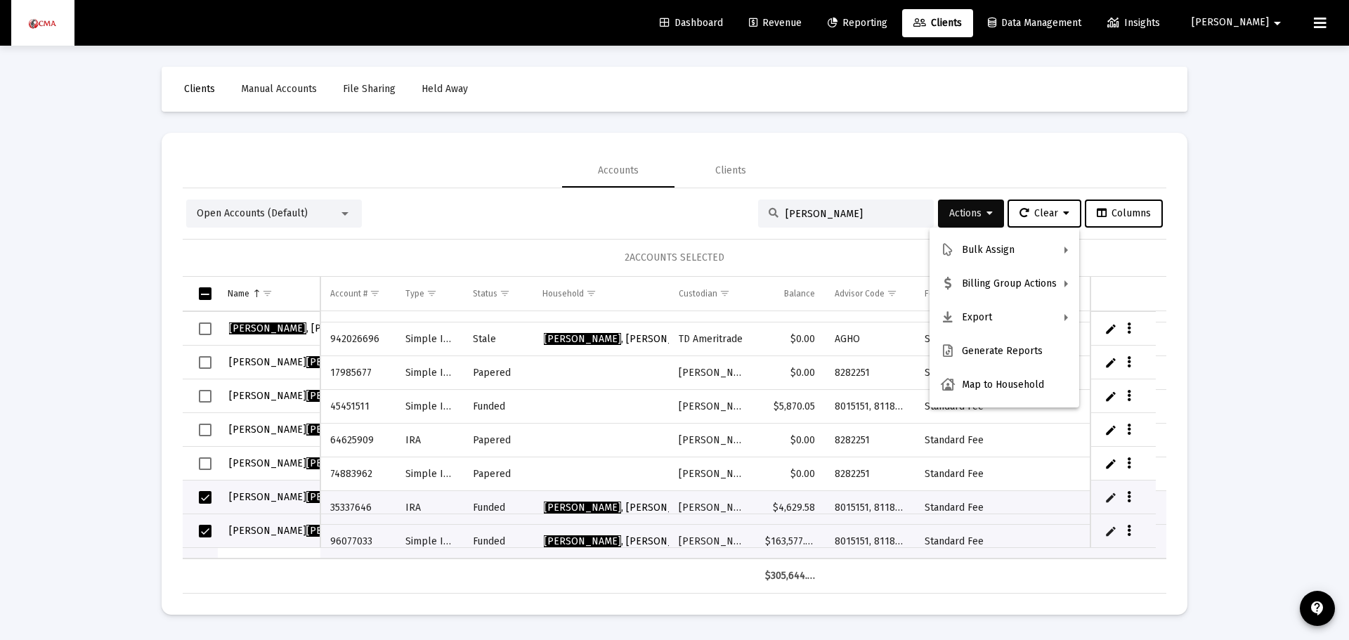
click at [952, 212] on div at bounding box center [674, 320] width 1349 height 640
click at [733, 171] on div "Clients" at bounding box center [730, 171] width 31 height 14
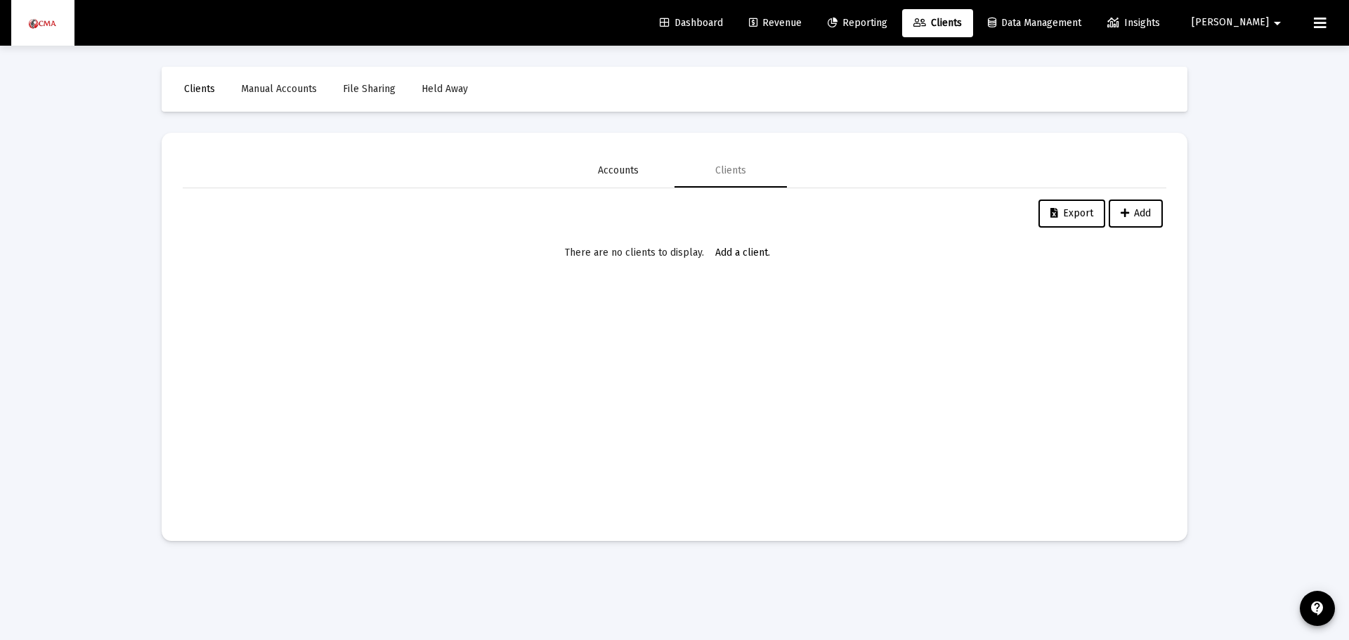
click at [615, 166] on div "Accounts" at bounding box center [618, 171] width 41 height 14
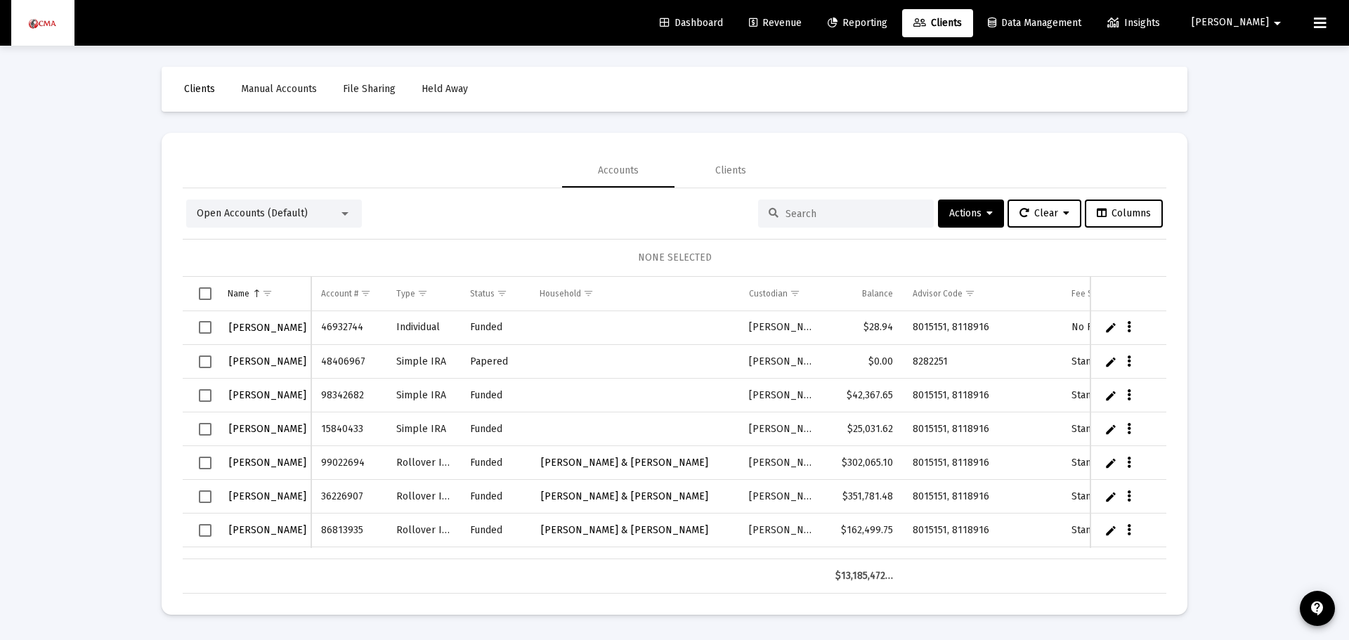
click at [805, 208] on input at bounding box center [854, 214] width 138 height 12
type input "[PERSON_NAME]"
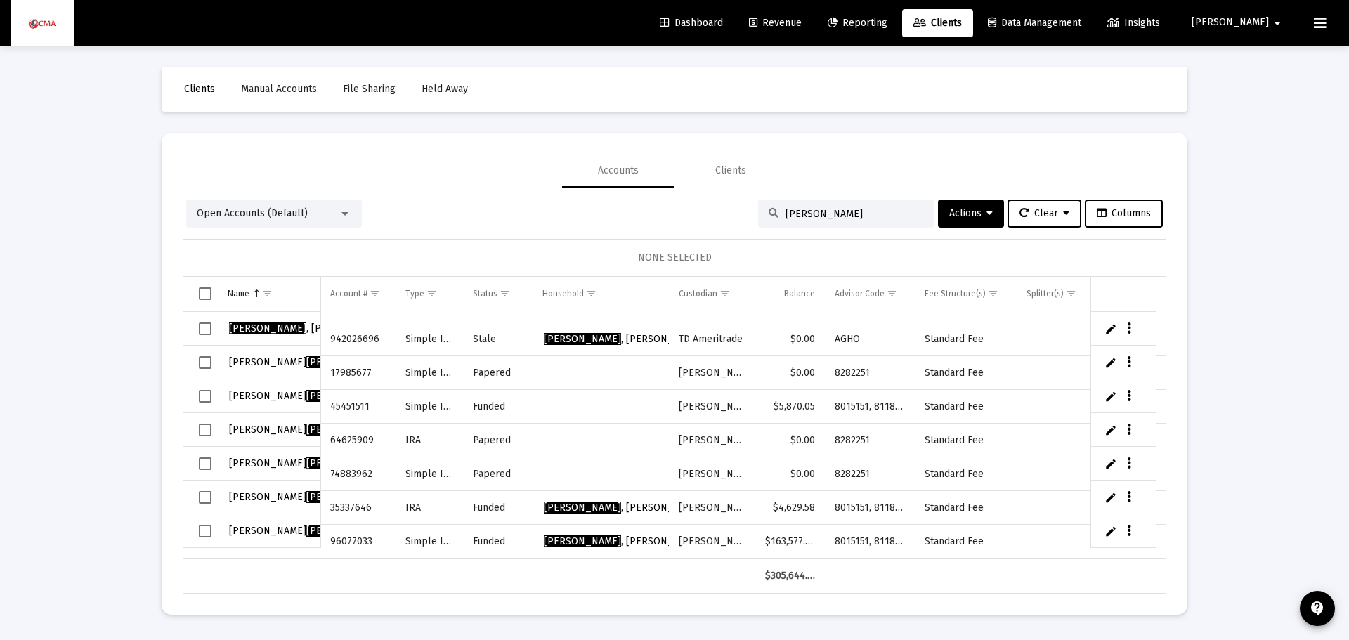
click at [204, 532] on span "Select row" at bounding box center [205, 531] width 13 height 13
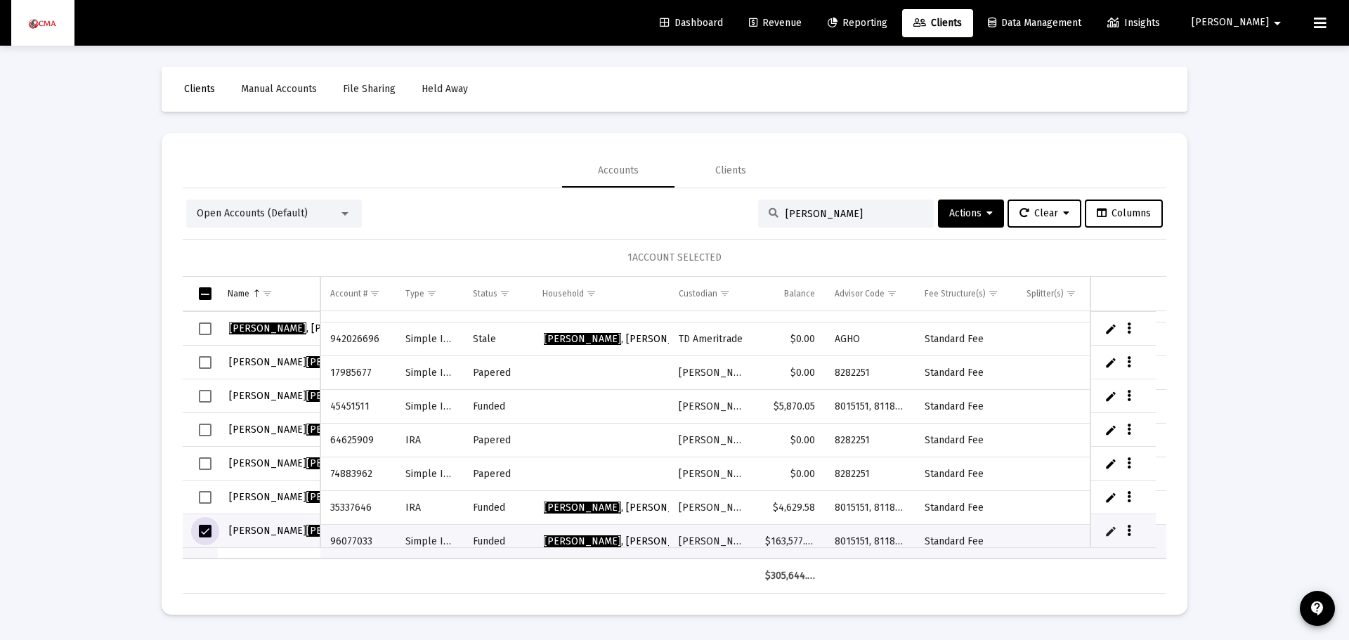
click at [207, 499] on span "Select row" at bounding box center [205, 497] width 13 height 13
click at [950, 211] on span "Actions" at bounding box center [971, 213] width 44 height 12
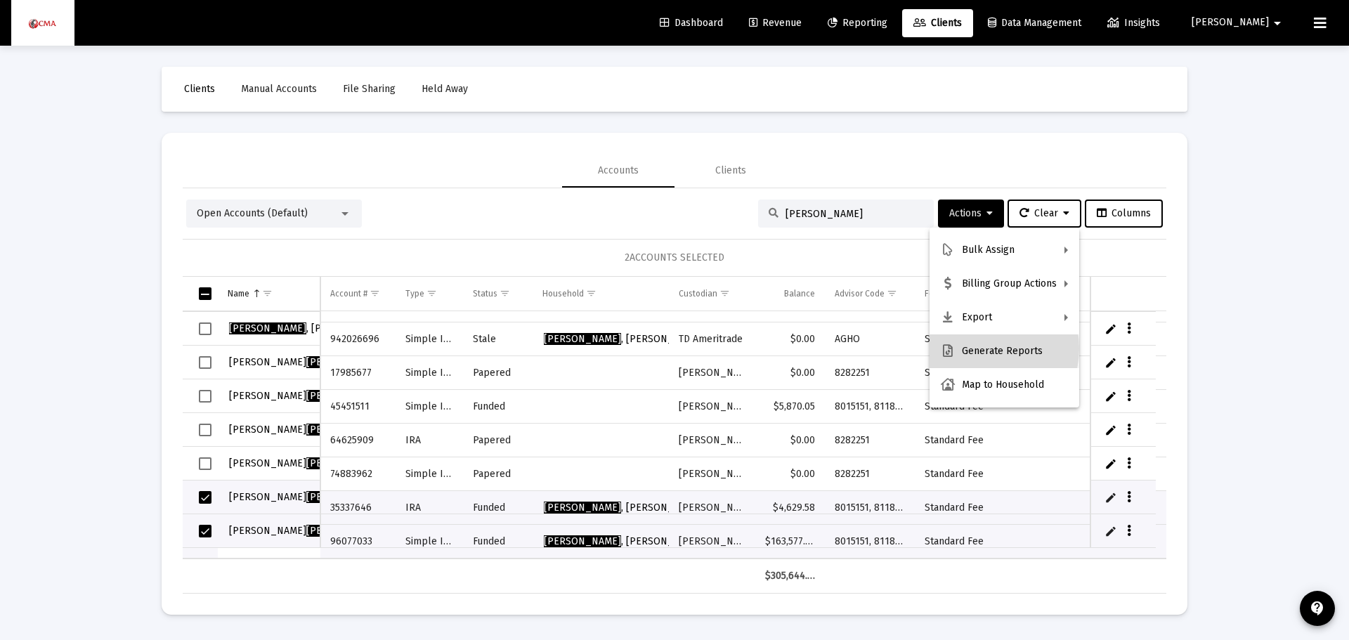
click at [979, 348] on button "Generate Reports" at bounding box center [1004, 351] width 150 height 34
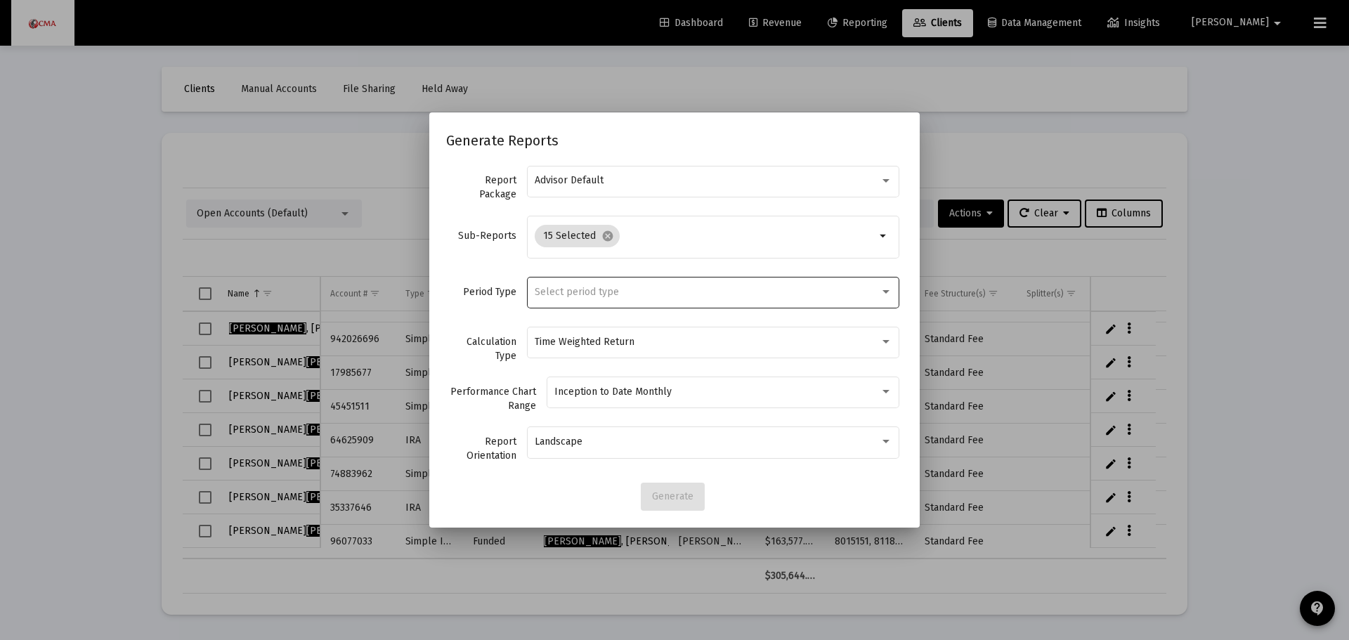
click at [559, 285] on div "Select period type" at bounding box center [713, 292] width 358 height 34
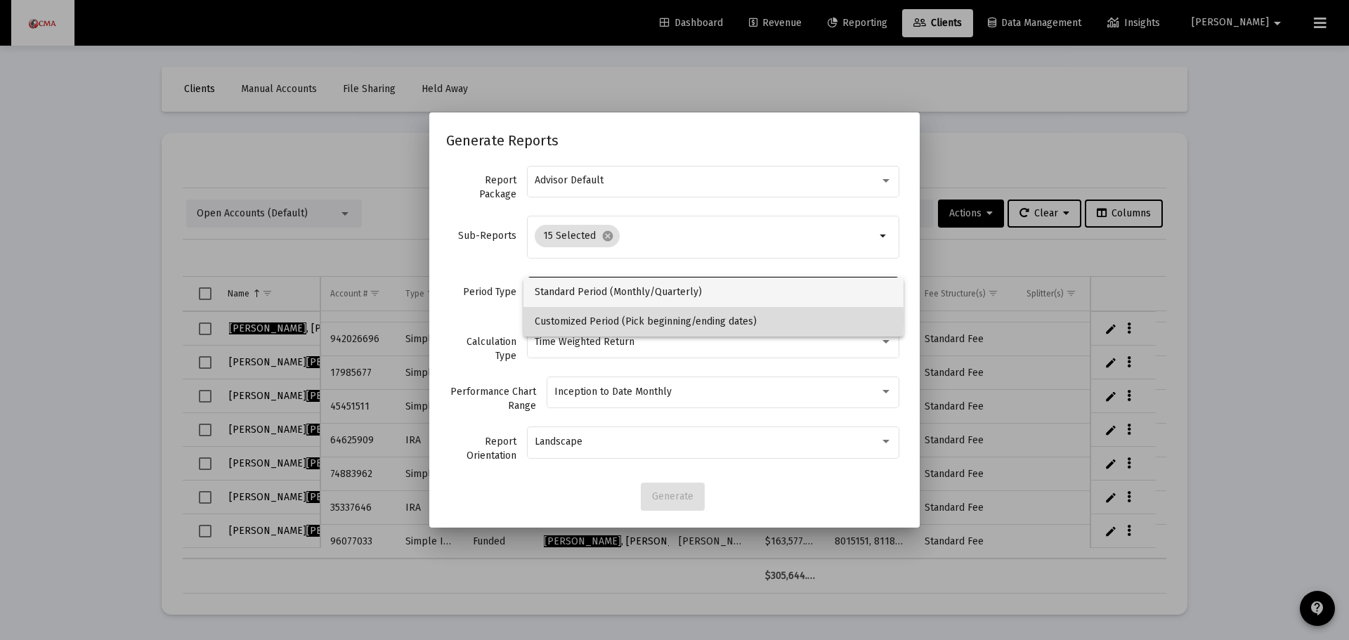
click at [548, 319] on span "Customized Period (Pick beginning/ending dates)" at bounding box center [713, 321] width 358 height 29
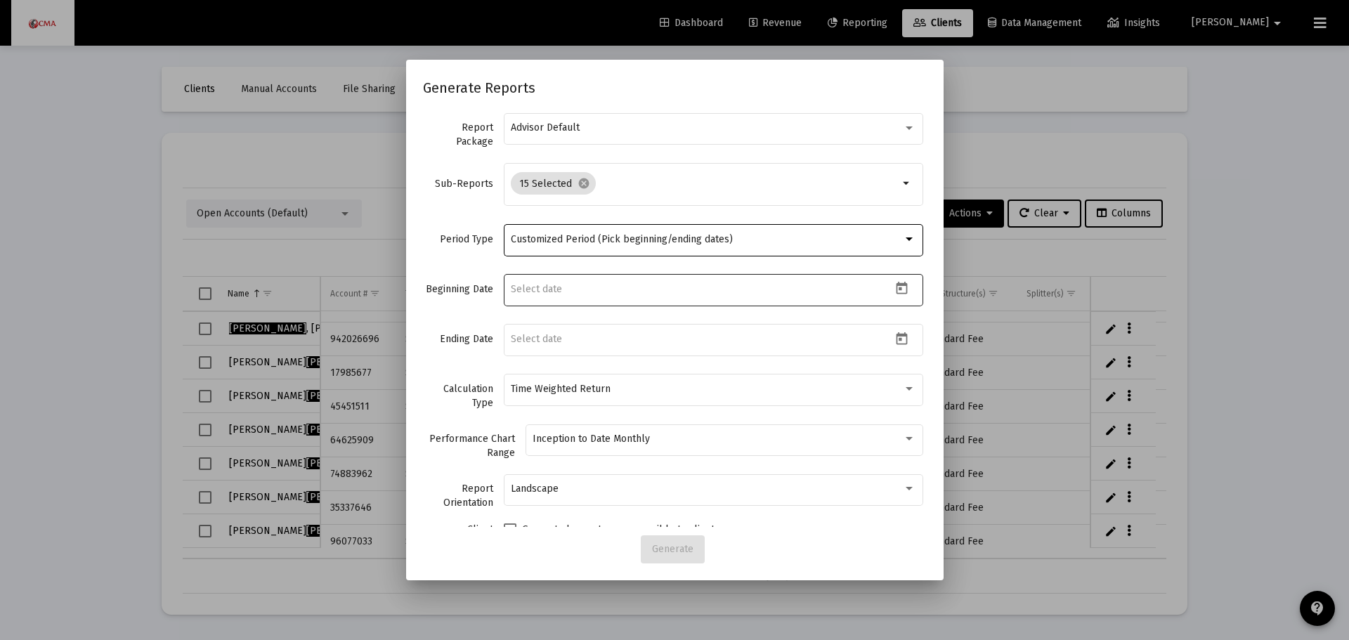
click at [538, 293] on input at bounding box center [701, 289] width 381 height 11
type input "08/20/2024"
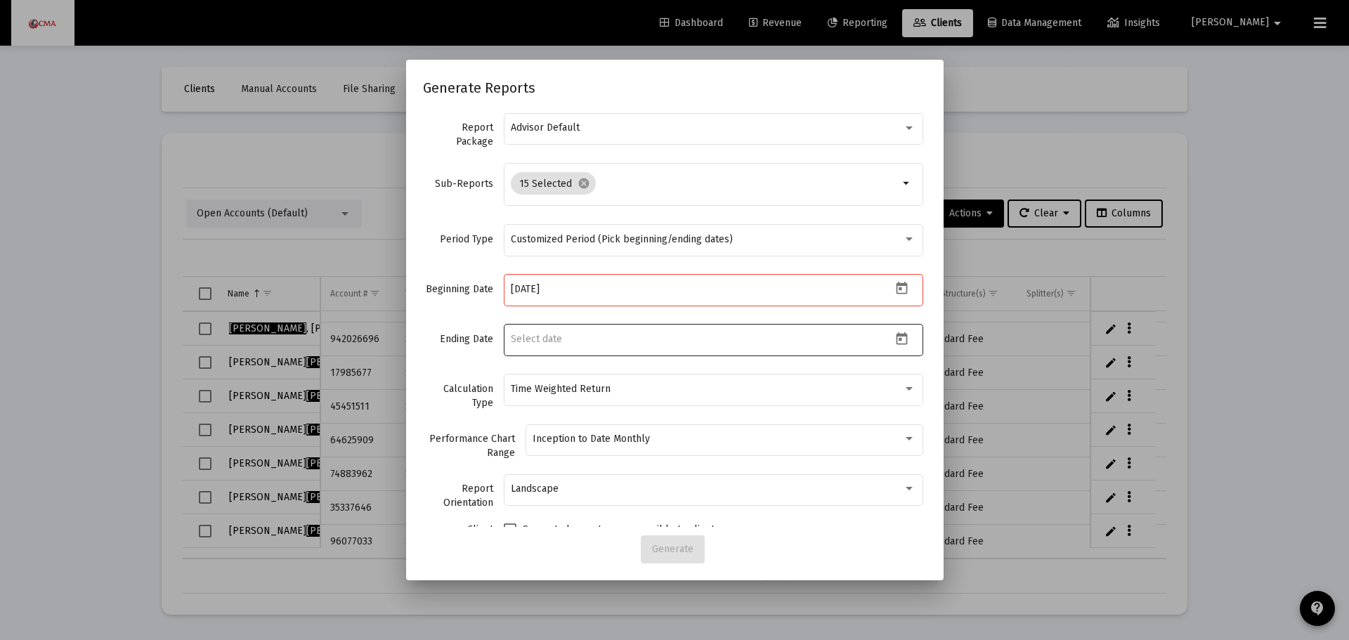
click at [523, 328] on div at bounding box center [701, 339] width 381 height 34
type input "2008-01-01"
click at [894, 287] on icon "Open calendar" at bounding box center [901, 288] width 15 height 15
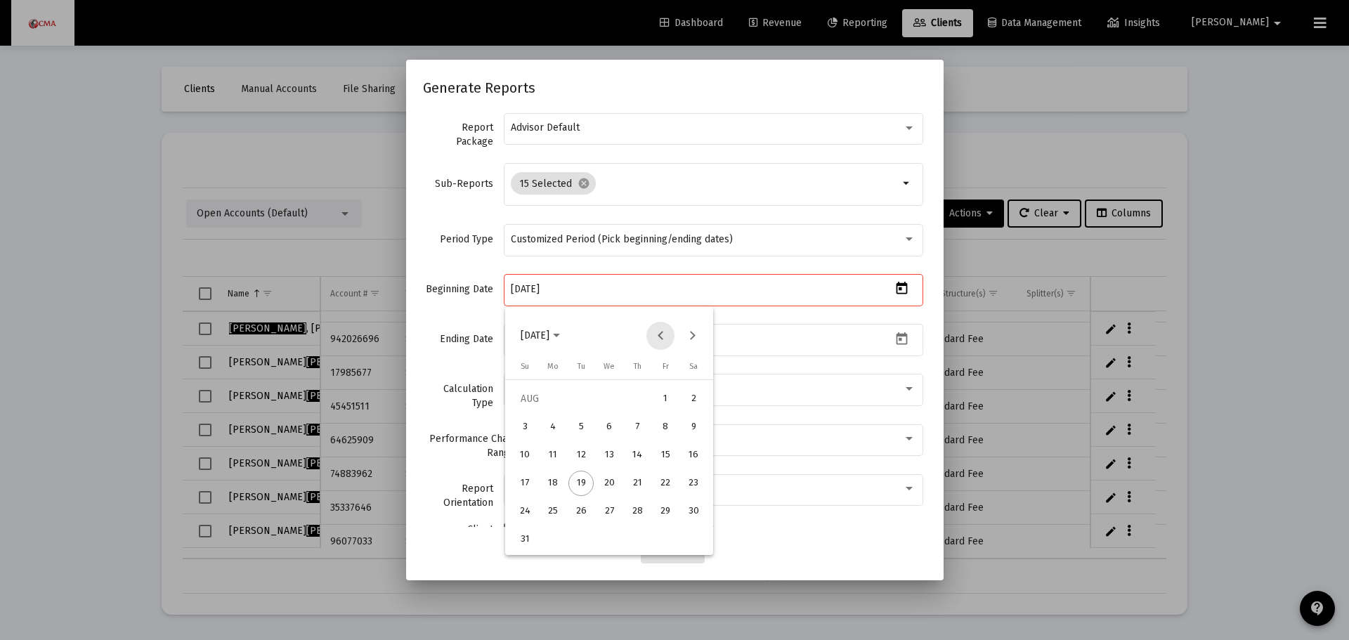
click at [654, 334] on button "Previous month" at bounding box center [660, 336] width 28 height 28
click at [655, 336] on button "Previous month" at bounding box center [660, 336] width 28 height 28
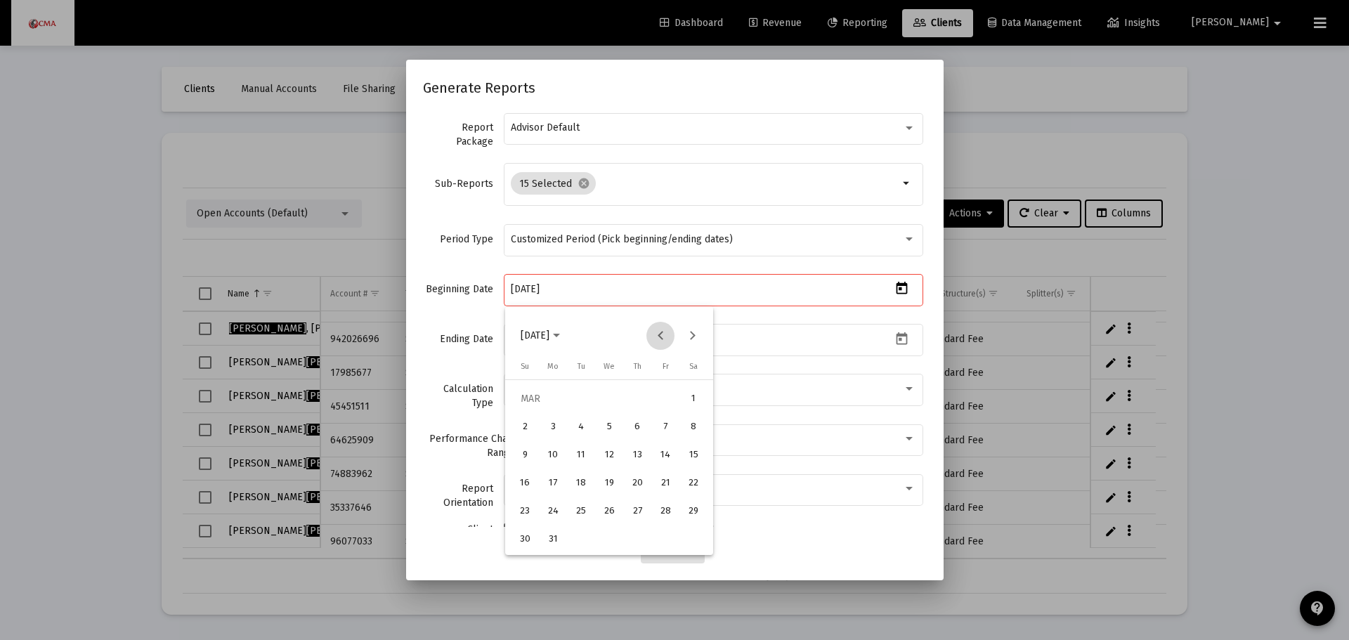
click at [655, 336] on button "Previous month" at bounding box center [660, 336] width 28 height 28
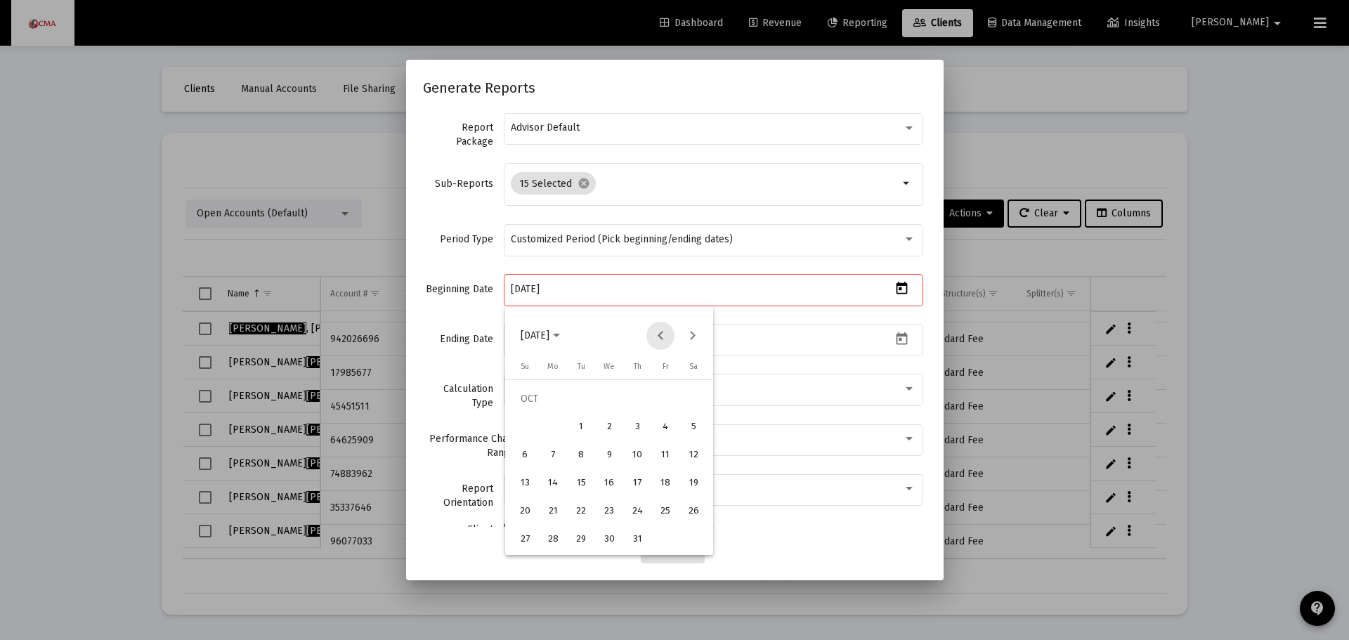
click at [655, 336] on button "Previous month" at bounding box center [660, 336] width 28 height 28
click at [548, 483] on div "19" at bounding box center [552, 483] width 25 height 25
type input "2024-08-19"
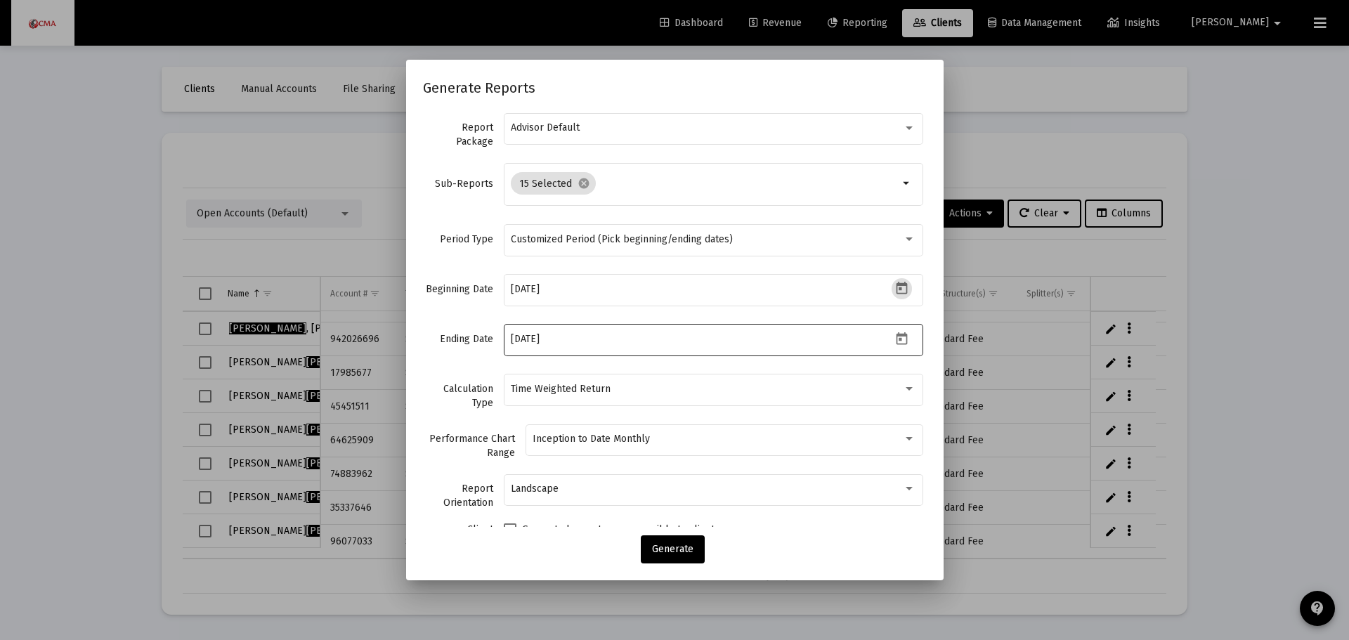
click at [603, 343] on input "2008-01-01" at bounding box center [701, 339] width 381 height 11
drag, startPoint x: 663, startPoint y: 337, endPoint x: 428, endPoint y: 365, distance: 236.9
click at [428, 365] on div "Ending Date 2008-01-01" at bounding box center [675, 347] width 504 height 50
click at [894, 336] on icon "Open calendar" at bounding box center [901, 339] width 15 height 15
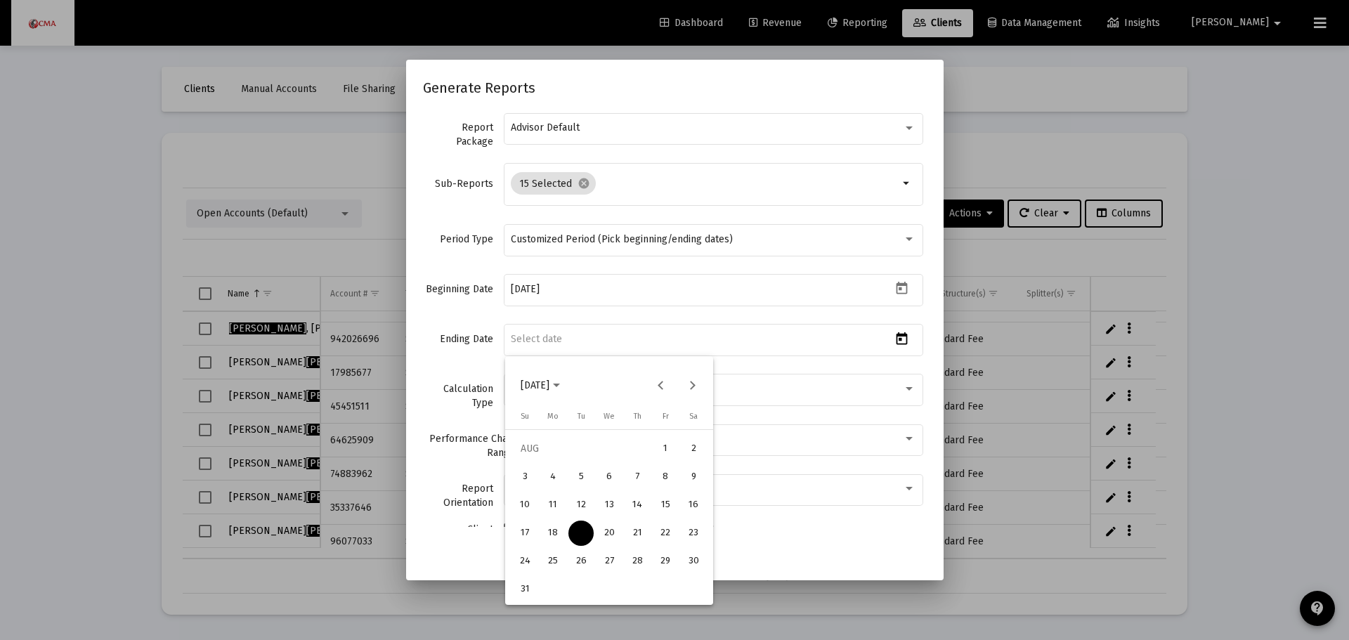
click at [578, 535] on div "19" at bounding box center [580, 532] width 25 height 25
type input "[DATE]"
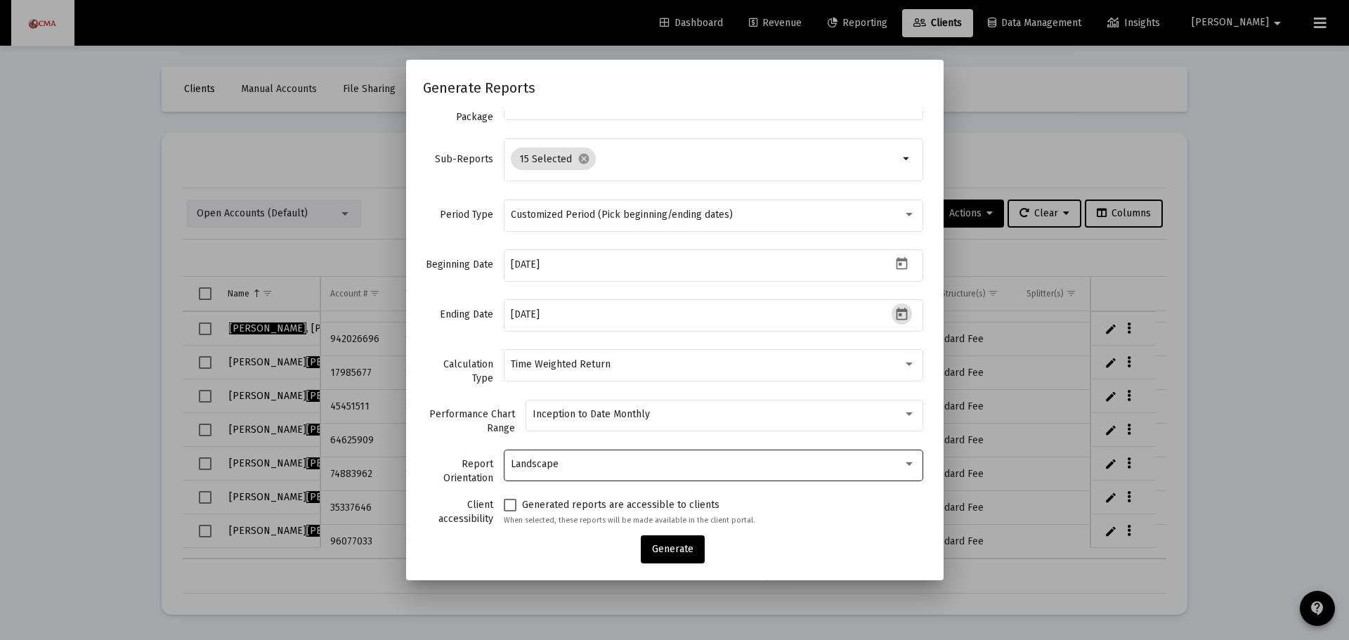
scroll to position [73, 0]
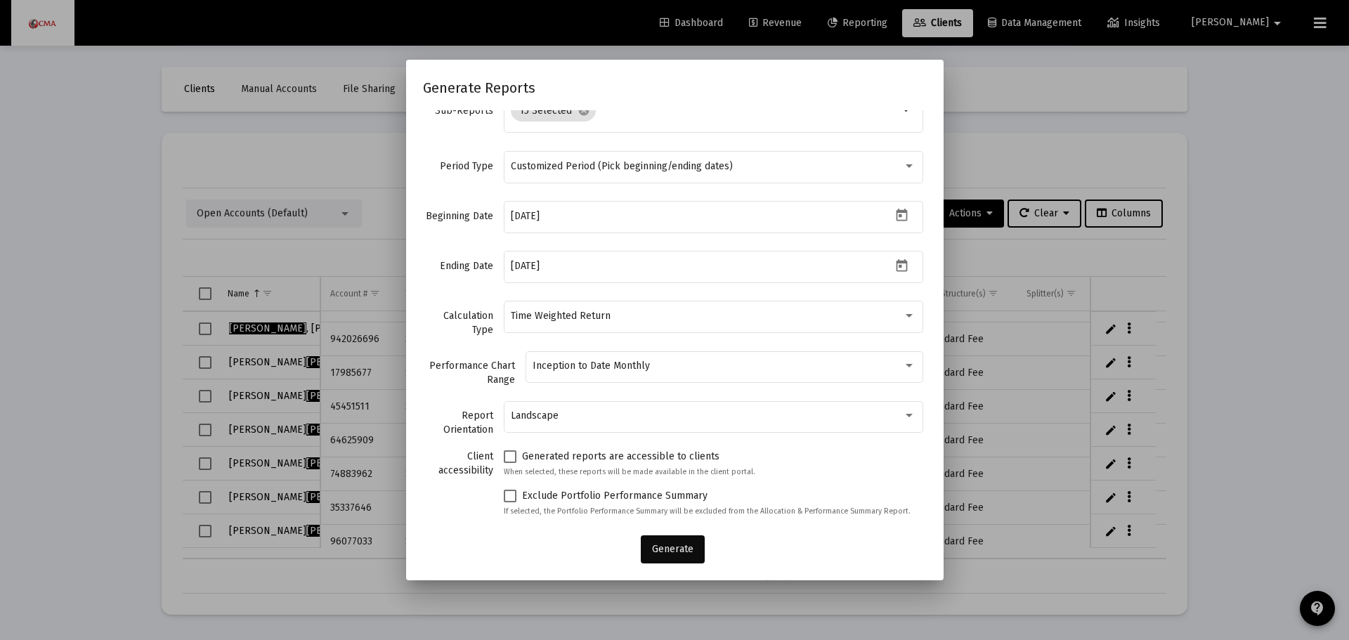
click at [675, 543] on span "Generate" at bounding box center [672, 549] width 41 height 12
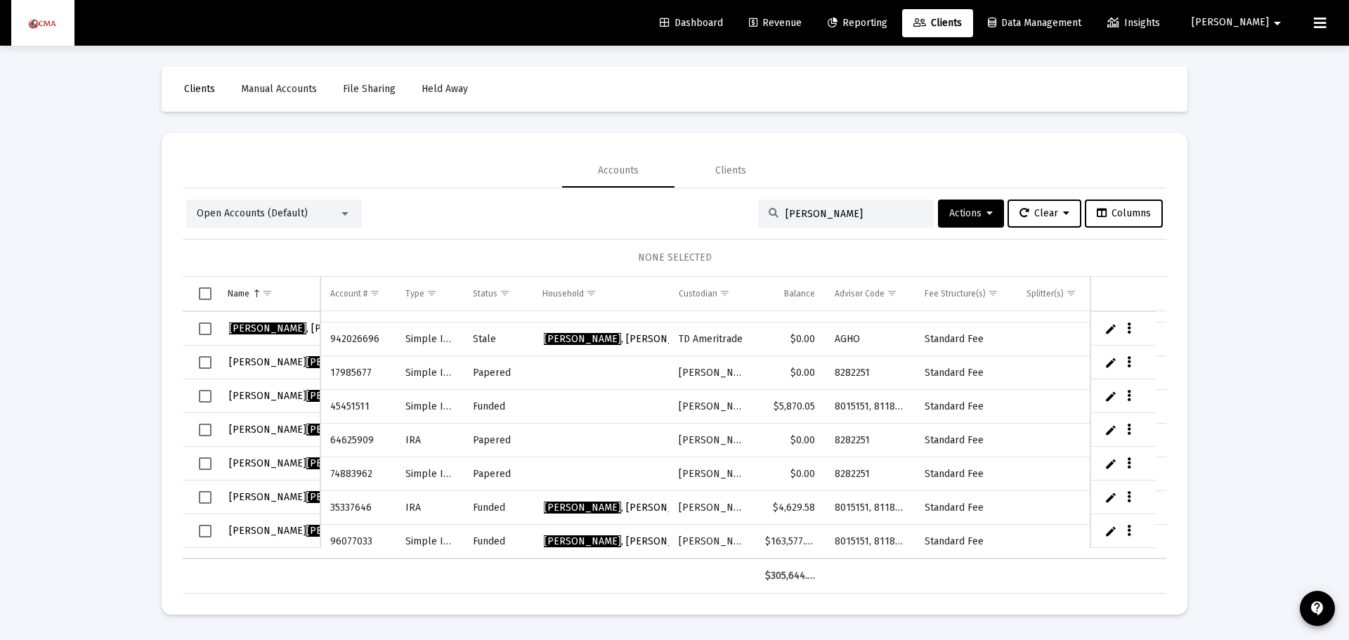
click at [887, 23] on span "Reporting" at bounding box center [857, 23] width 60 height 12
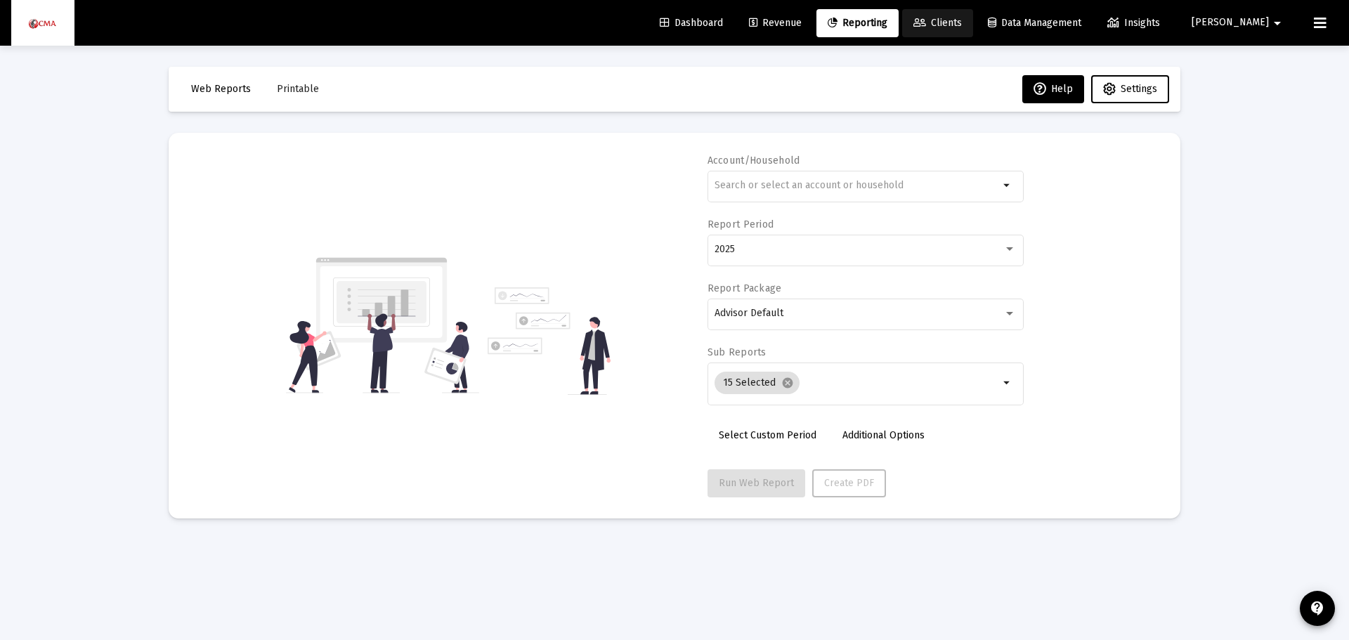
click at [962, 20] on span "Clients" at bounding box center [937, 23] width 48 height 12
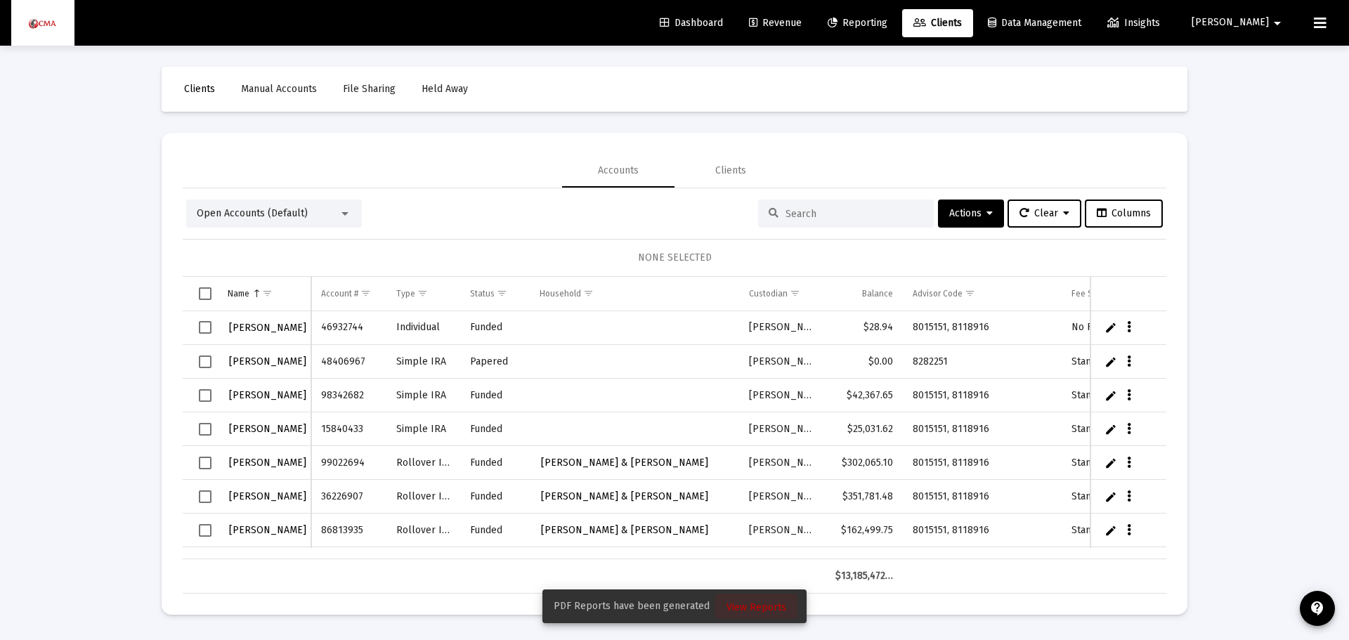
click at [756, 610] on span "View Reports" at bounding box center [756, 607] width 60 height 12
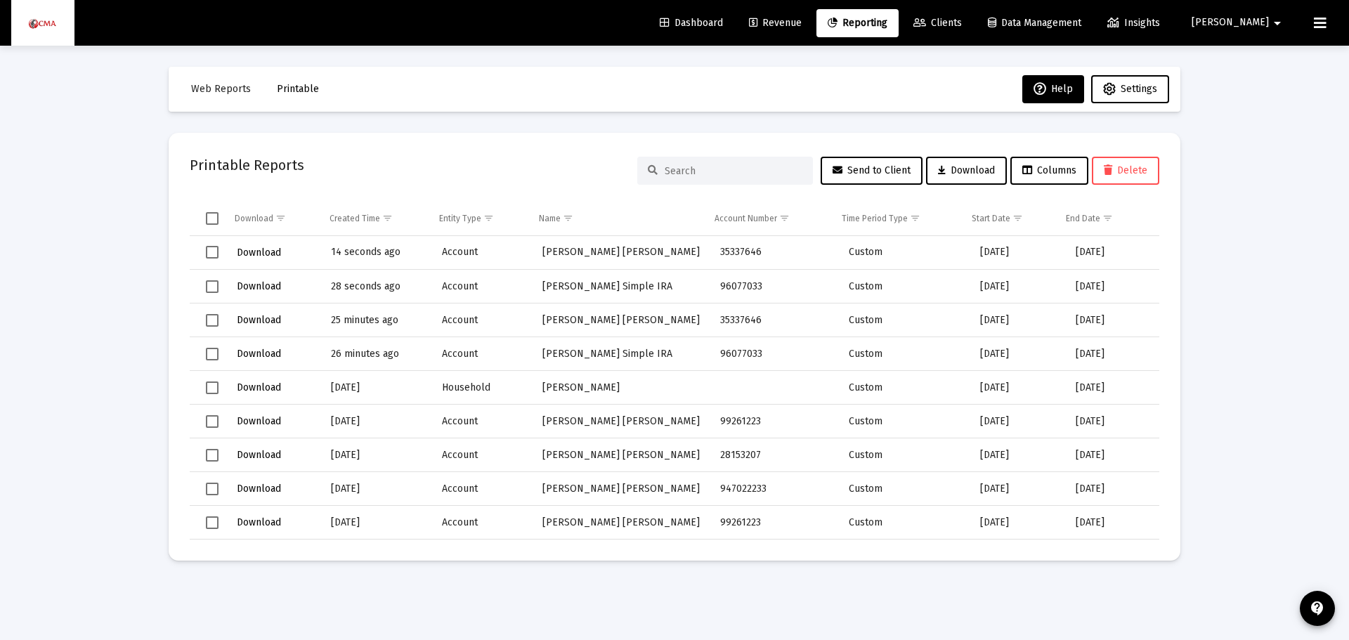
click at [213, 250] on span "Select row" at bounding box center [212, 252] width 13 height 13
click at [255, 251] on span "Download" at bounding box center [259, 253] width 44 height 12
click at [211, 284] on span "Select row" at bounding box center [212, 286] width 13 height 13
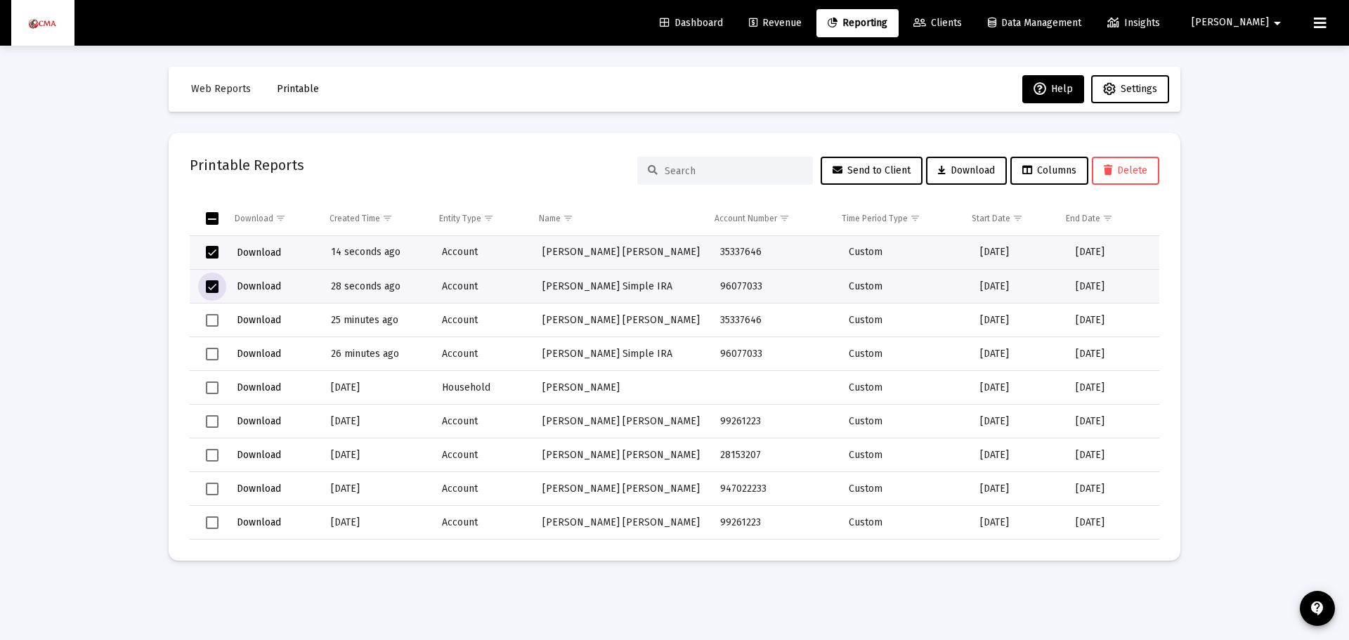
click at [218, 288] on span "Select row" at bounding box center [212, 286] width 13 height 13
click at [212, 244] on td "Data grid" at bounding box center [208, 253] width 36 height 34
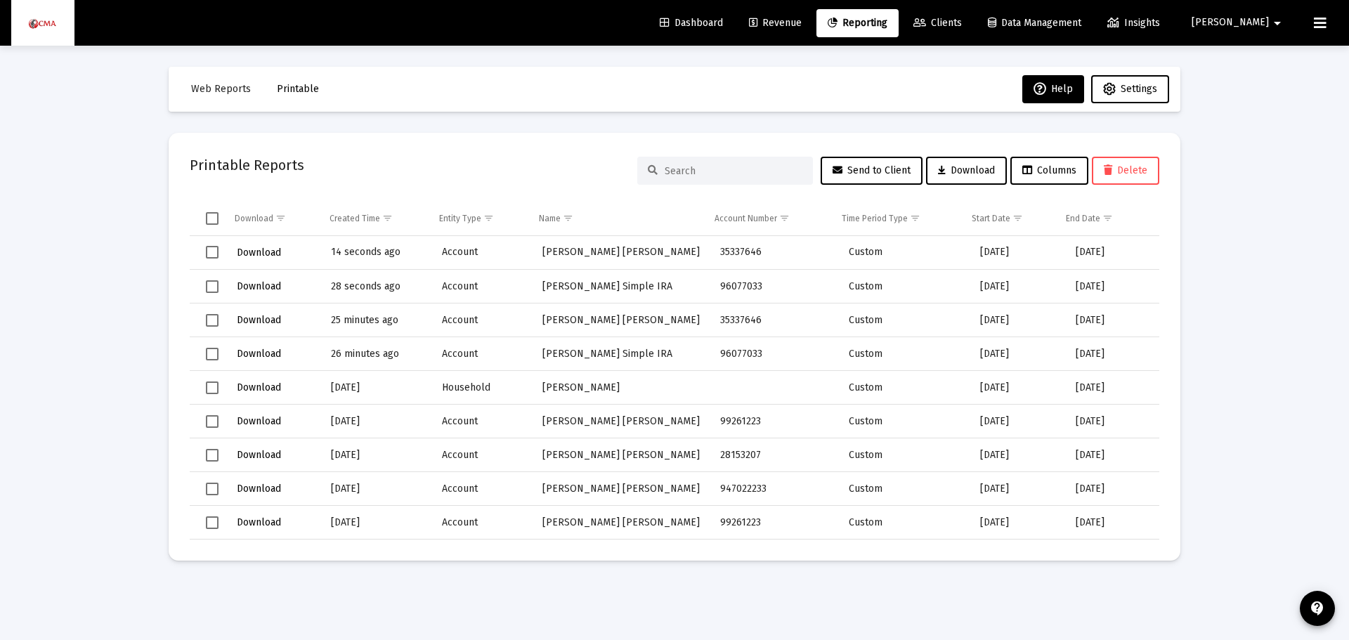
click at [887, 21] on span "Reporting" at bounding box center [857, 23] width 60 height 12
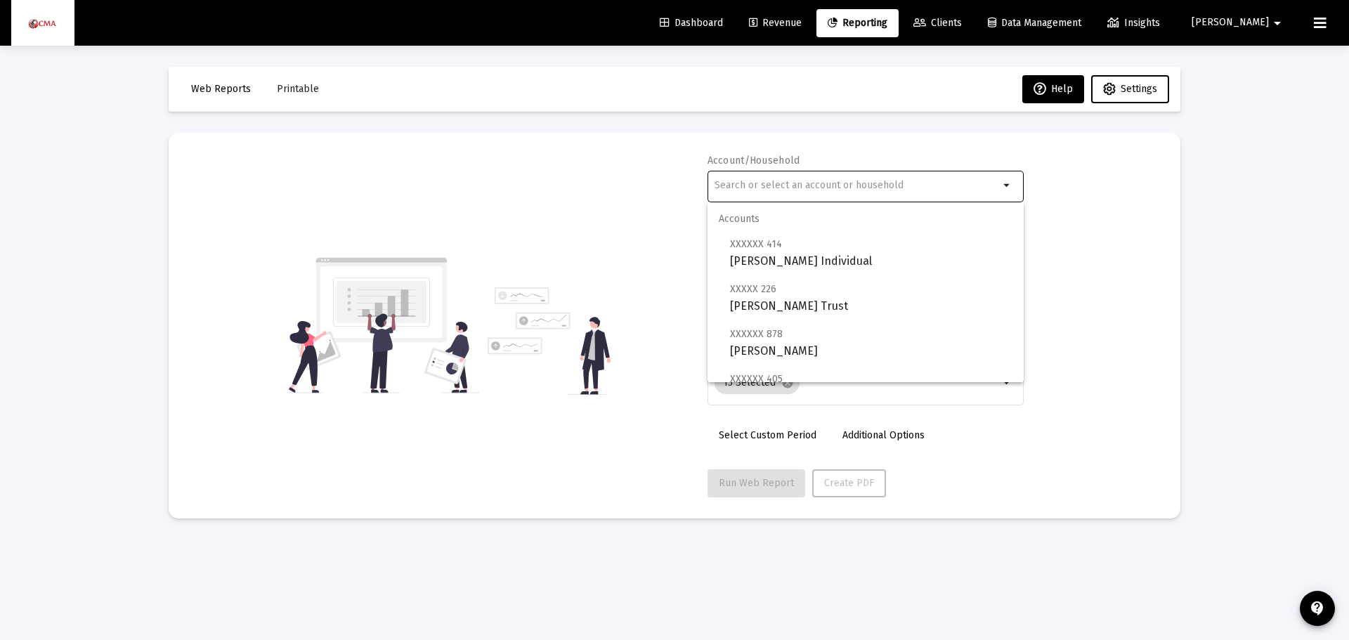
click at [740, 181] on input "text" at bounding box center [856, 185] width 284 height 11
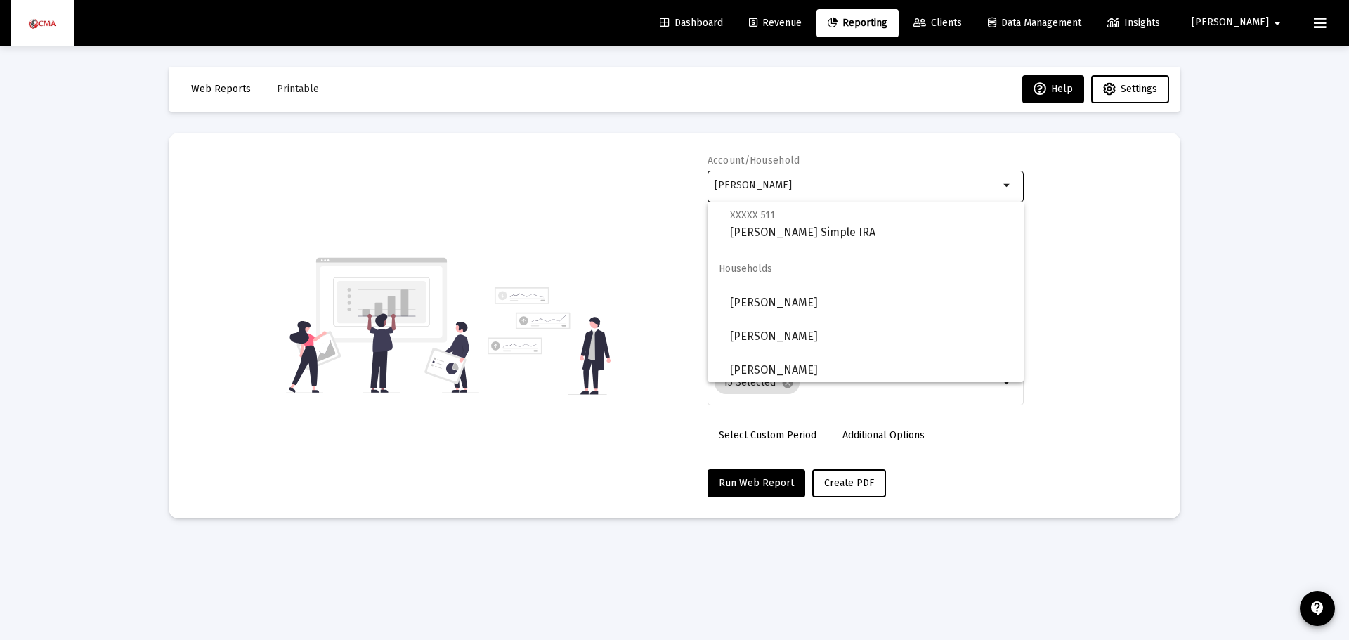
scroll to position [528, 0]
click at [743, 328] on span "[PERSON_NAME]" at bounding box center [871, 332] width 282 height 34
type input "[PERSON_NAME]"
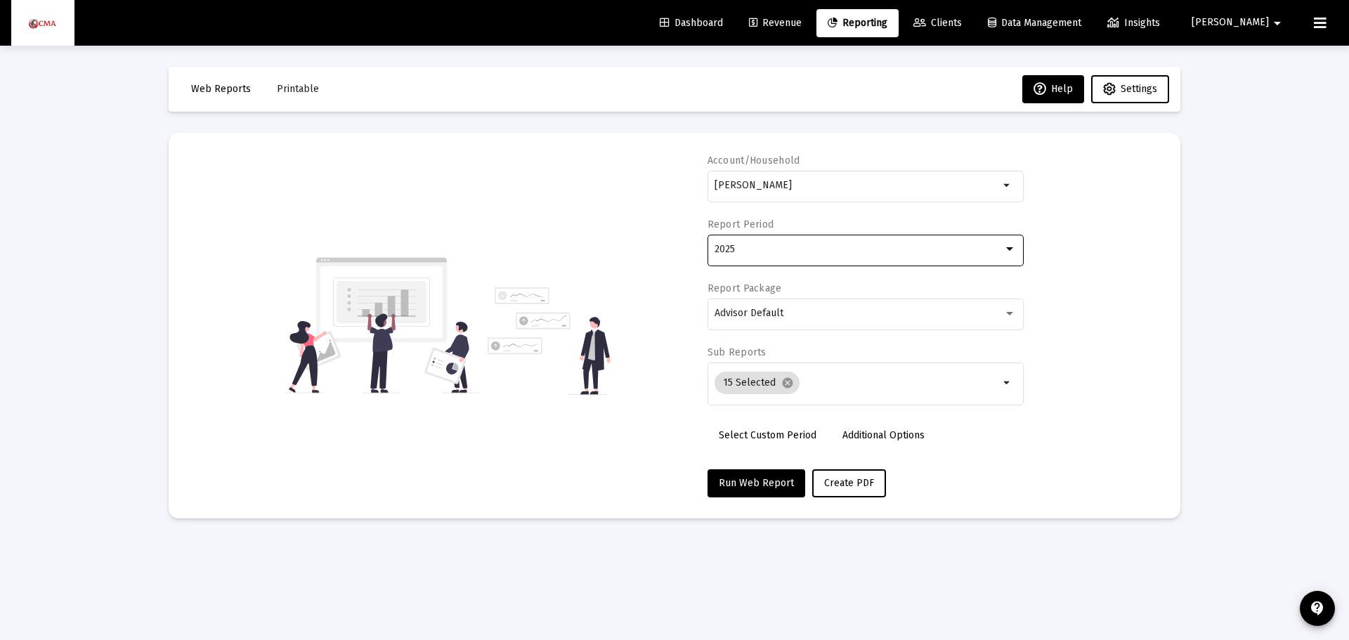
click at [807, 248] on div "2025" at bounding box center [858, 249] width 289 height 11
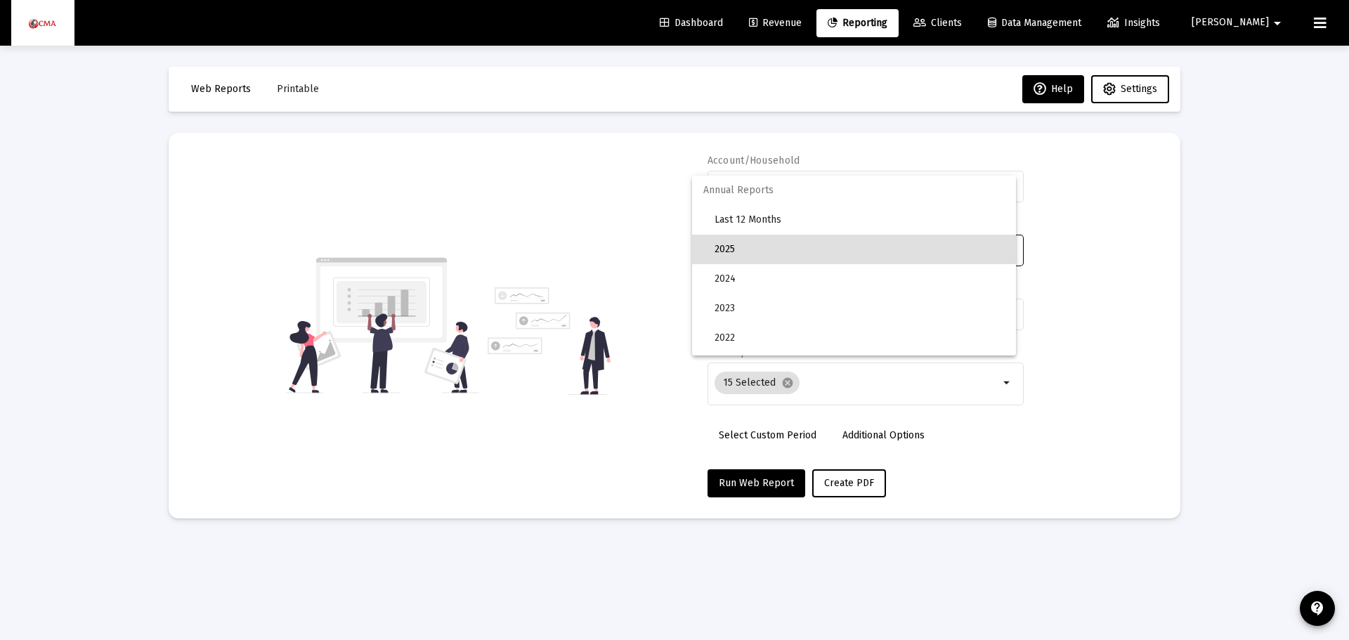
click at [807, 248] on span "2025" at bounding box center [859, 249] width 290 height 29
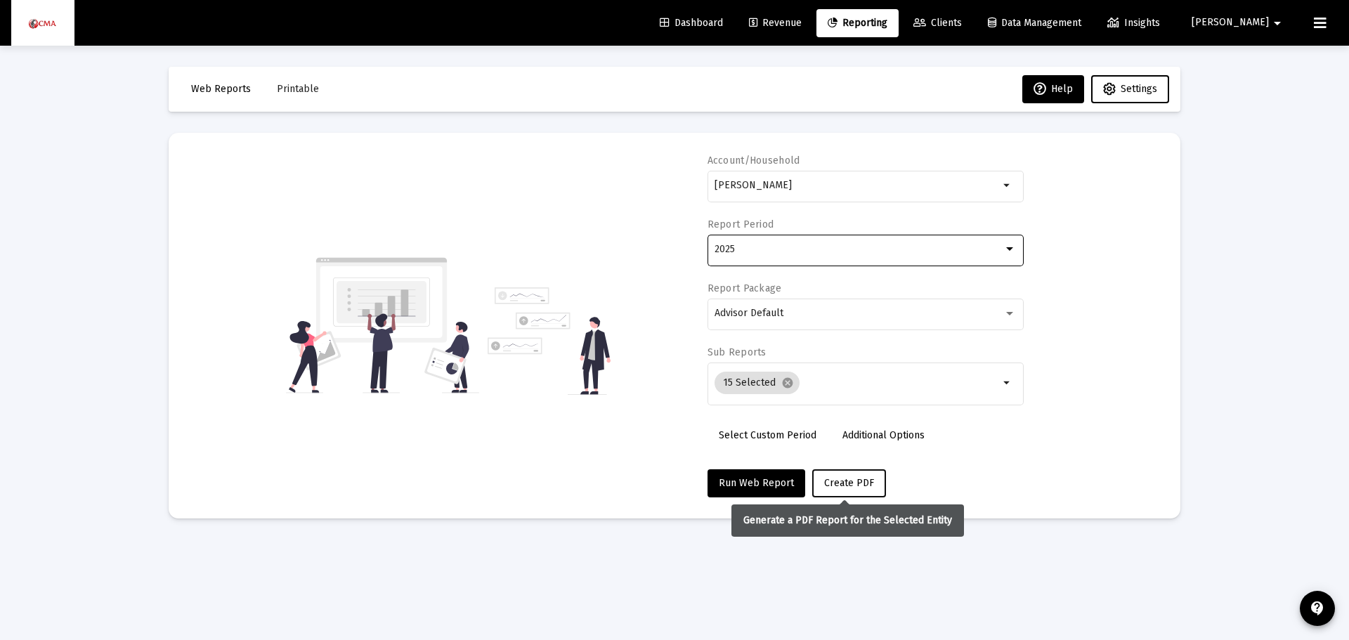
click at [845, 477] on span "Create PDF" at bounding box center [849, 483] width 50 height 12
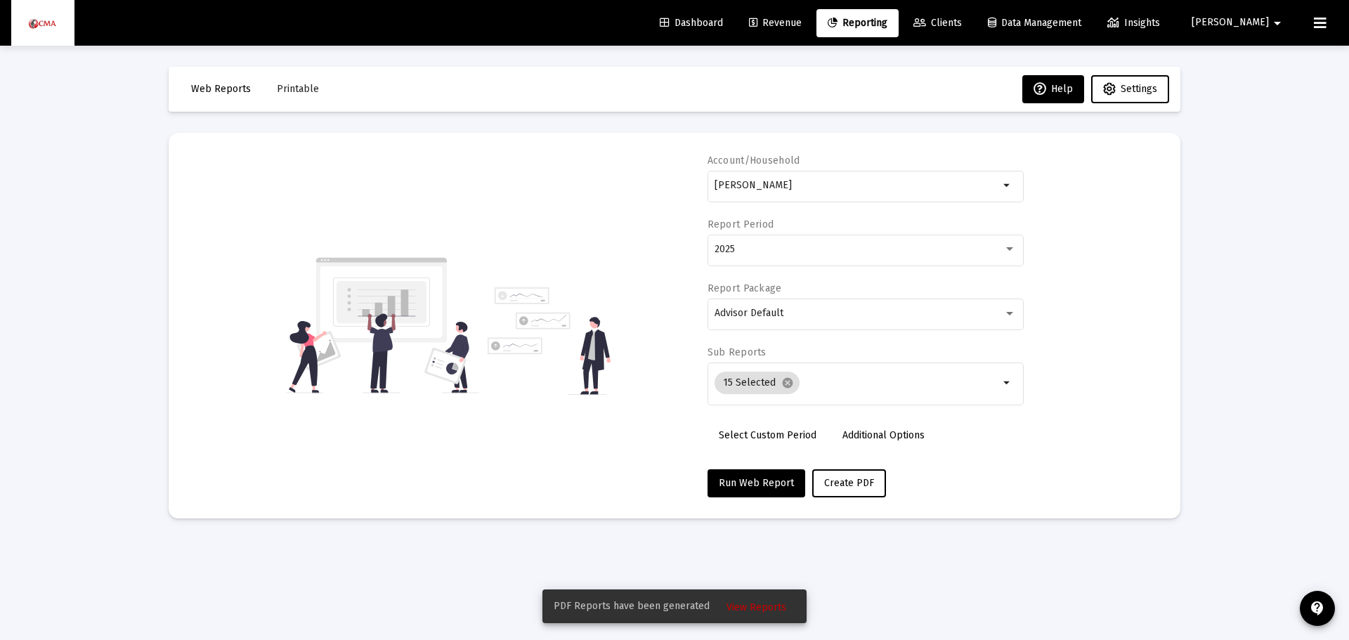
click at [738, 604] on span "View Reports" at bounding box center [756, 607] width 60 height 12
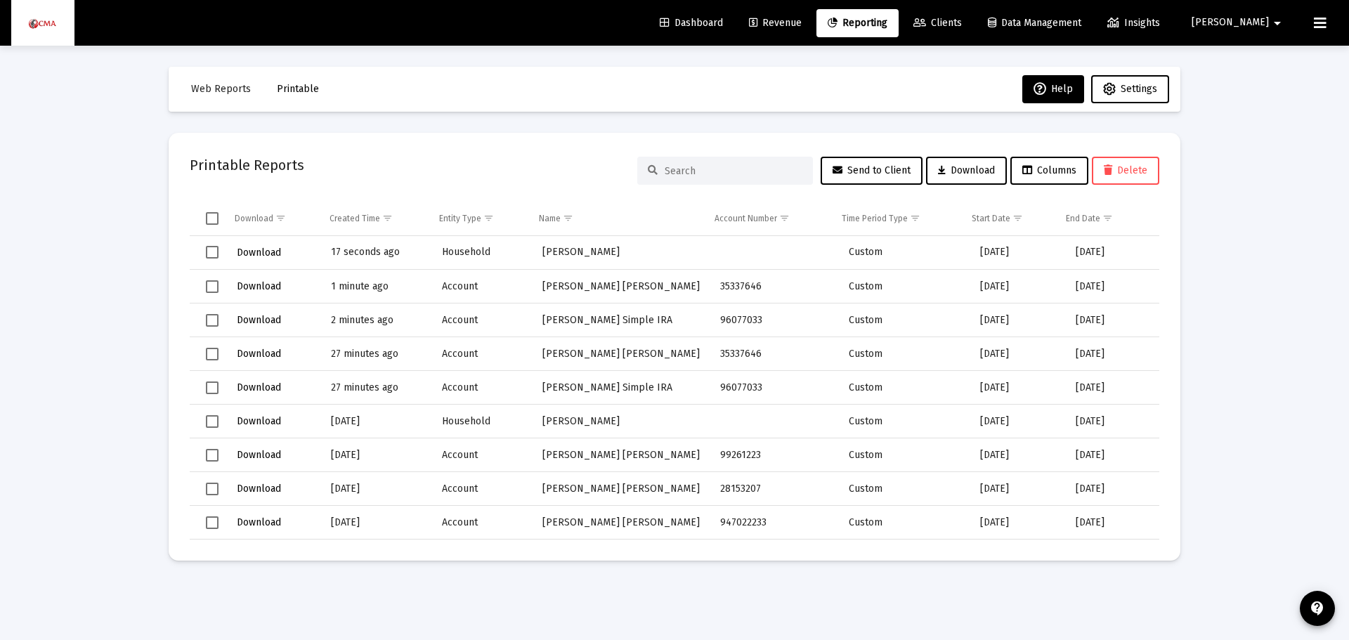
click at [229, 254] on td "Download" at bounding box center [273, 253] width 96 height 34
click at [206, 254] on span "Select row" at bounding box center [212, 252] width 13 height 13
click at [254, 252] on span "Download" at bounding box center [259, 253] width 44 height 12
